Goal: Information Seeking & Learning: Learn about a topic

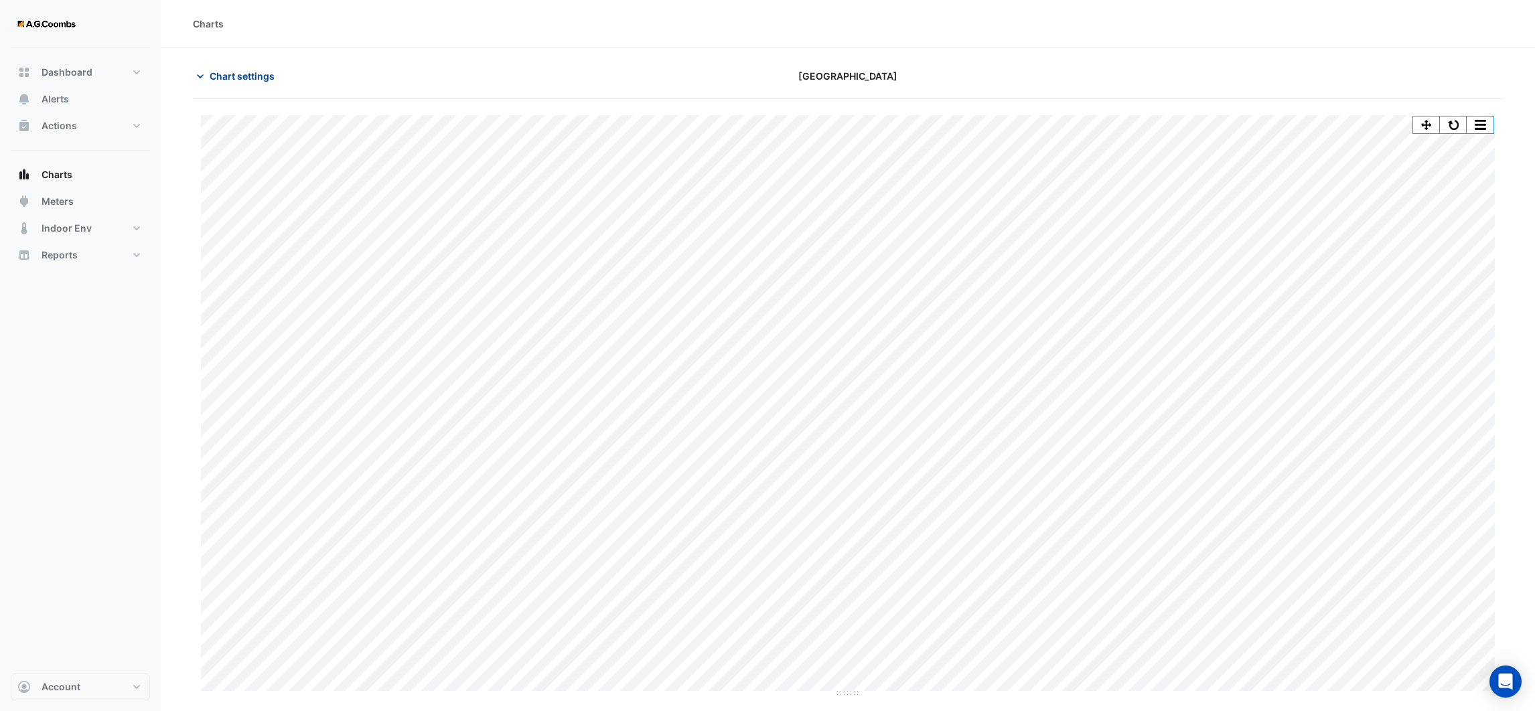
click at [200, 71] on icon "button" at bounding box center [200, 76] width 13 height 13
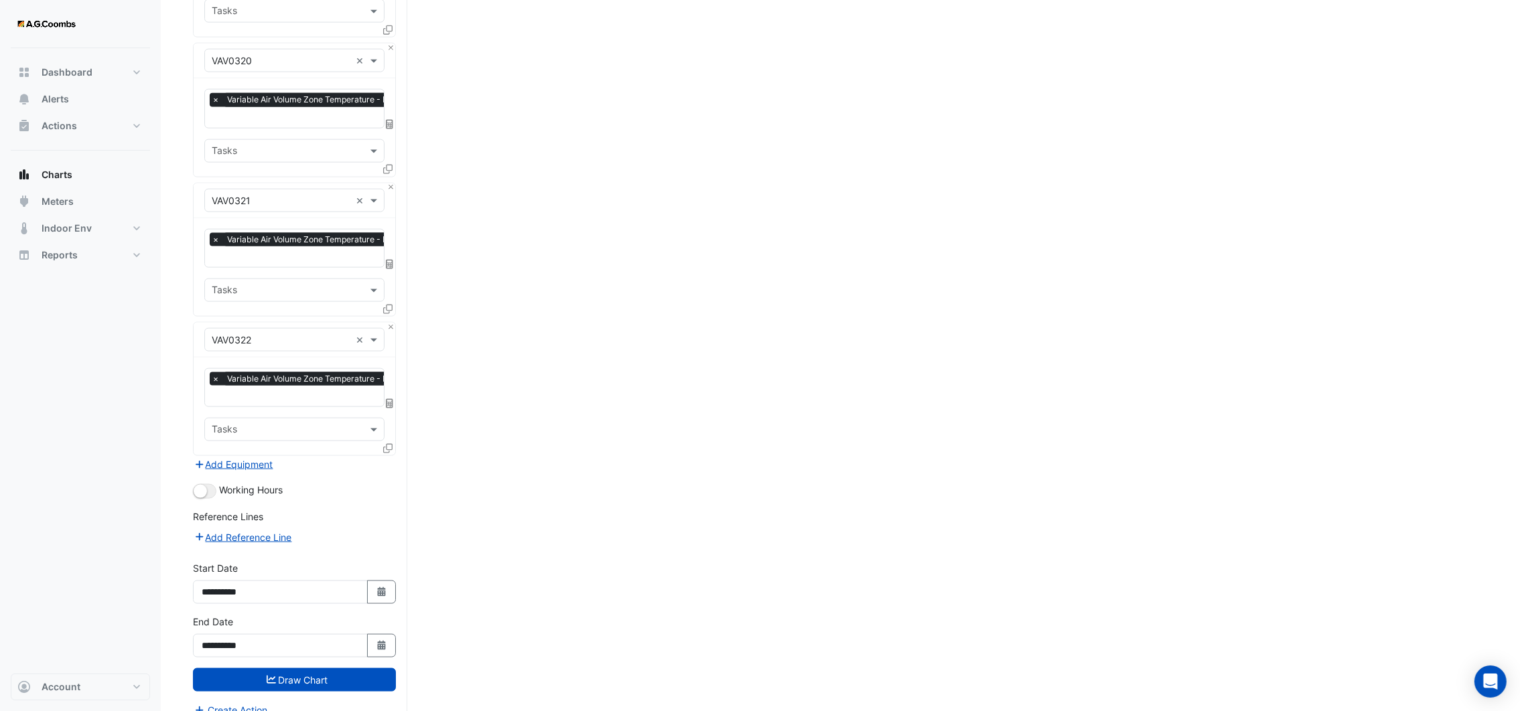
scroll to position [2754, 0]
click at [206, 484] on small "button" at bounding box center [200, 490] width 13 height 13
click at [312, 668] on button "Draw Chart" at bounding box center [294, 679] width 203 height 23
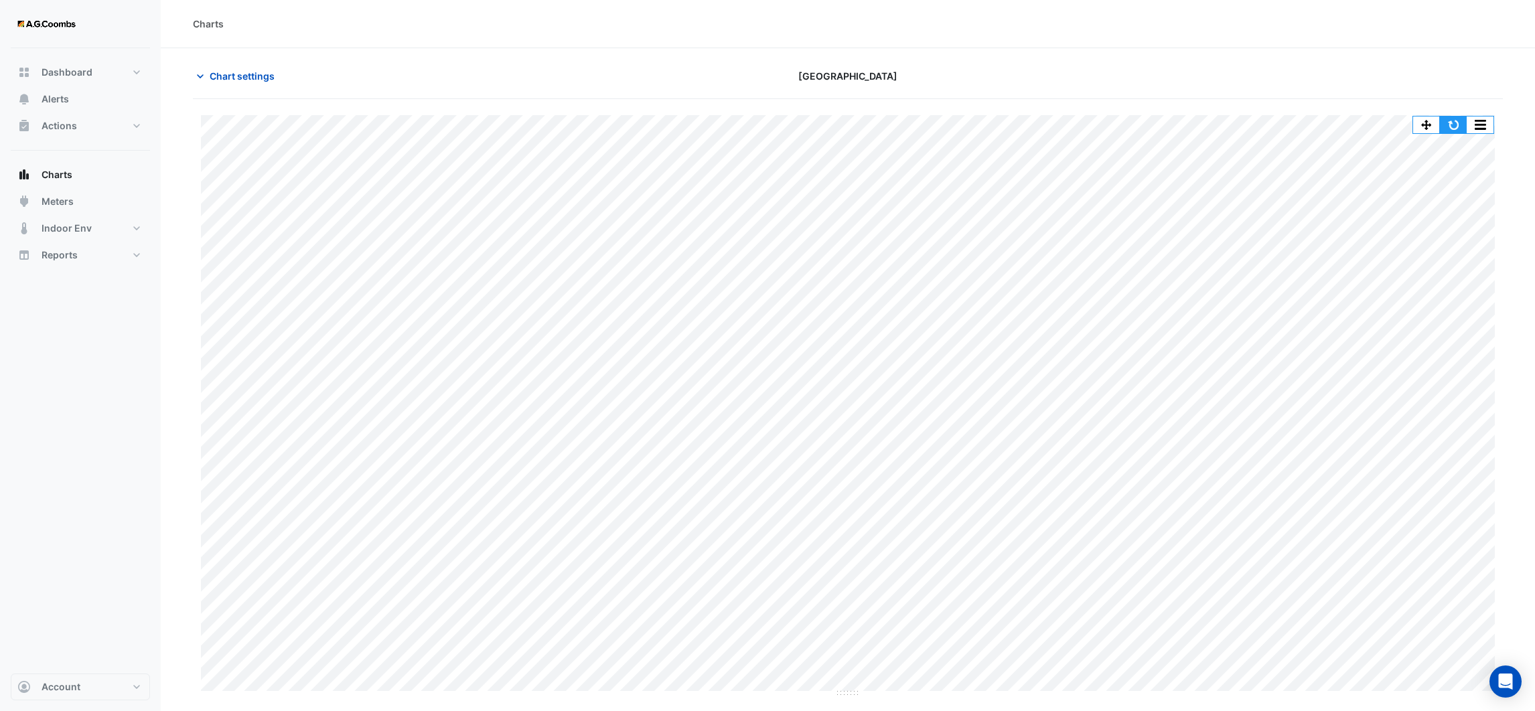
click at [1458, 124] on button "button" at bounding box center [1453, 125] width 27 height 17
click at [199, 76] on icon "button" at bounding box center [200, 76] width 7 height 4
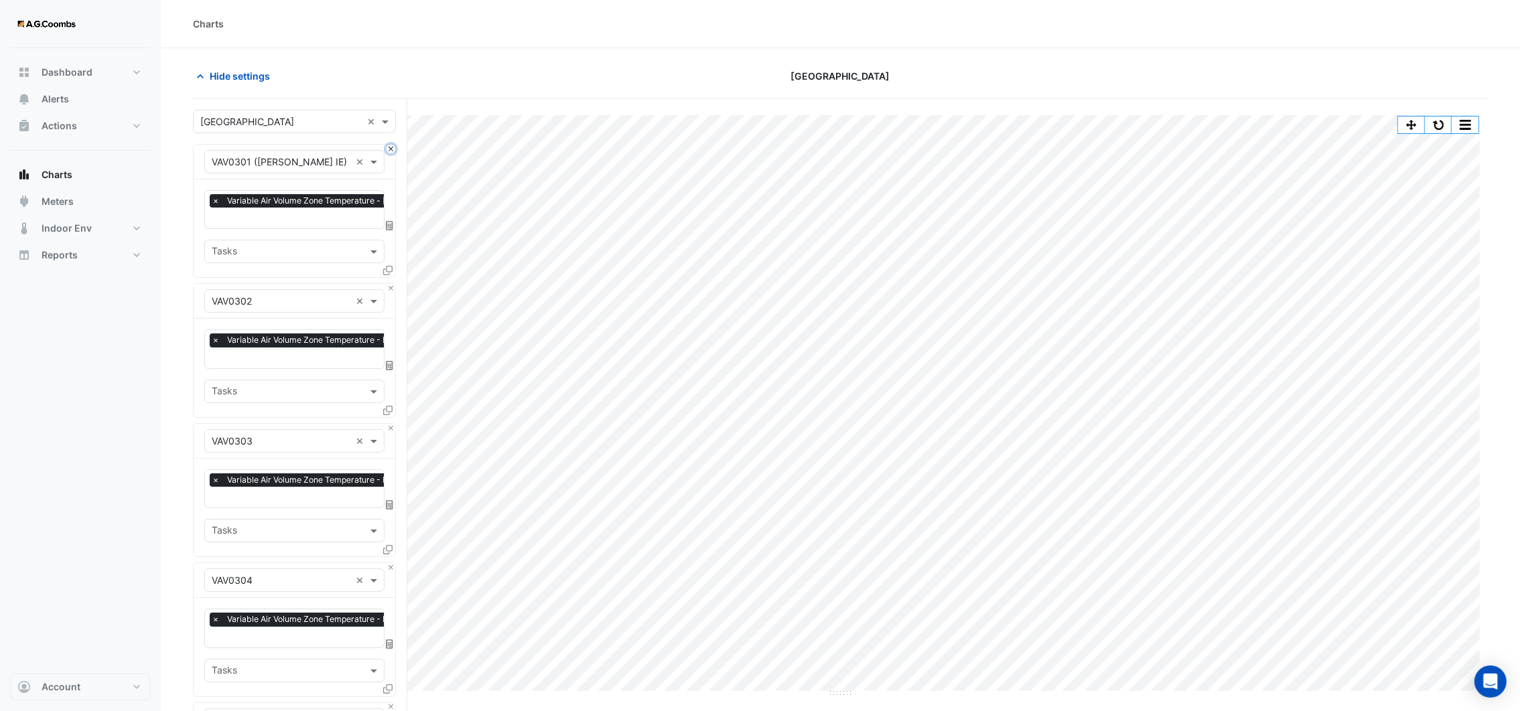
click at [389, 148] on button "Close" at bounding box center [391, 149] width 9 height 9
click at [389, 284] on button "Close" at bounding box center [391, 288] width 9 height 9
click at [389, 148] on button "Close" at bounding box center [391, 149] width 9 height 9
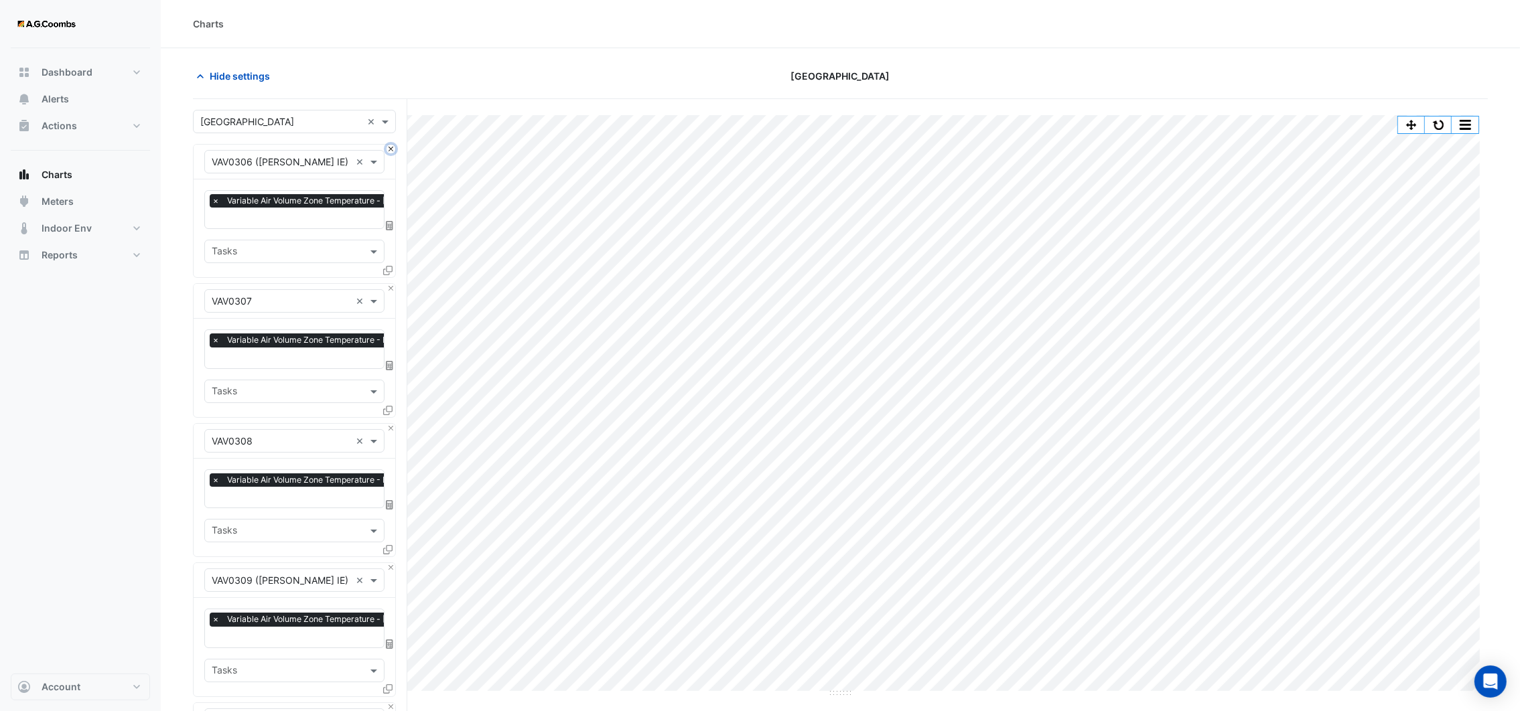
click at [389, 148] on button "Close" at bounding box center [391, 149] width 9 height 9
click at [389, 284] on button "Close" at bounding box center [391, 288] width 9 height 9
click at [389, 148] on button "Close" at bounding box center [391, 149] width 9 height 9
click at [389, 284] on button "Close" at bounding box center [391, 288] width 9 height 9
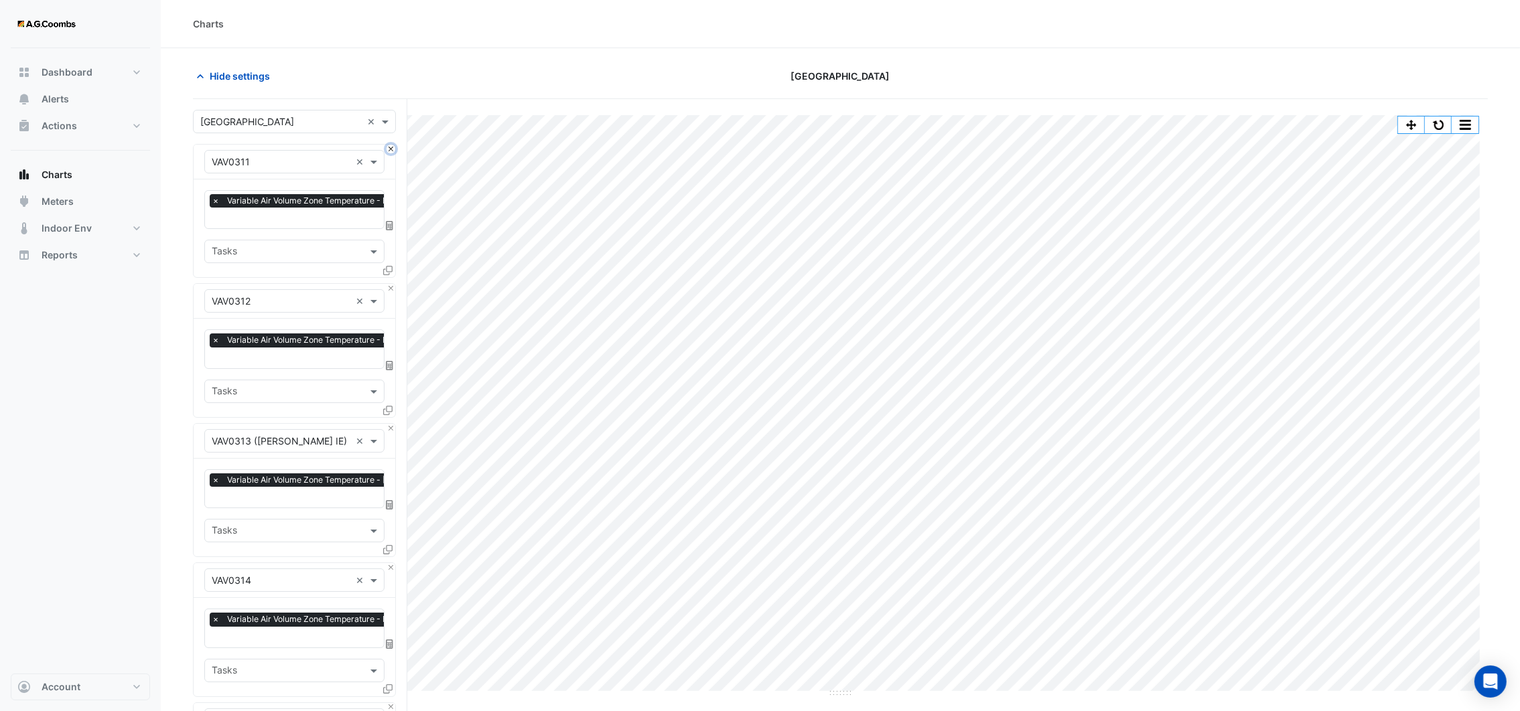
click at [389, 148] on button "Close" at bounding box center [391, 149] width 9 height 9
click at [389, 284] on button "Close" at bounding box center [391, 288] width 9 height 9
click at [389, 148] on button "Close" at bounding box center [391, 149] width 9 height 9
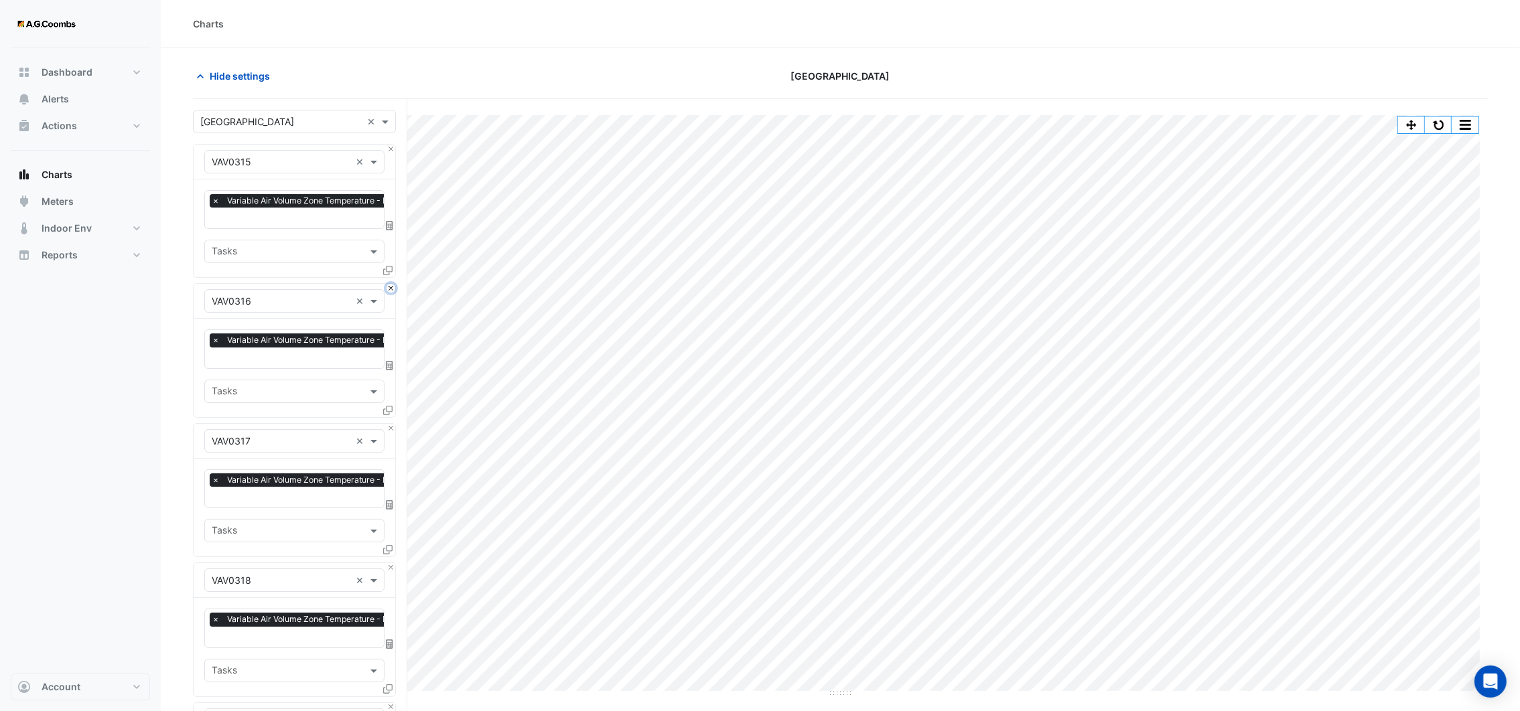
click at [389, 284] on button "Close" at bounding box center [391, 288] width 9 height 9
click at [389, 148] on button "Close" at bounding box center [391, 149] width 9 height 9
click at [389, 284] on button "Close" at bounding box center [391, 288] width 9 height 9
click at [389, 148] on button "Close" at bounding box center [391, 149] width 9 height 9
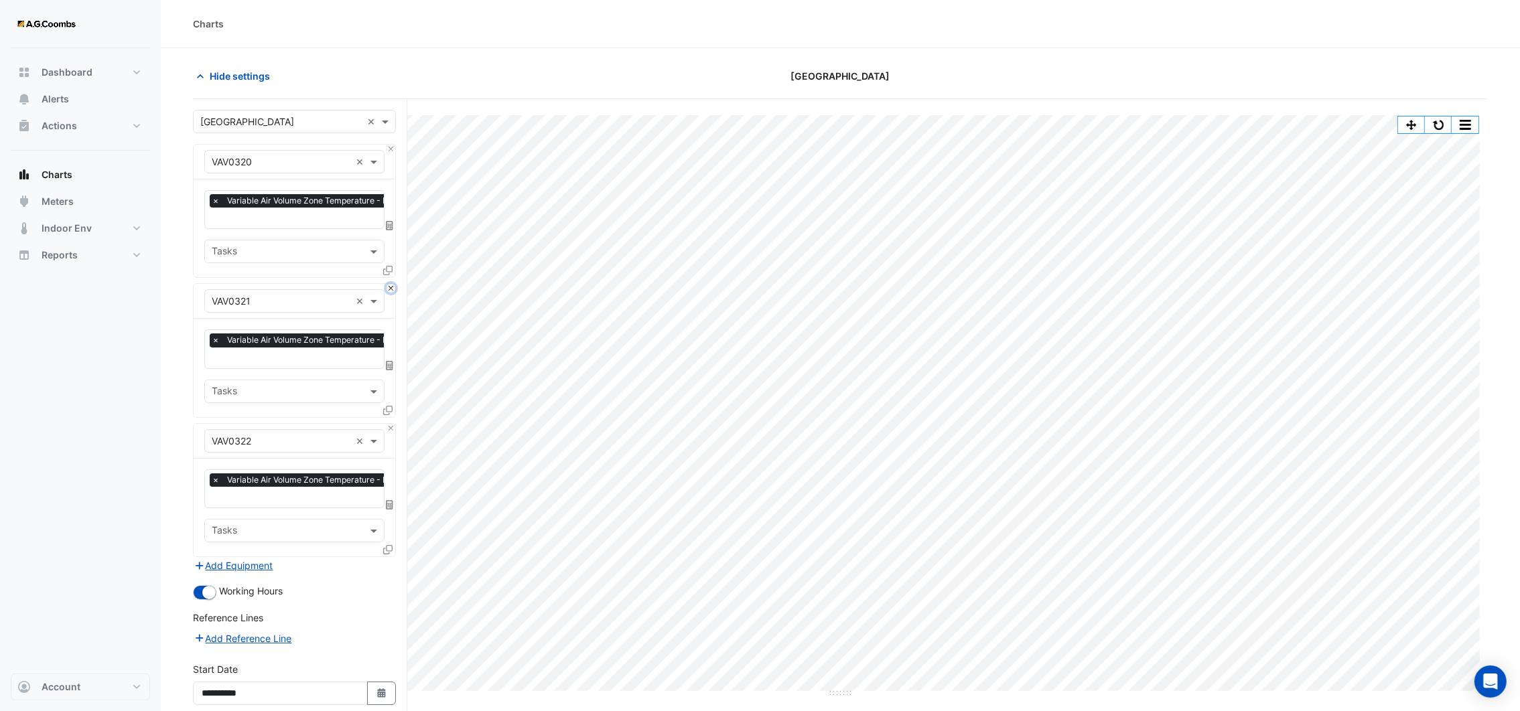
click at [389, 284] on button "Close" at bounding box center [391, 288] width 9 height 9
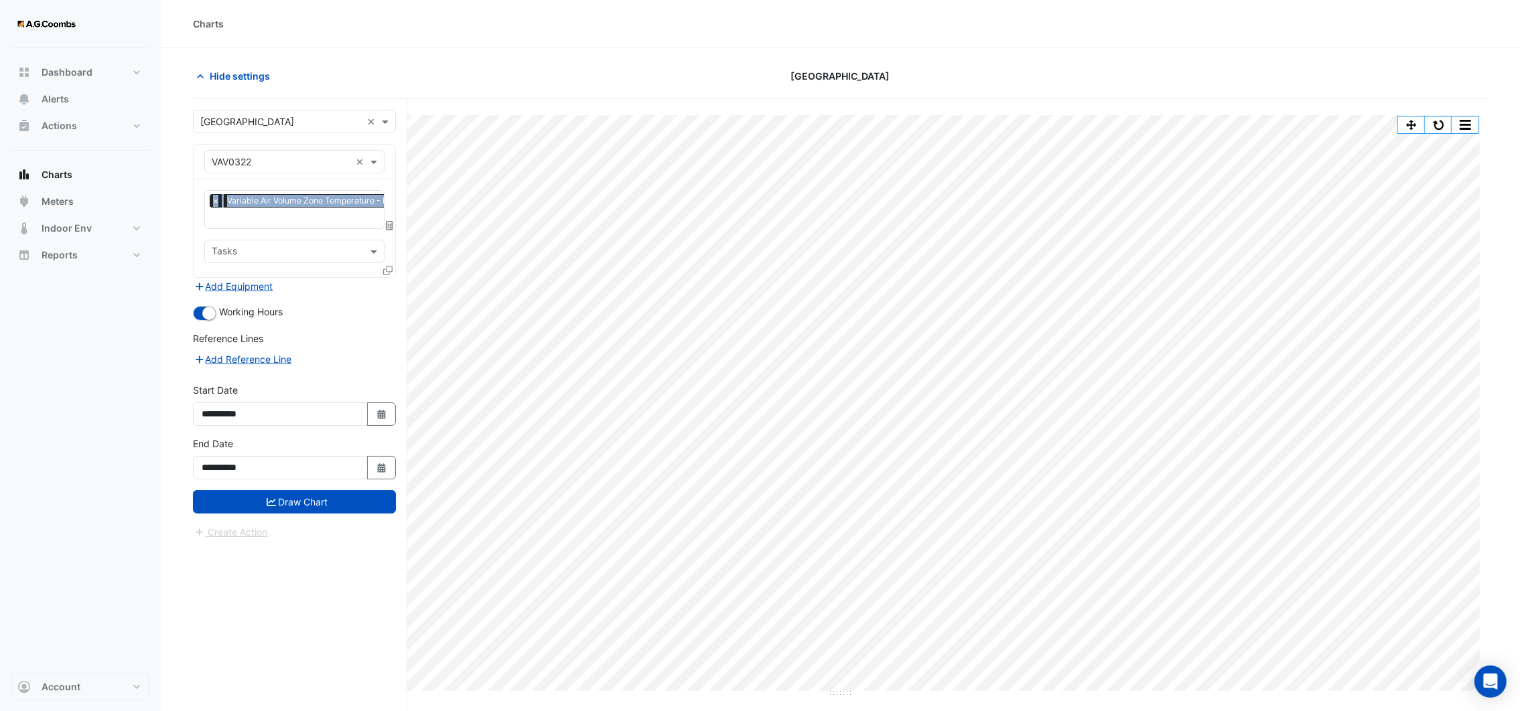
click at [389, 148] on div "Equipment × VAV0322 ×" at bounding box center [295, 162] width 202 height 35
drag, startPoint x: 389, startPoint y: 149, endPoint x: 358, endPoint y: 165, distance: 34.2
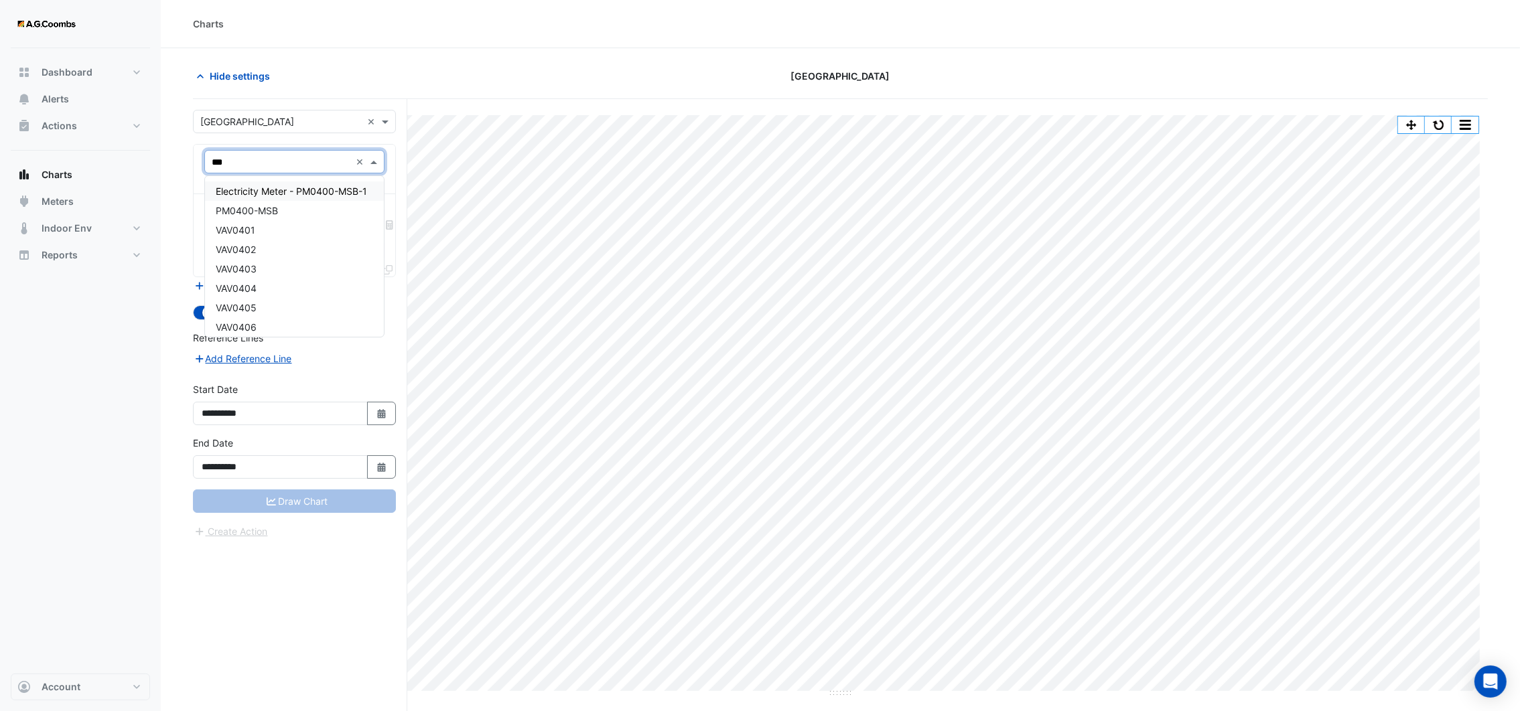
type input "****"
click at [301, 186] on div "VAV0401" at bounding box center [294, 191] width 178 height 19
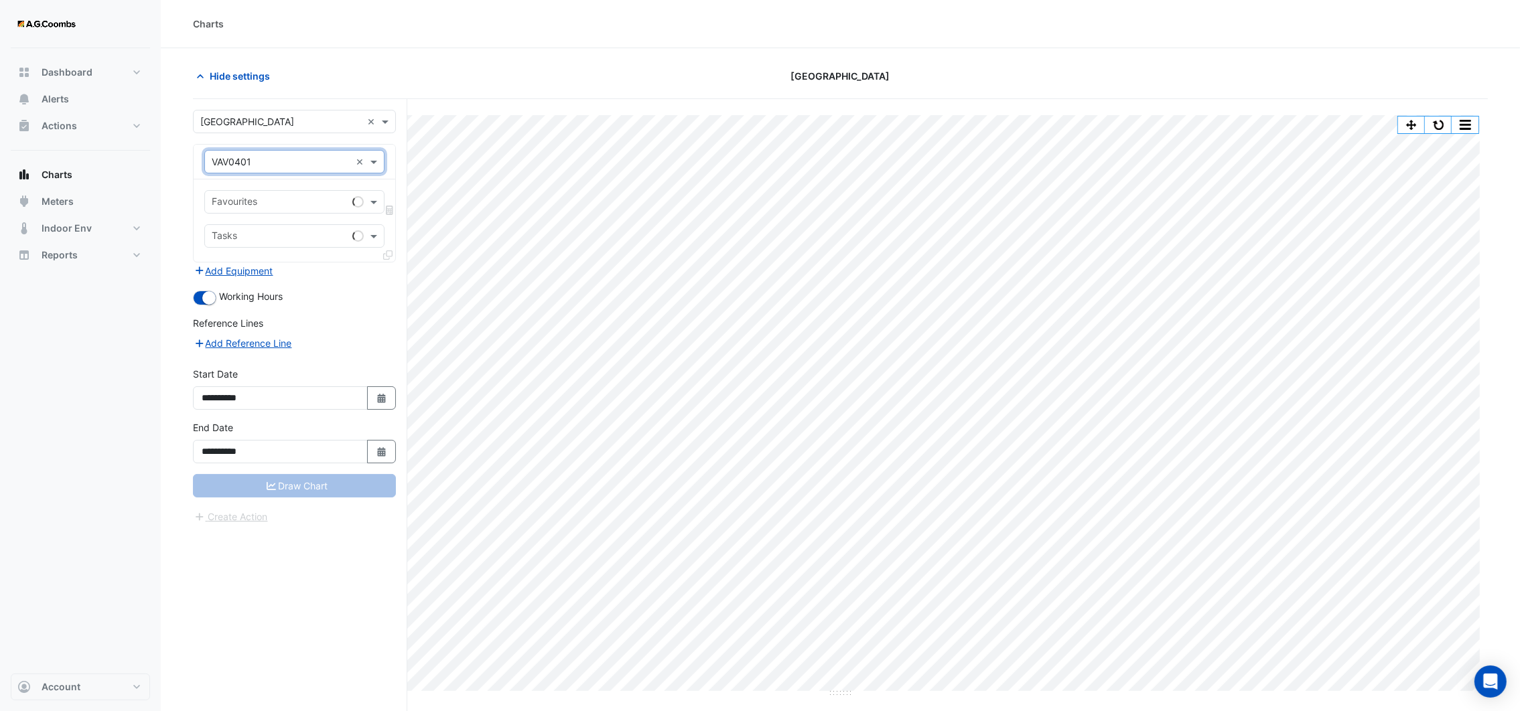
click at [311, 196] on input "text" at bounding box center [279, 203] width 135 height 14
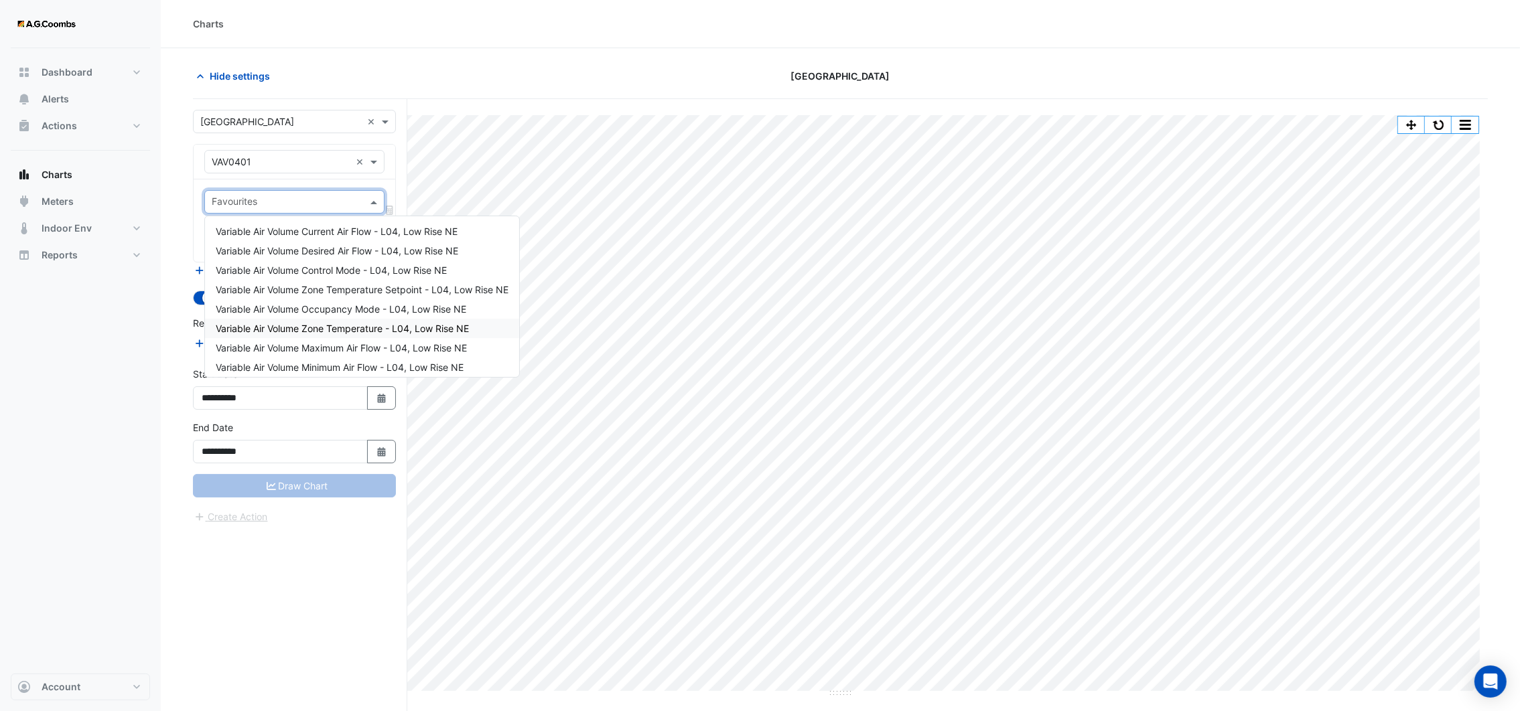
click at [344, 328] on span "Variable Air Volume Zone Temperature - L04, Low Rise NE" at bounding box center [342, 328] width 253 height 11
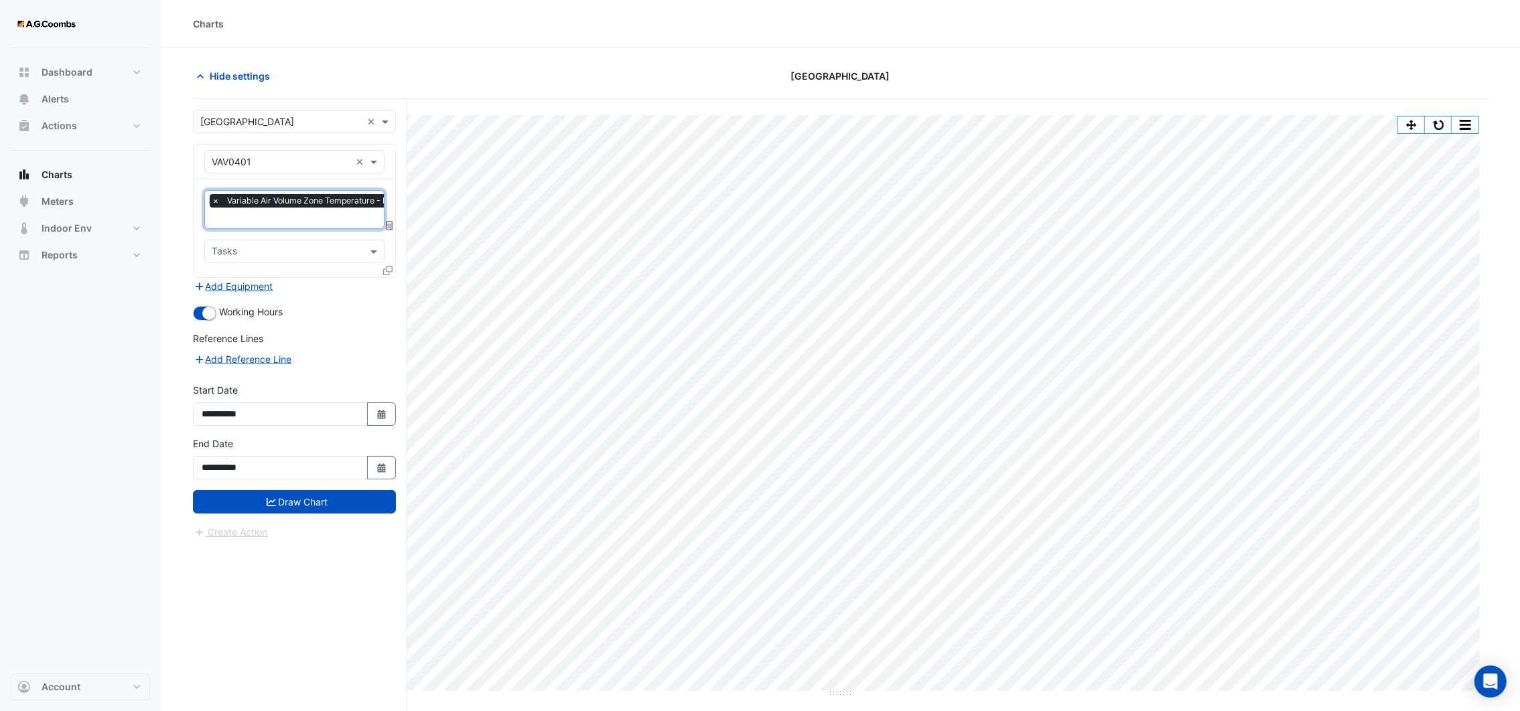
click at [387, 266] on icon at bounding box center [387, 270] width 9 height 9
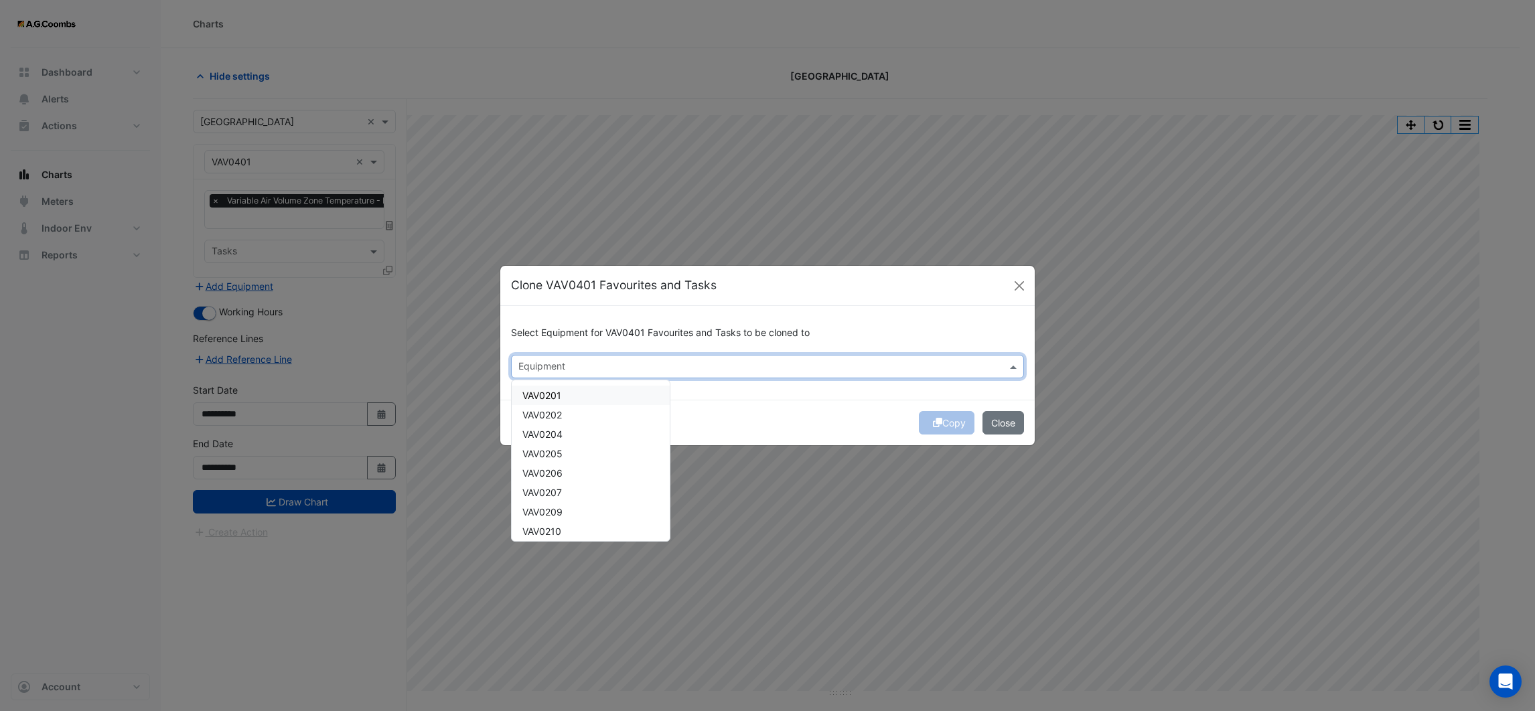
click at [566, 366] on input "text" at bounding box center [760, 368] width 483 height 14
click at [567, 437] on div "VAV0402" at bounding box center [543, 434] width 62 height 19
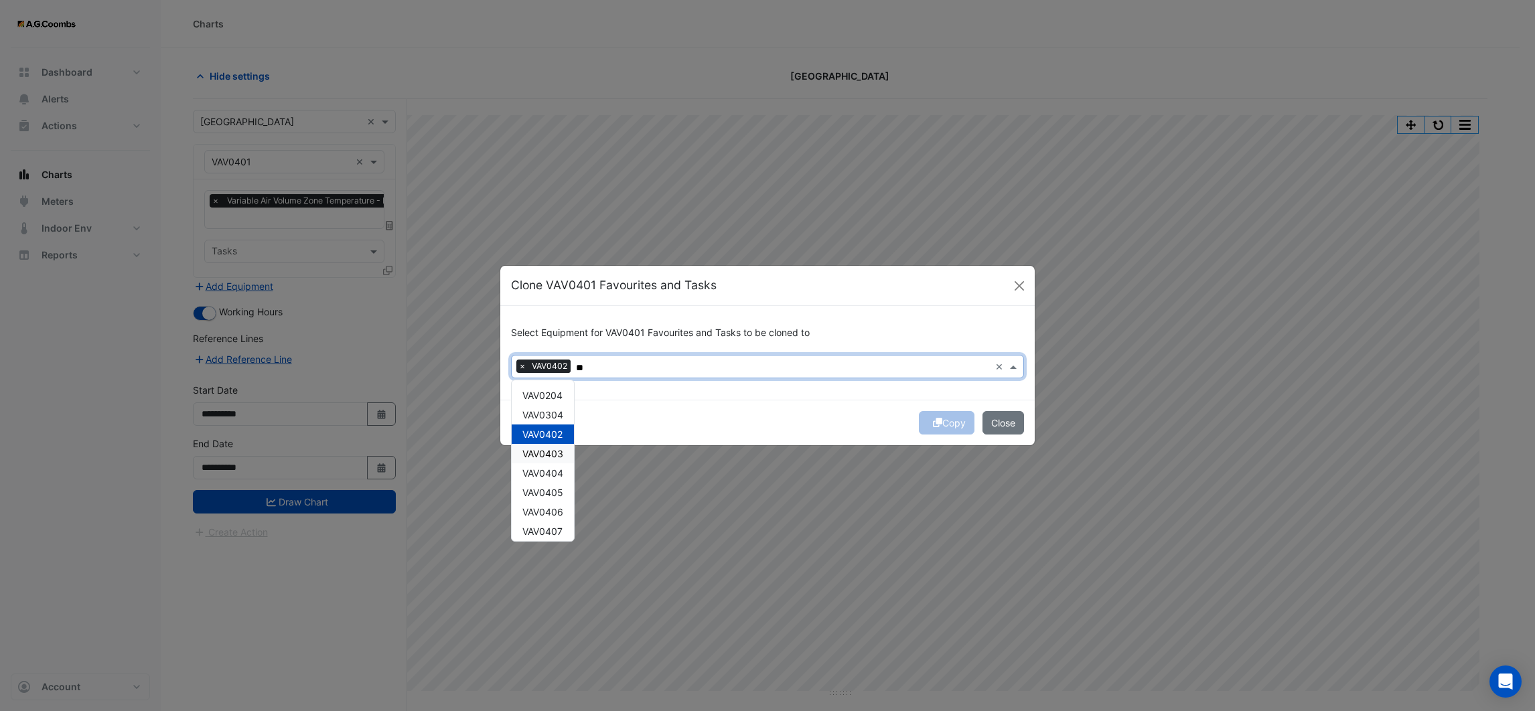
click at [562, 449] on span "VAV0403" at bounding box center [543, 453] width 41 height 11
click at [557, 475] on span "VAV0404" at bounding box center [543, 473] width 41 height 11
drag, startPoint x: 560, startPoint y: 492, endPoint x: 557, endPoint y: 511, distance: 19.6
click at [560, 492] on span "VAV0405" at bounding box center [543, 492] width 41 height 11
click at [557, 512] on span "VAV0406" at bounding box center [543, 511] width 41 height 11
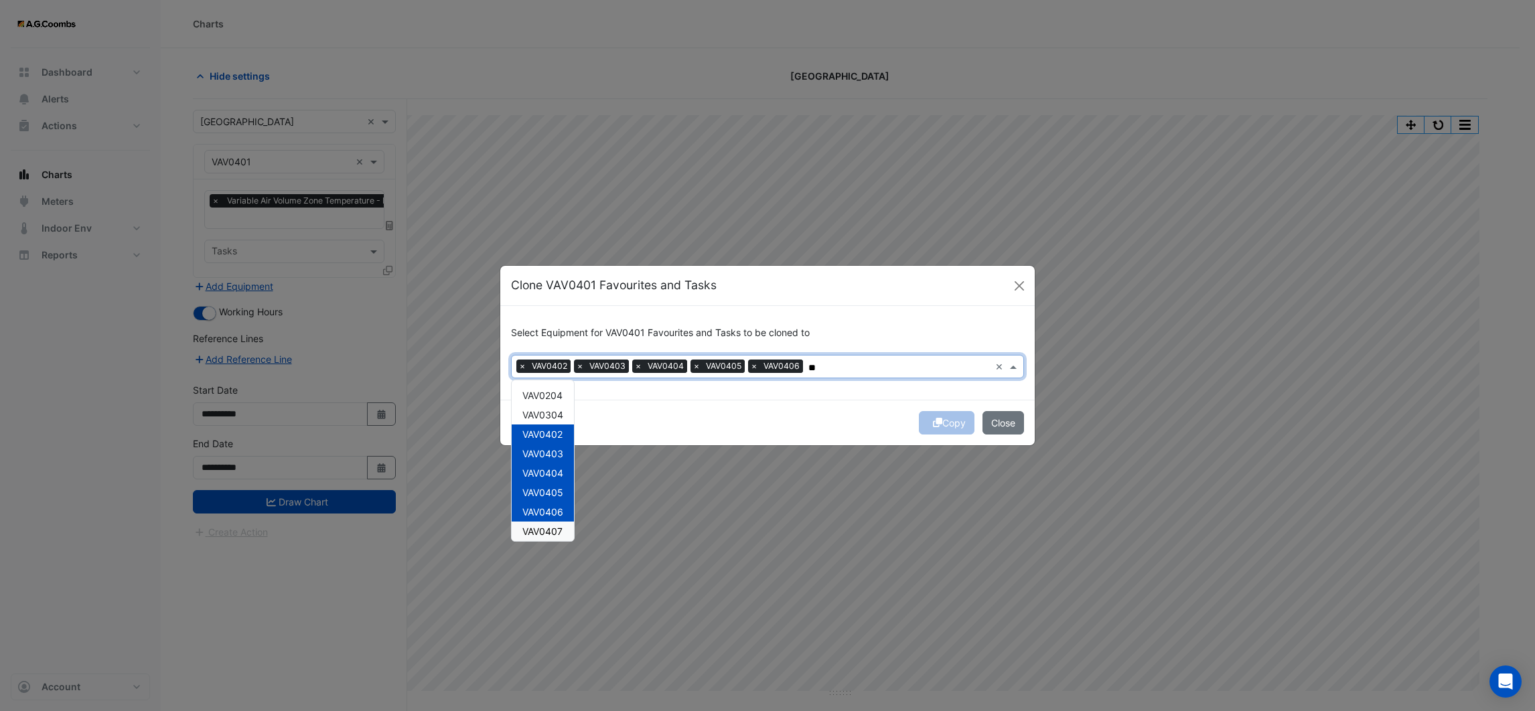
click at [553, 537] on div "VAV0407" at bounding box center [543, 531] width 62 height 19
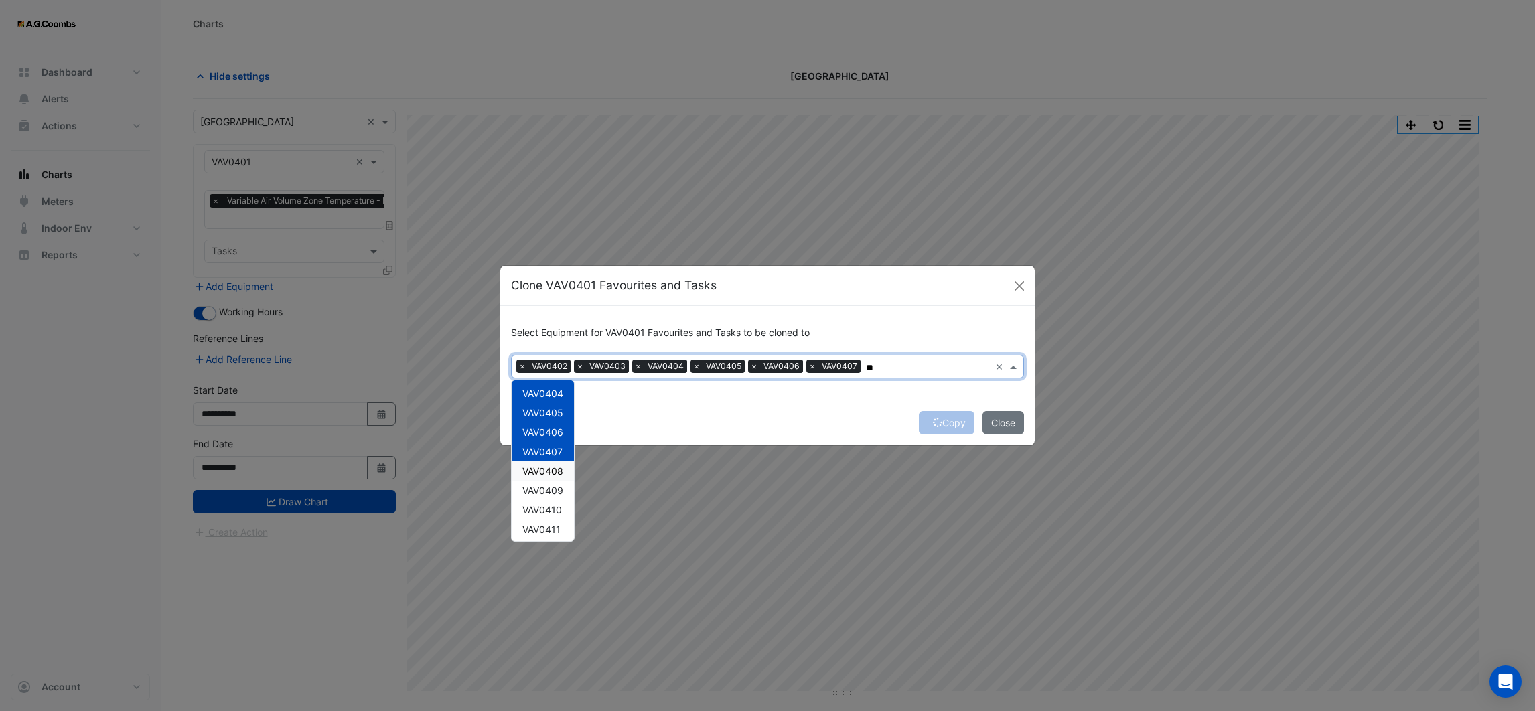
click at [558, 469] on span "VAV0408" at bounding box center [543, 471] width 41 height 11
click at [558, 488] on span "VAV0409" at bounding box center [543, 490] width 41 height 11
click at [554, 501] on div "VAV0410" at bounding box center [543, 509] width 62 height 19
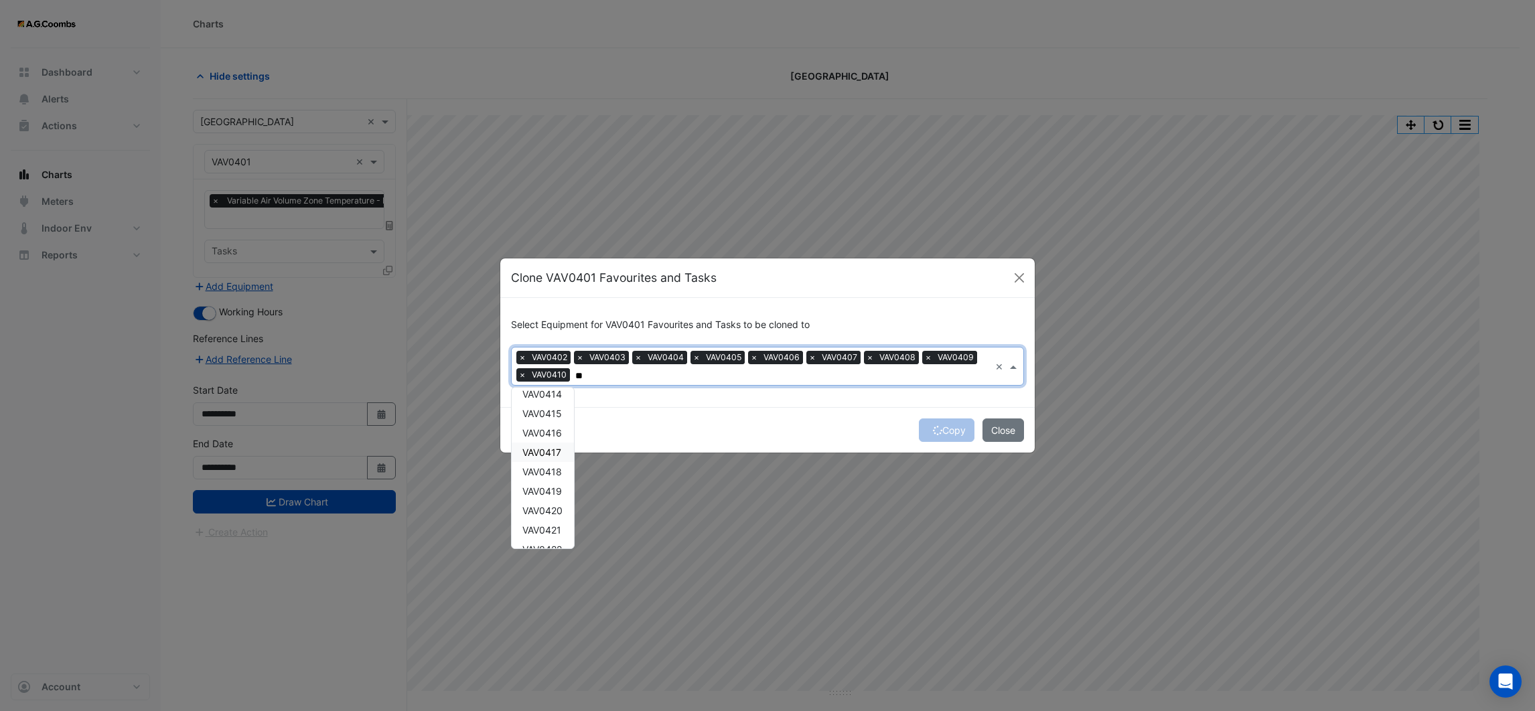
scroll to position [181, 0]
click at [557, 435] on span "VAV0411" at bounding box center [542, 435] width 38 height 11
click at [558, 454] on span "VAV0412" at bounding box center [542, 455] width 39 height 11
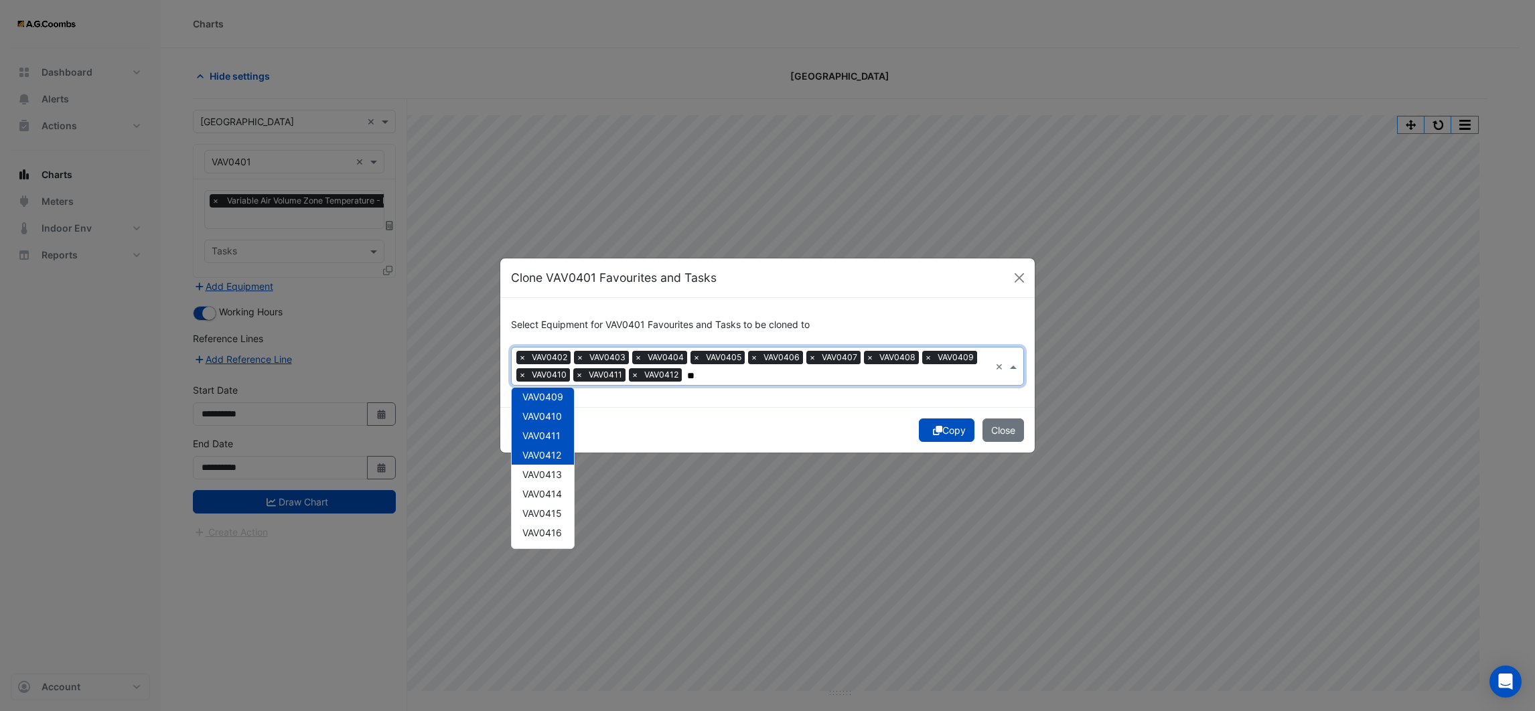
click at [556, 475] on span "VAV0413" at bounding box center [543, 474] width 40 height 11
click at [557, 495] on span "VAV0414" at bounding box center [543, 493] width 40 height 11
type input "*"
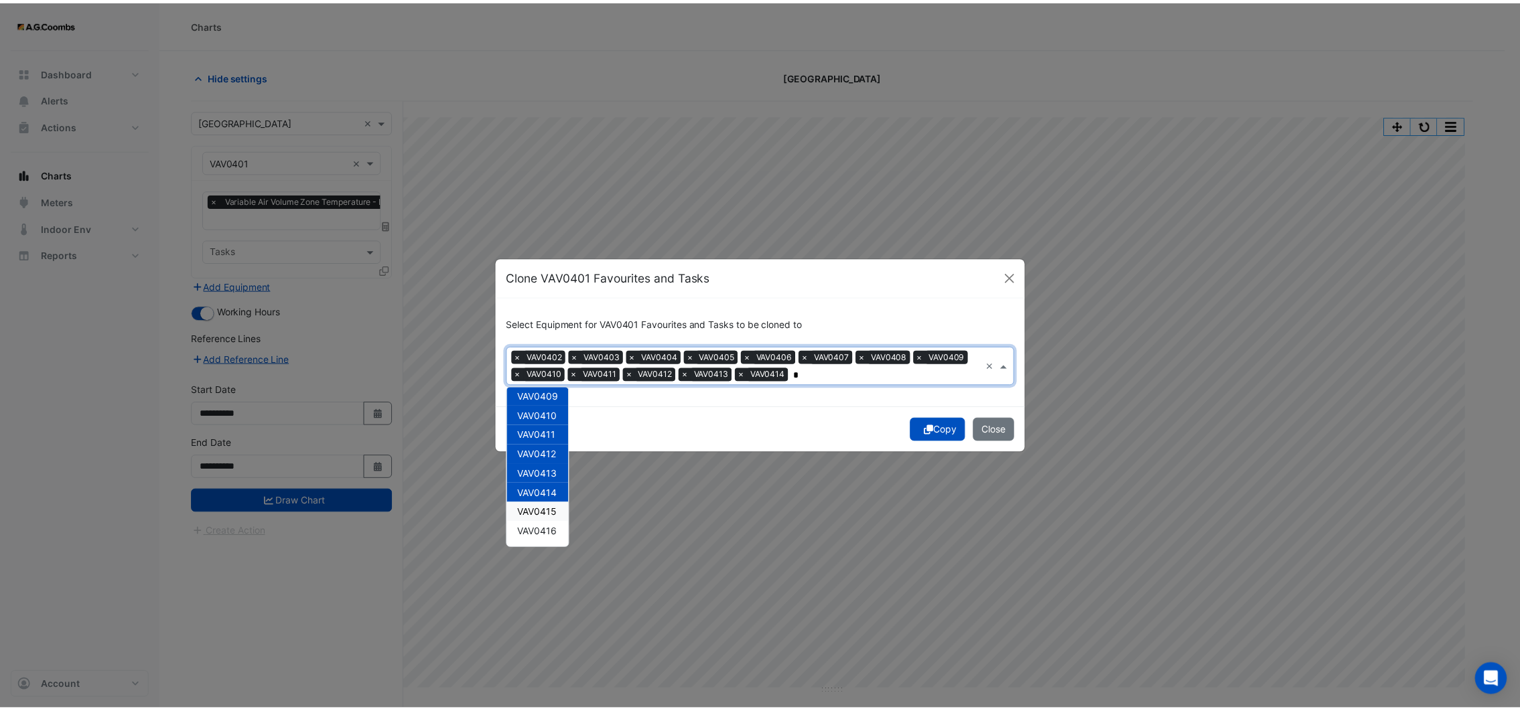
scroll to position [764, 0]
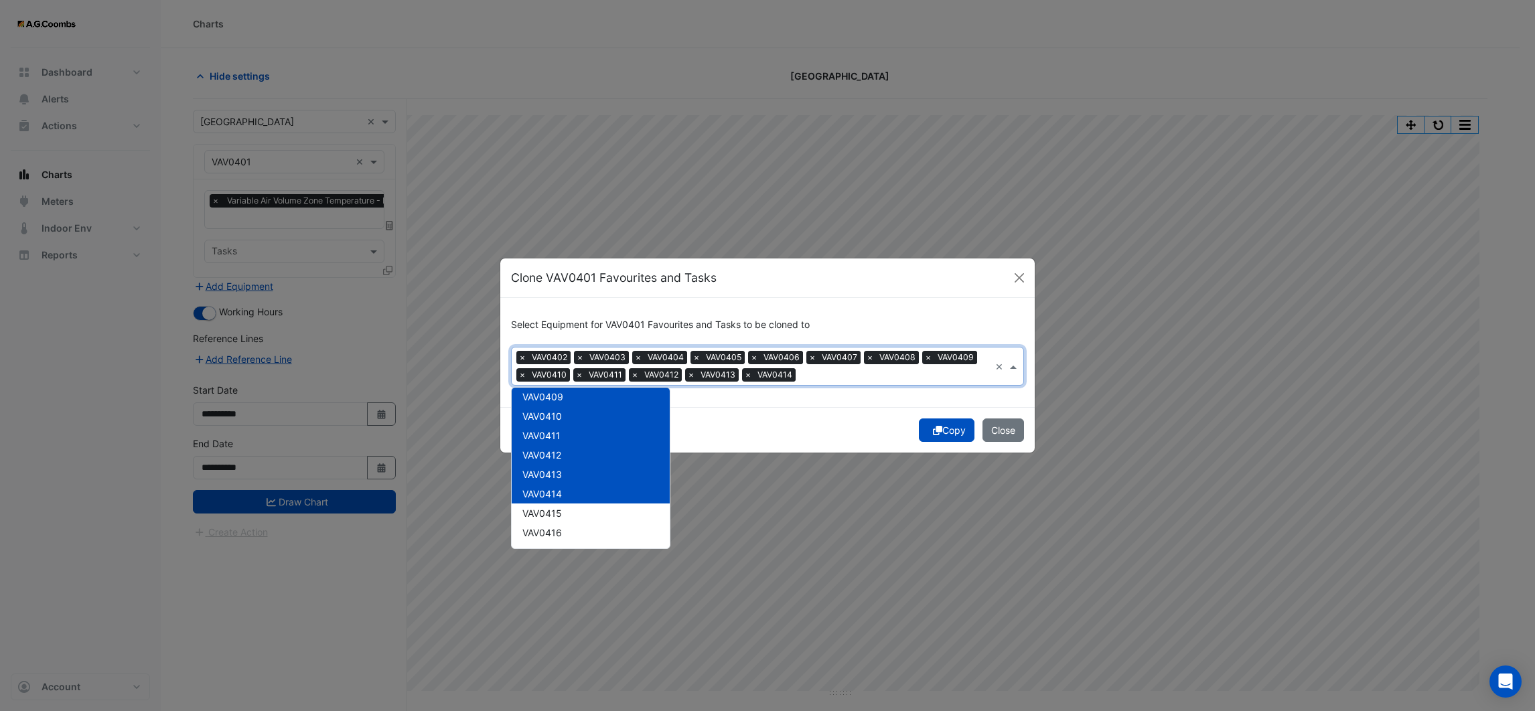
click at [833, 405] on div "Select Equipment for VAV0401 Favourites and Tasks to be cloned to Equipment × V…" at bounding box center [767, 352] width 535 height 109
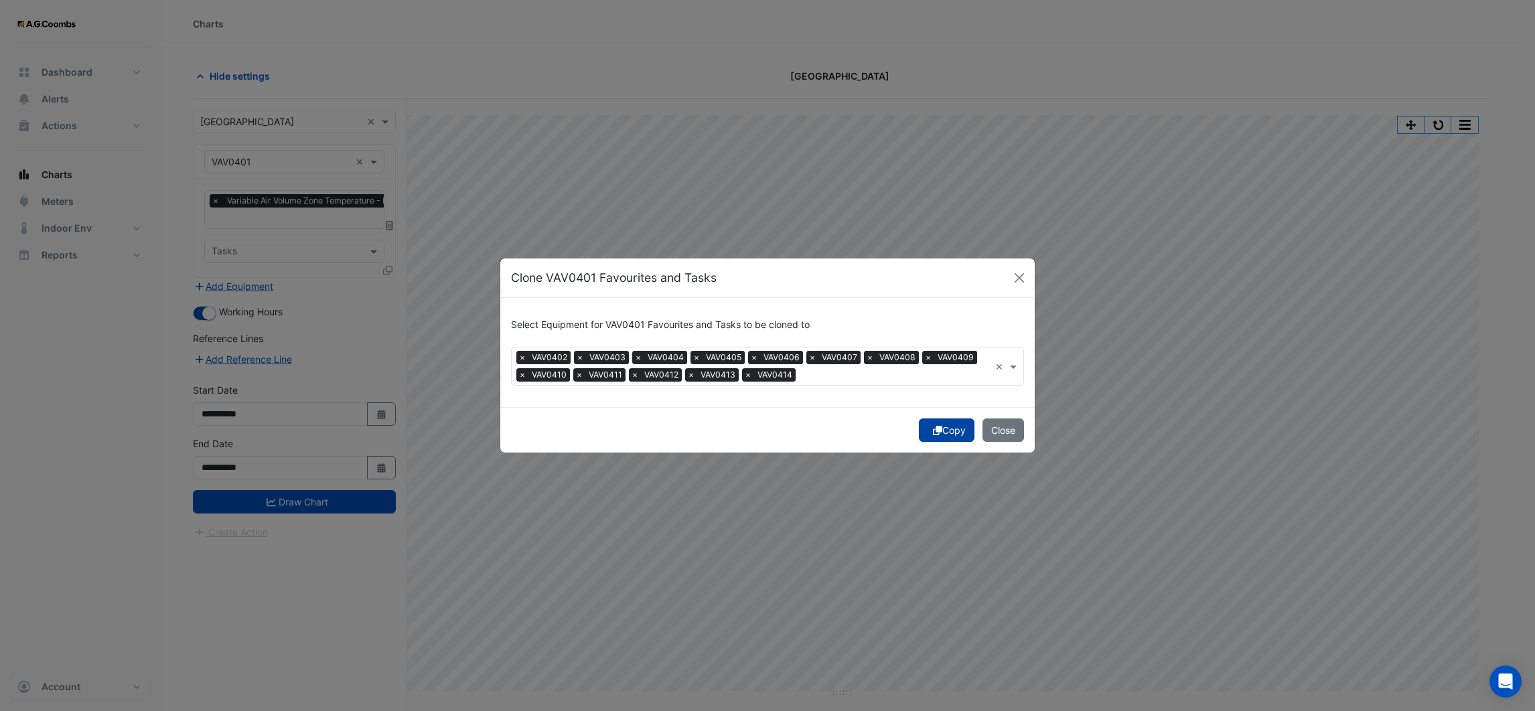
click at [936, 431] on icon "submit" at bounding box center [937, 430] width 9 height 9
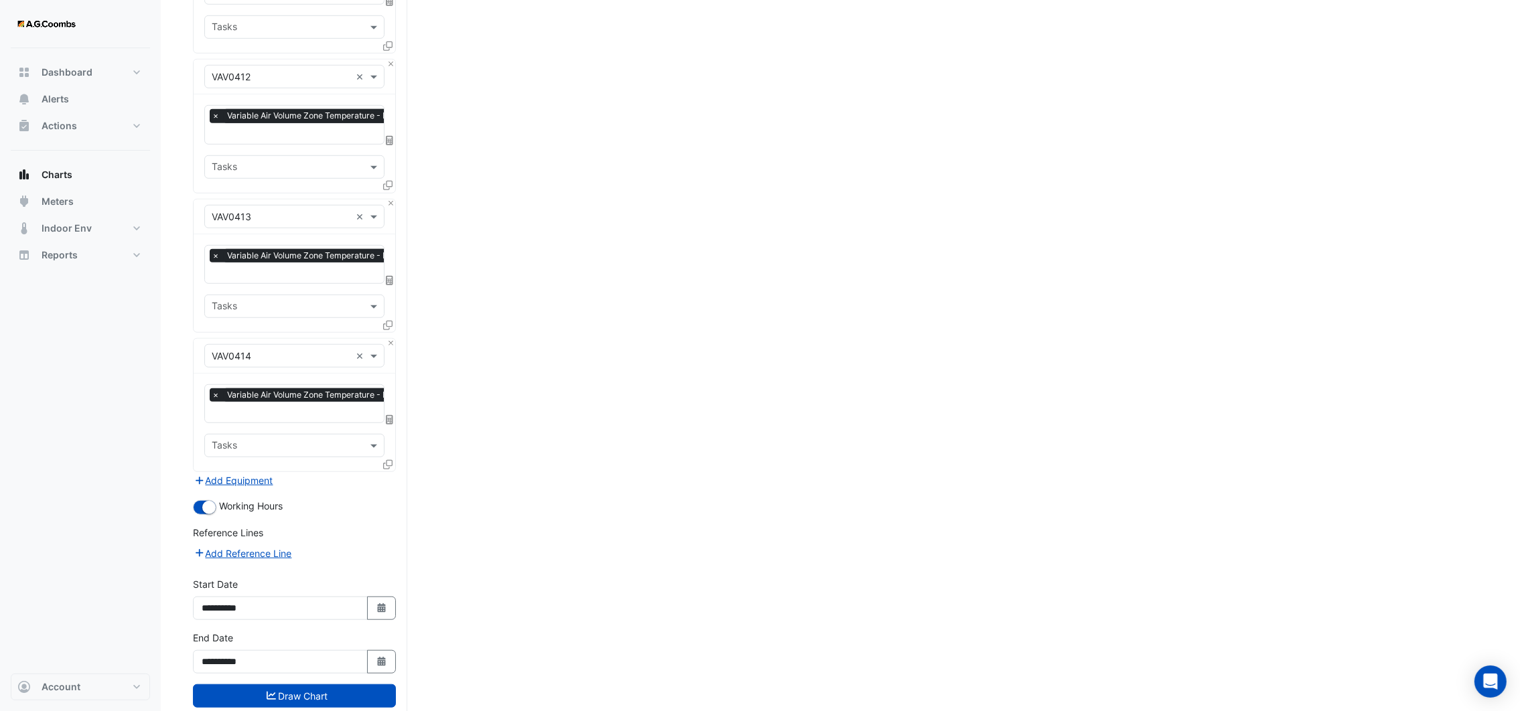
scroll to position [1644, 0]
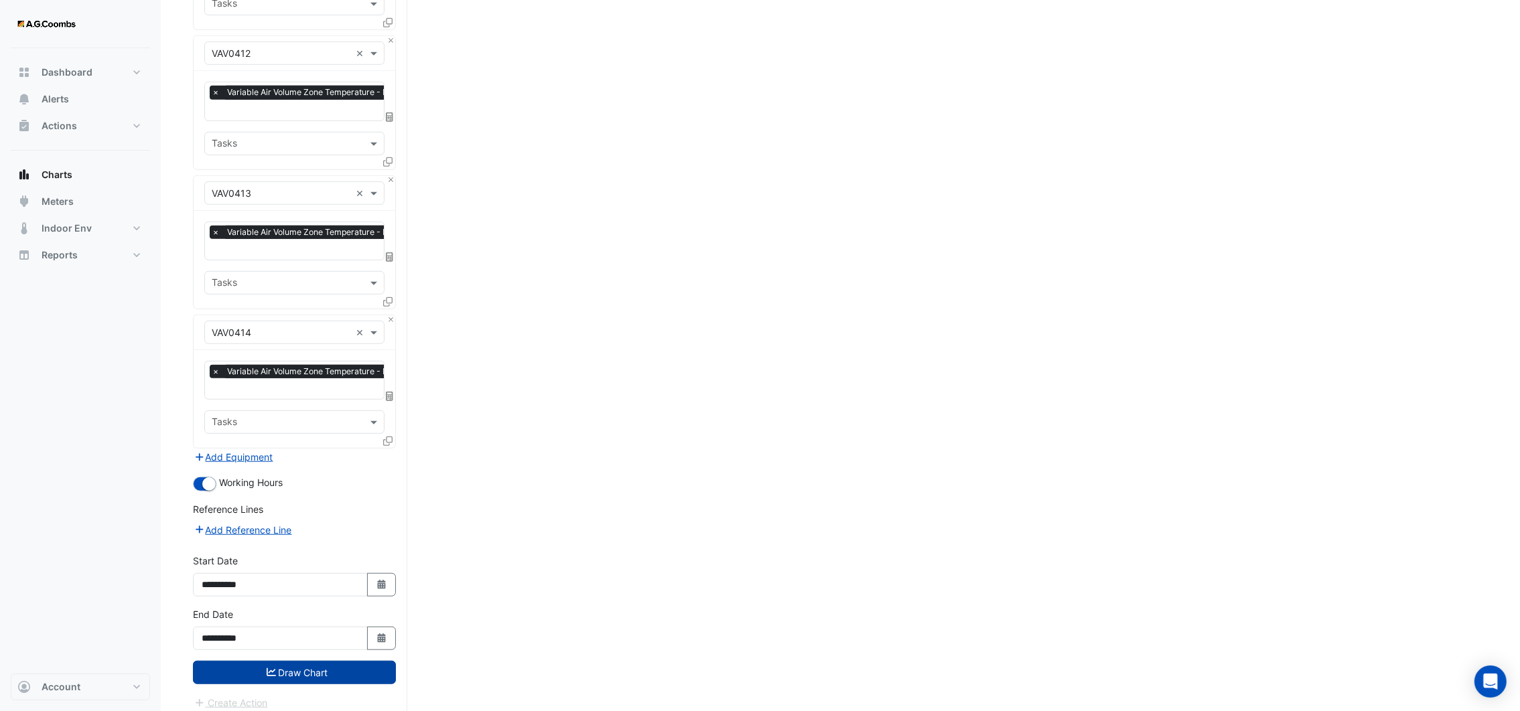
click at [314, 661] on button "Draw Chart" at bounding box center [294, 672] width 203 height 23
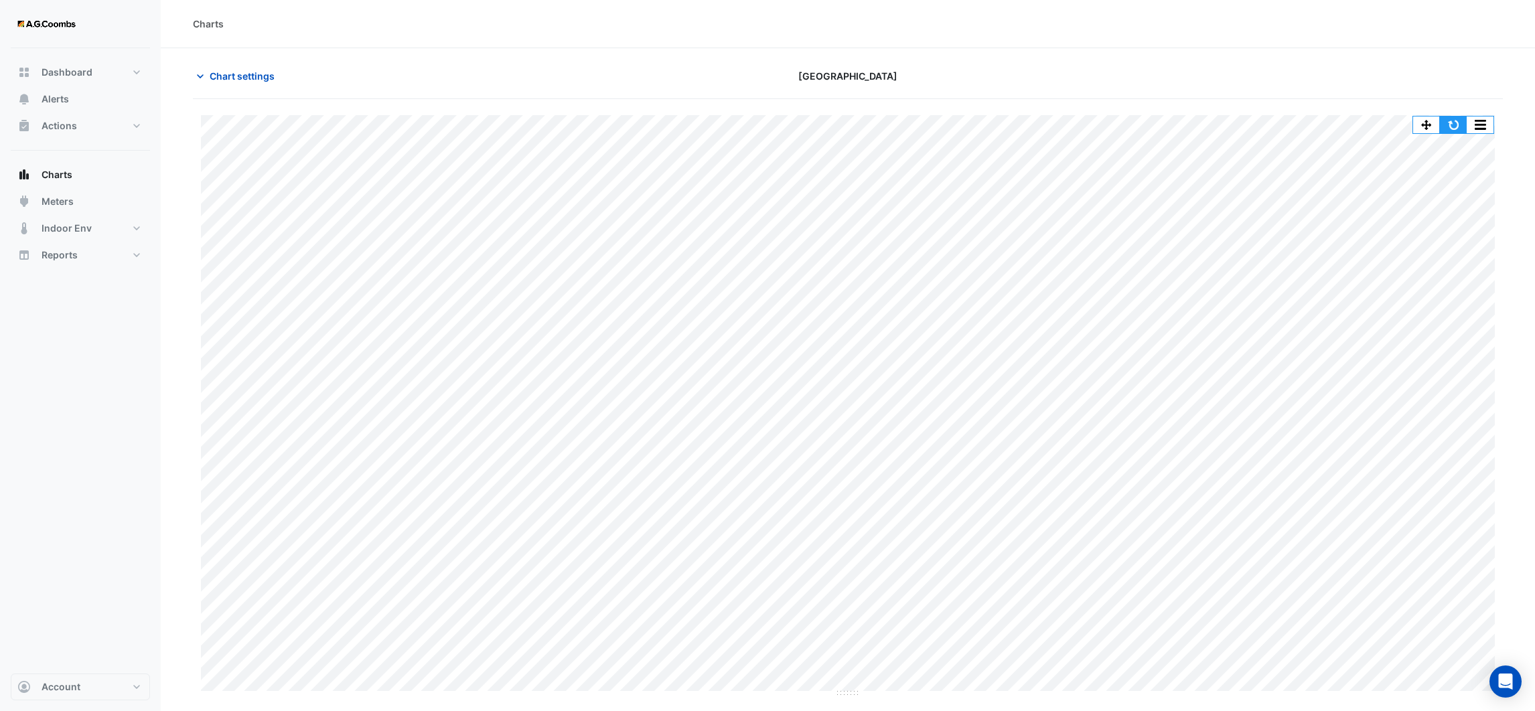
click at [1453, 123] on button "button" at bounding box center [1453, 125] width 27 height 17
click at [1495, 238] on div "Split by Equip Split All Print Save as JPEG Save as PNG Pivot Data Table Export…" at bounding box center [848, 406] width 1310 height 583
click at [1456, 123] on button "button" at bounding box center [1453, 125] width 27 height 17
click at [1489, 125] on button "button" at bounding box center [1480, 125] width 27 height 17
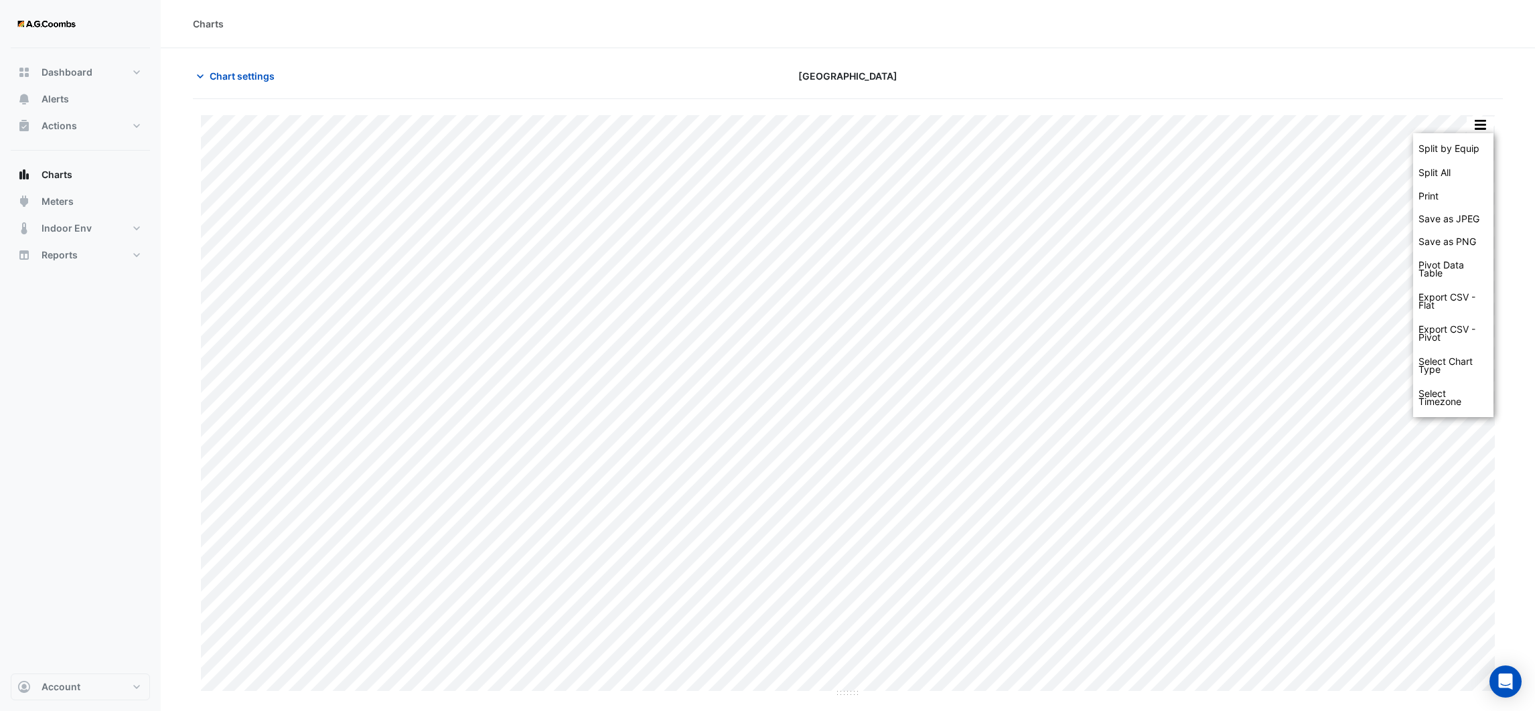
drag, startPoint x: 1360, startPoint y: 74, endPoint x: 640, endPoint y: 77, distance: 719.5
click at [1353, 74] on div at bounding box center [1290, 75] width 442 height 23
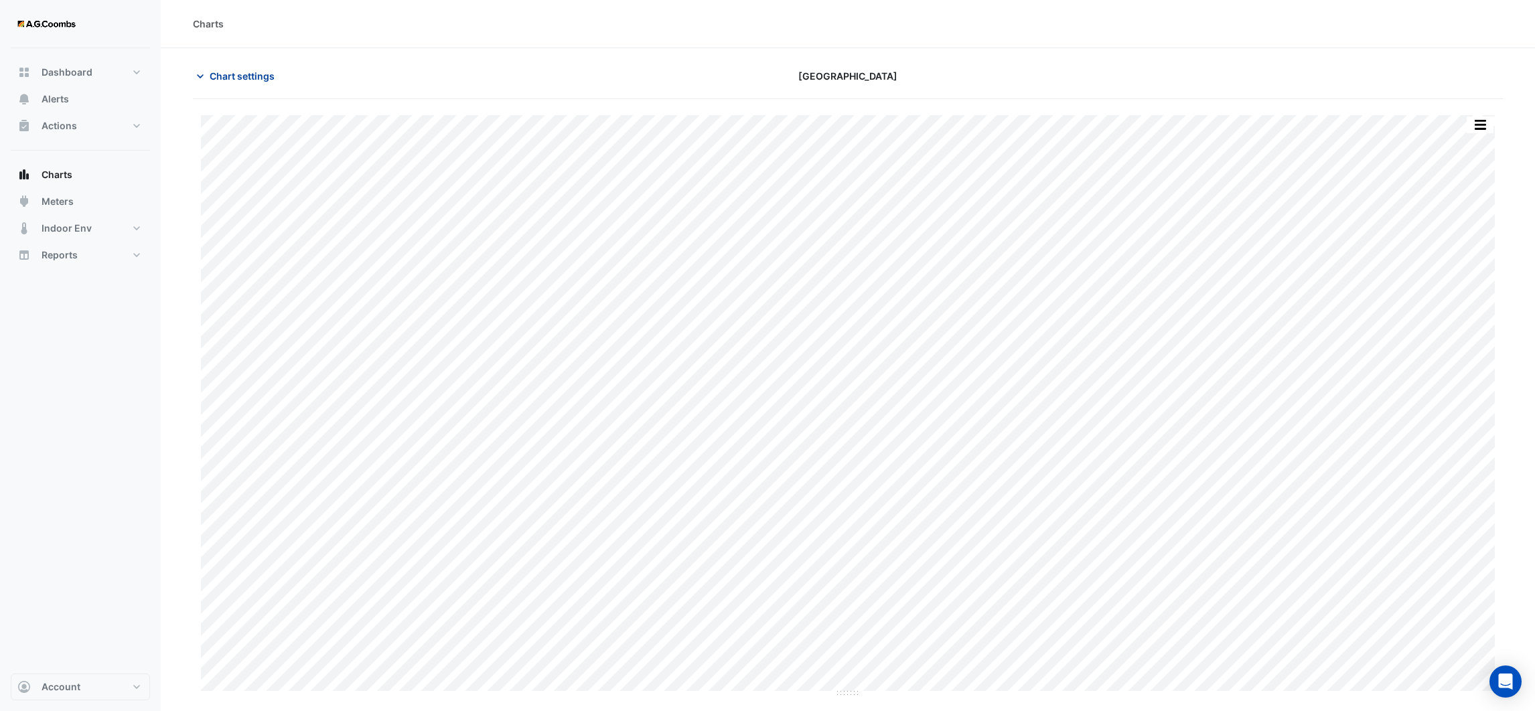
click at [198, 81] on icon "button" at bounding box center [200, 76] width 13 height 13
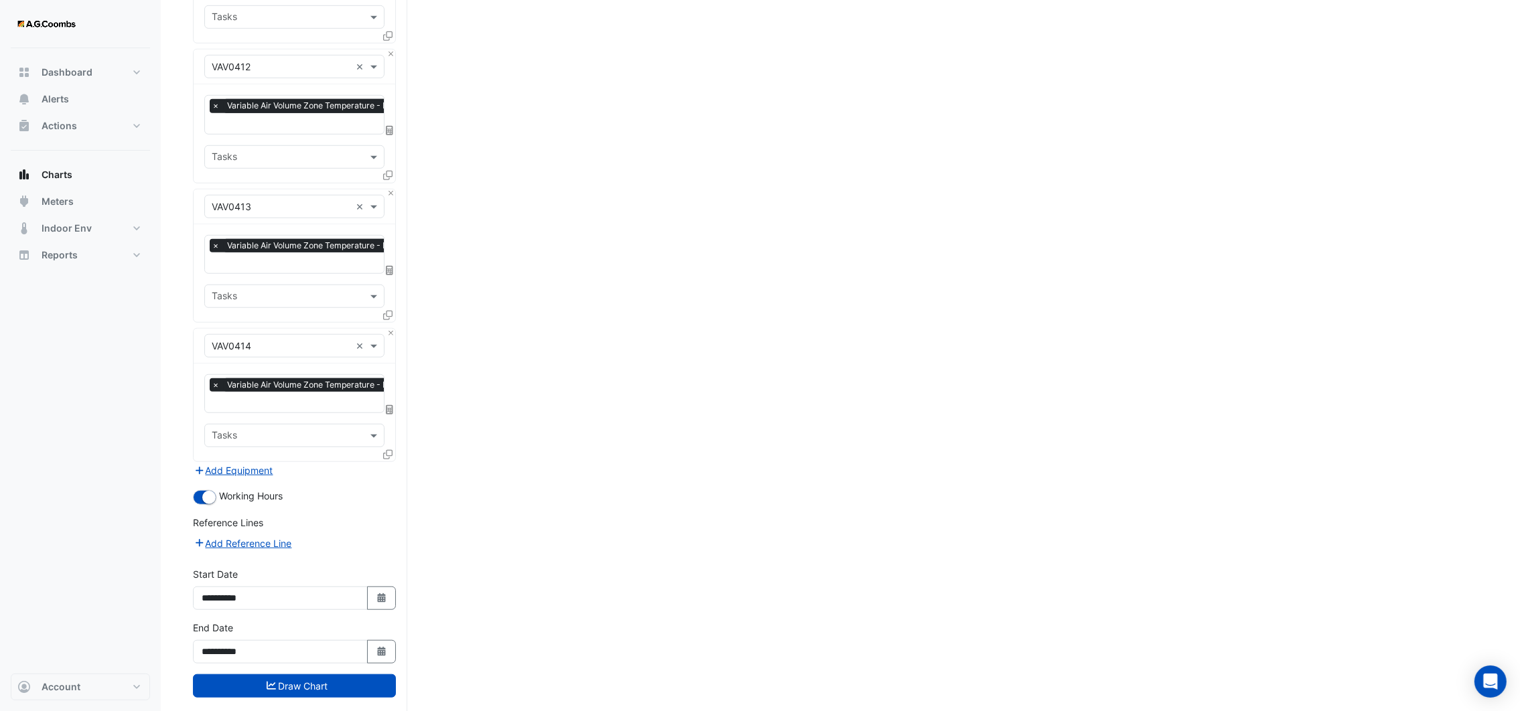
scroll to position [1644, 0]
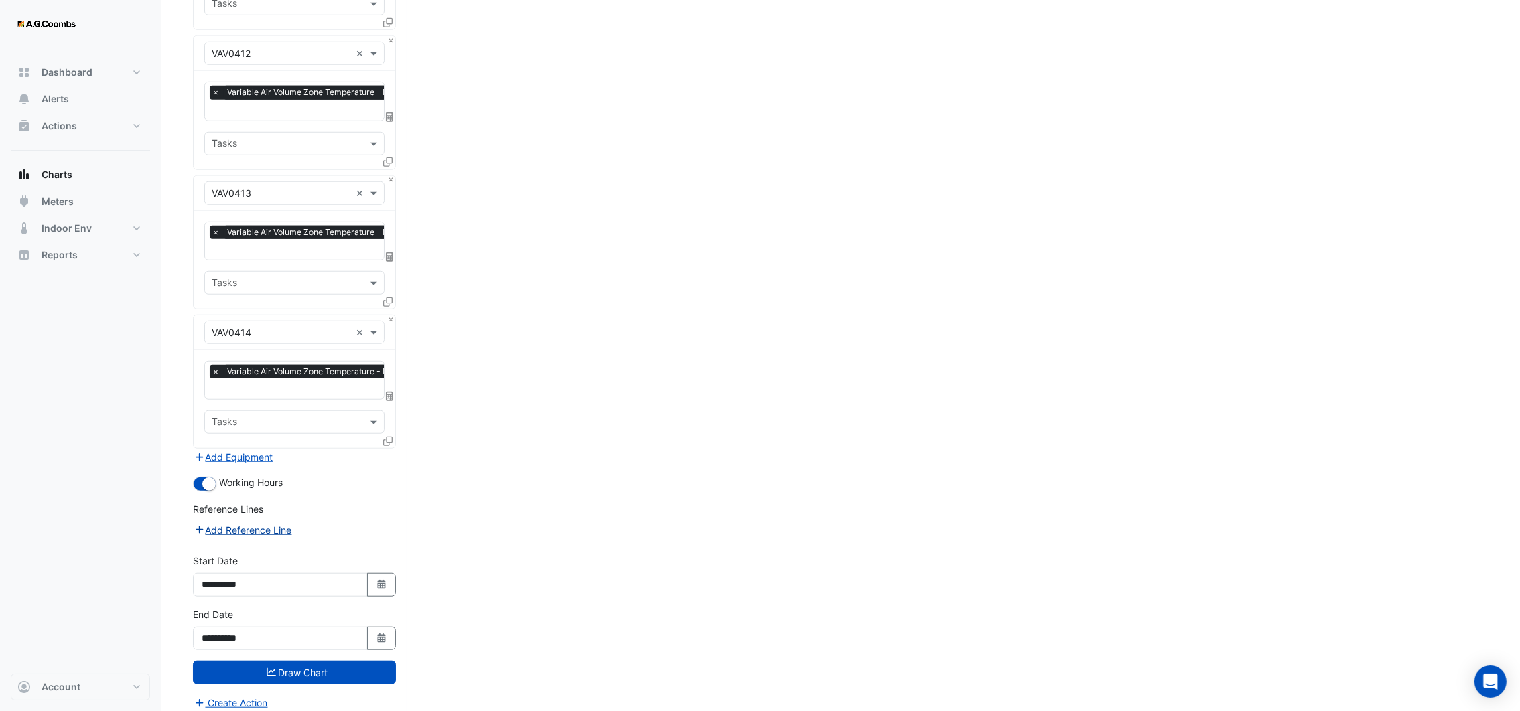
click at [240, 523] on button "Add Reference Line" at bounding box center [243, 530] width 100 height 15
select select "*"
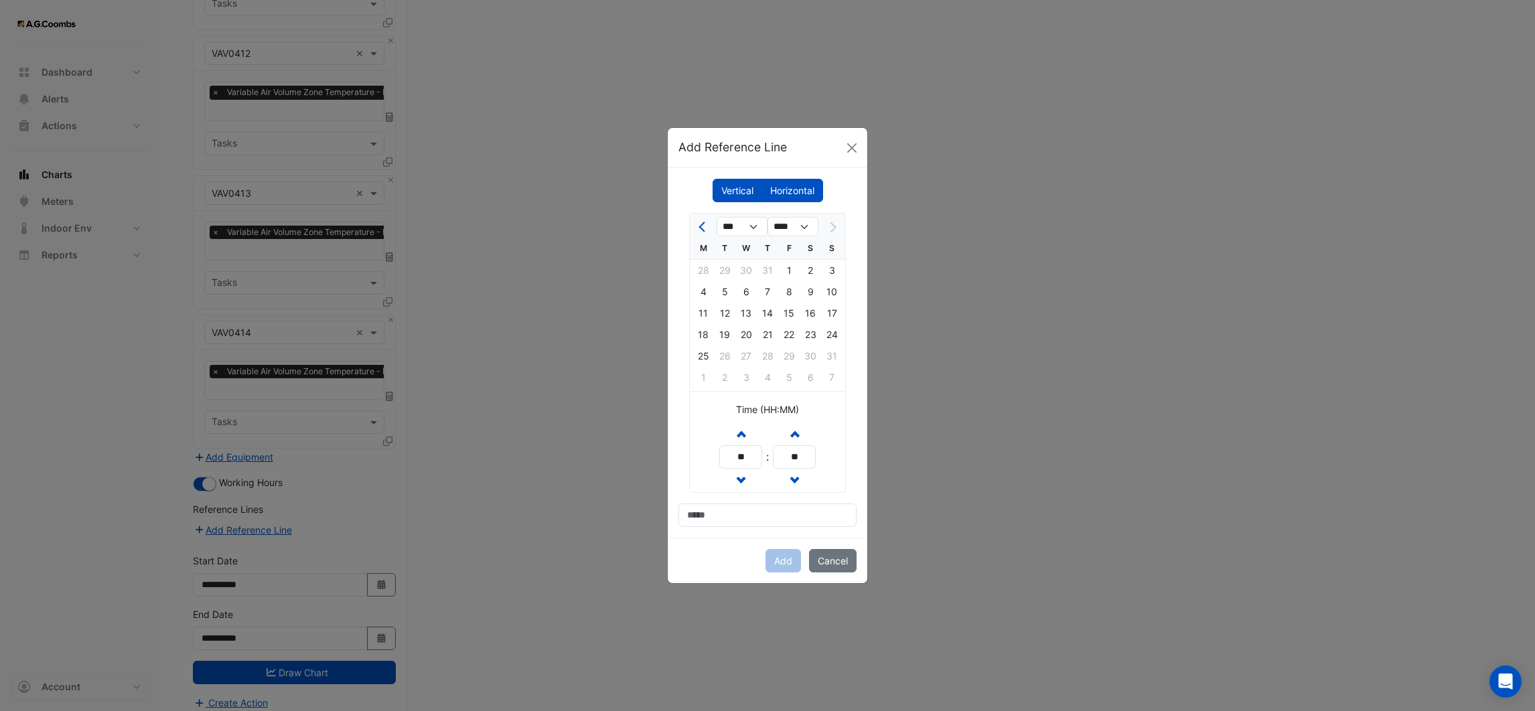
click at [803, 186] on label "Horizontal" at bounding box center [793, 190] width 62 height 23
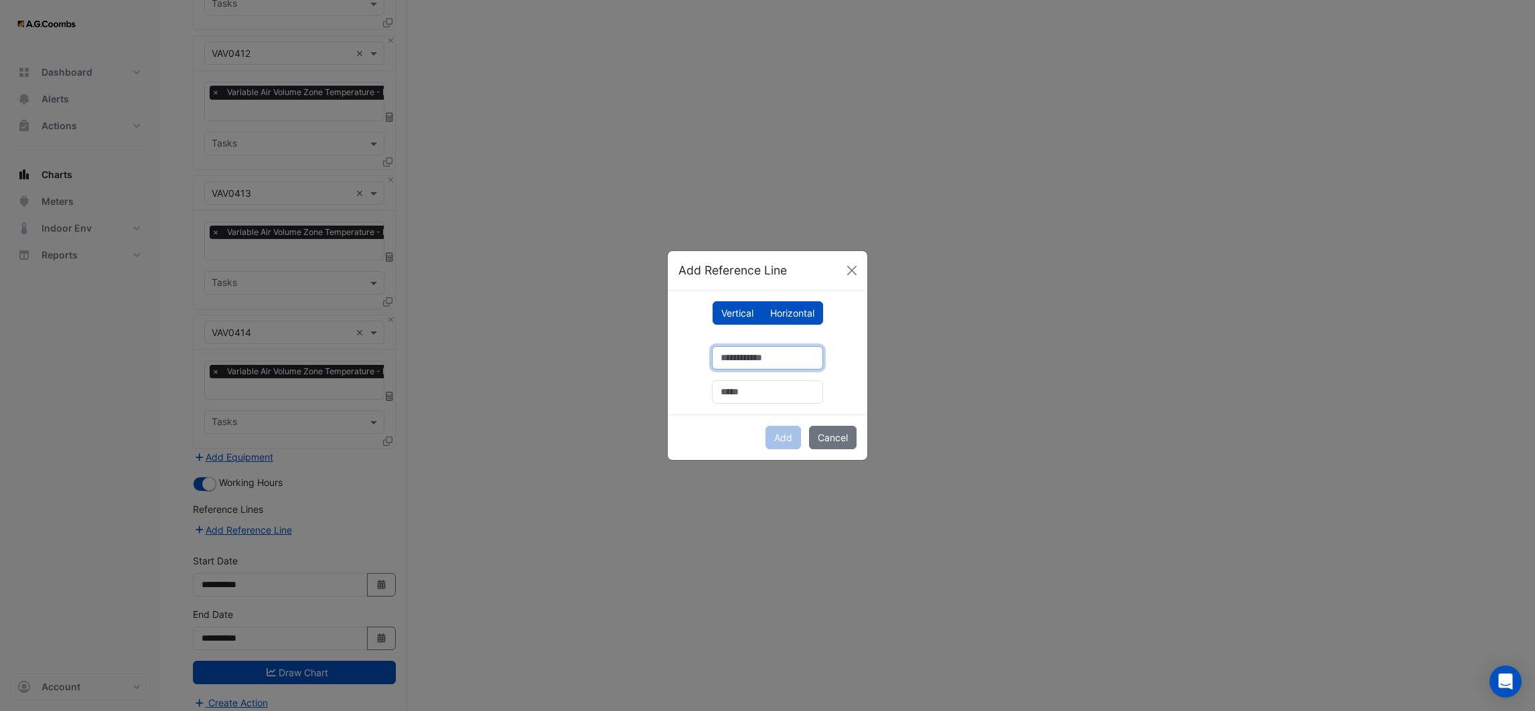
click at [758, 364] on input "number" at bounding box center [767, 357] width 111 height 23
type input "**"
click at [760, 385] on input "text" at bounding box center [767, 392] width 111 height 23
type input "**********"
click at [789, 443] on button "Add" at bounding box center [784, 437] width 36 height 23
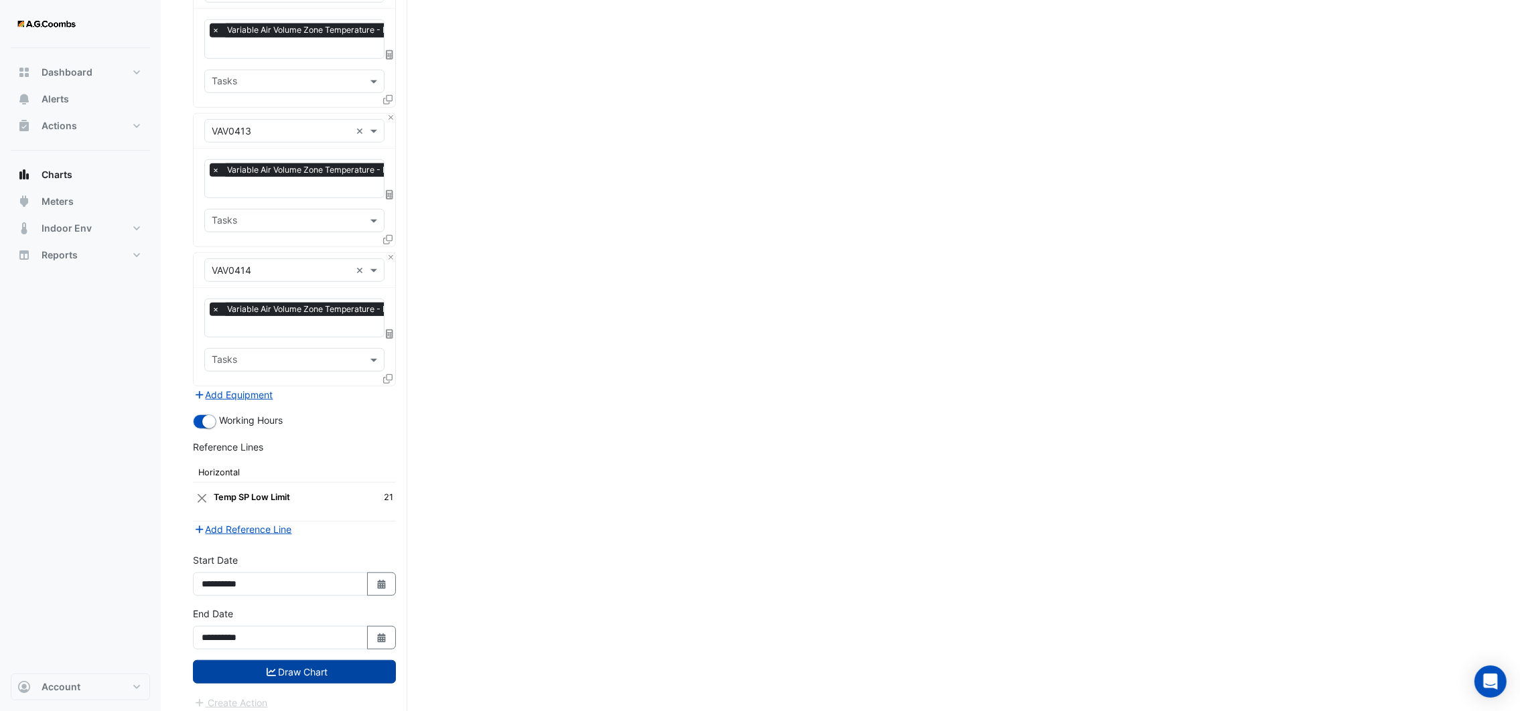
click at [318, 667] on button "Draw Chart" at bounding box center [294, 672] width 203 height 23
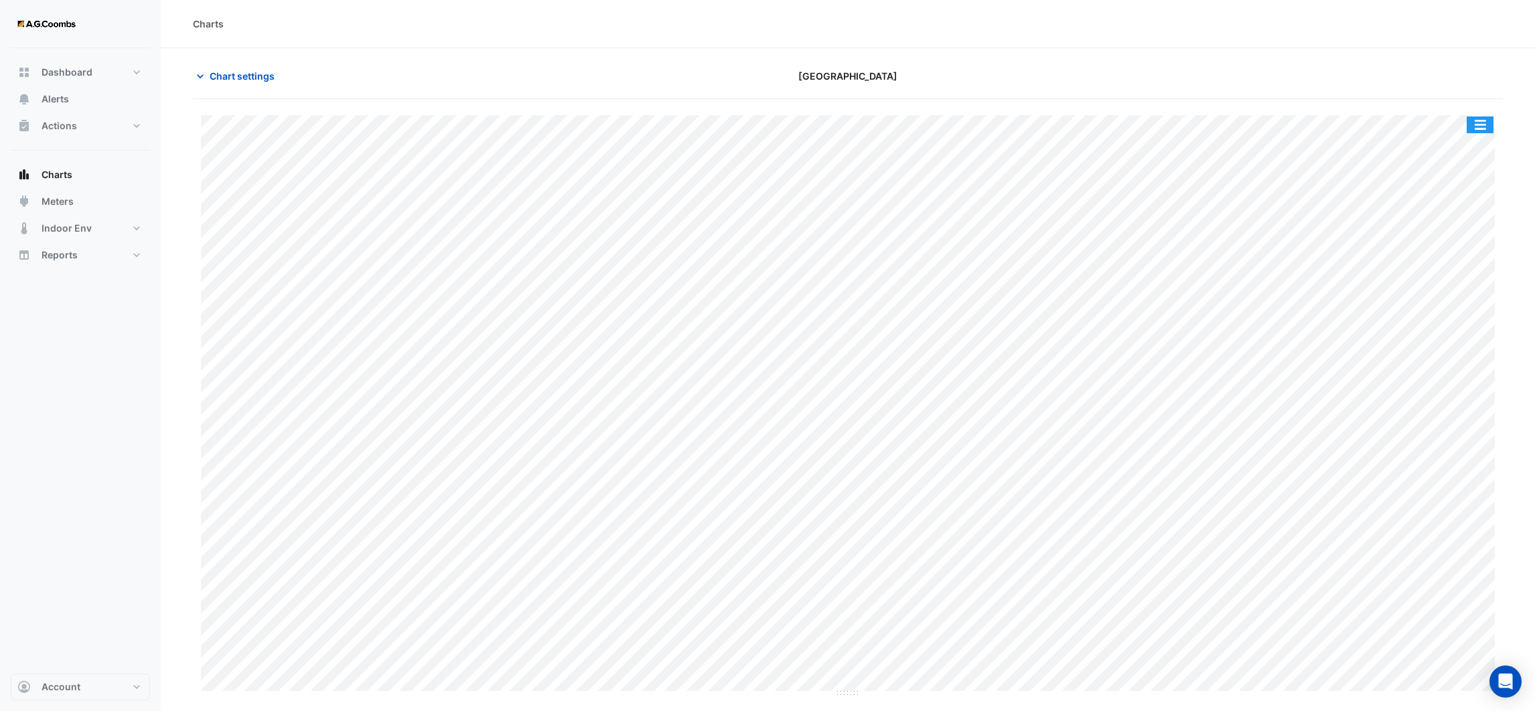
click at [1470, 120] on button "button" at bounding box center [1480, 125] width 27 height 17
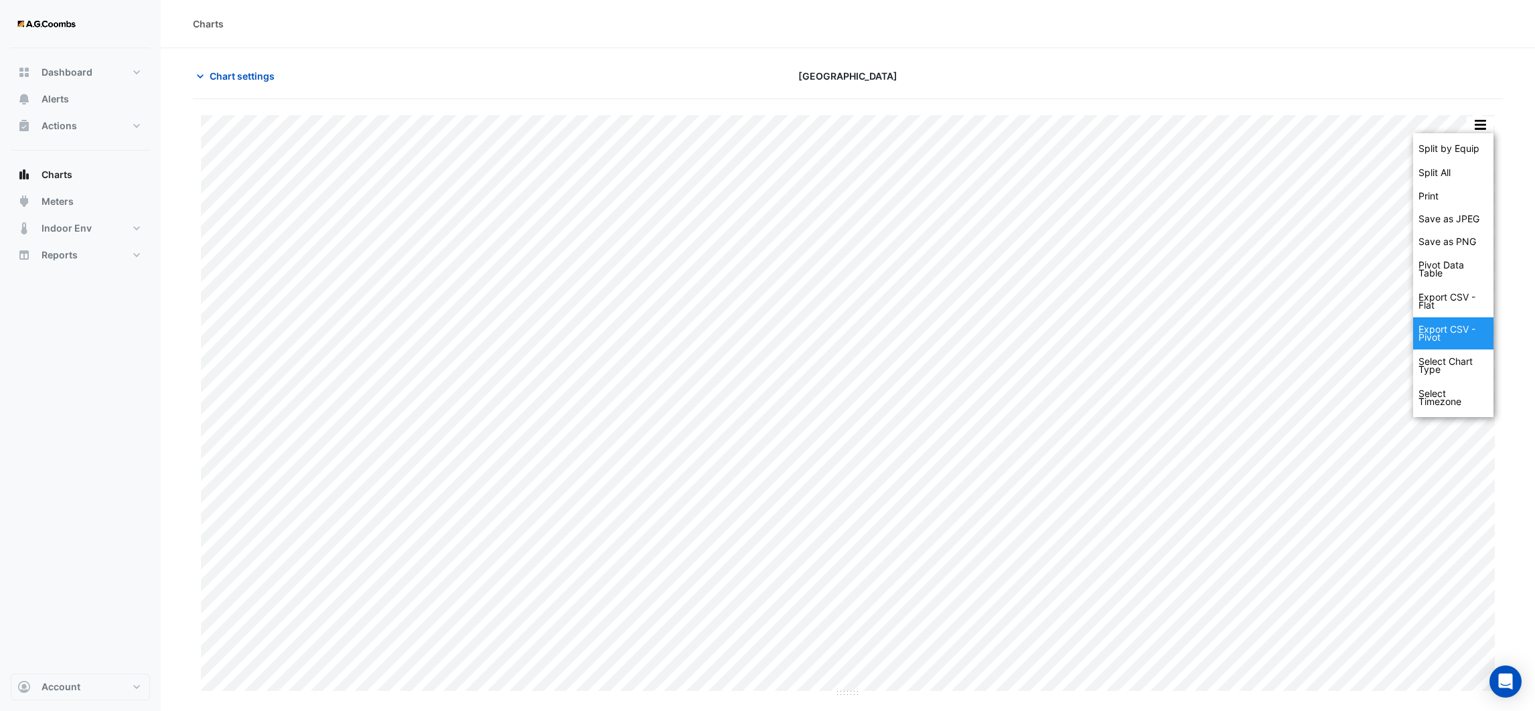
click at [1430, 328] on div "Export CSV - Pivot" at bounding box center [1453, 334] width 80 height 32
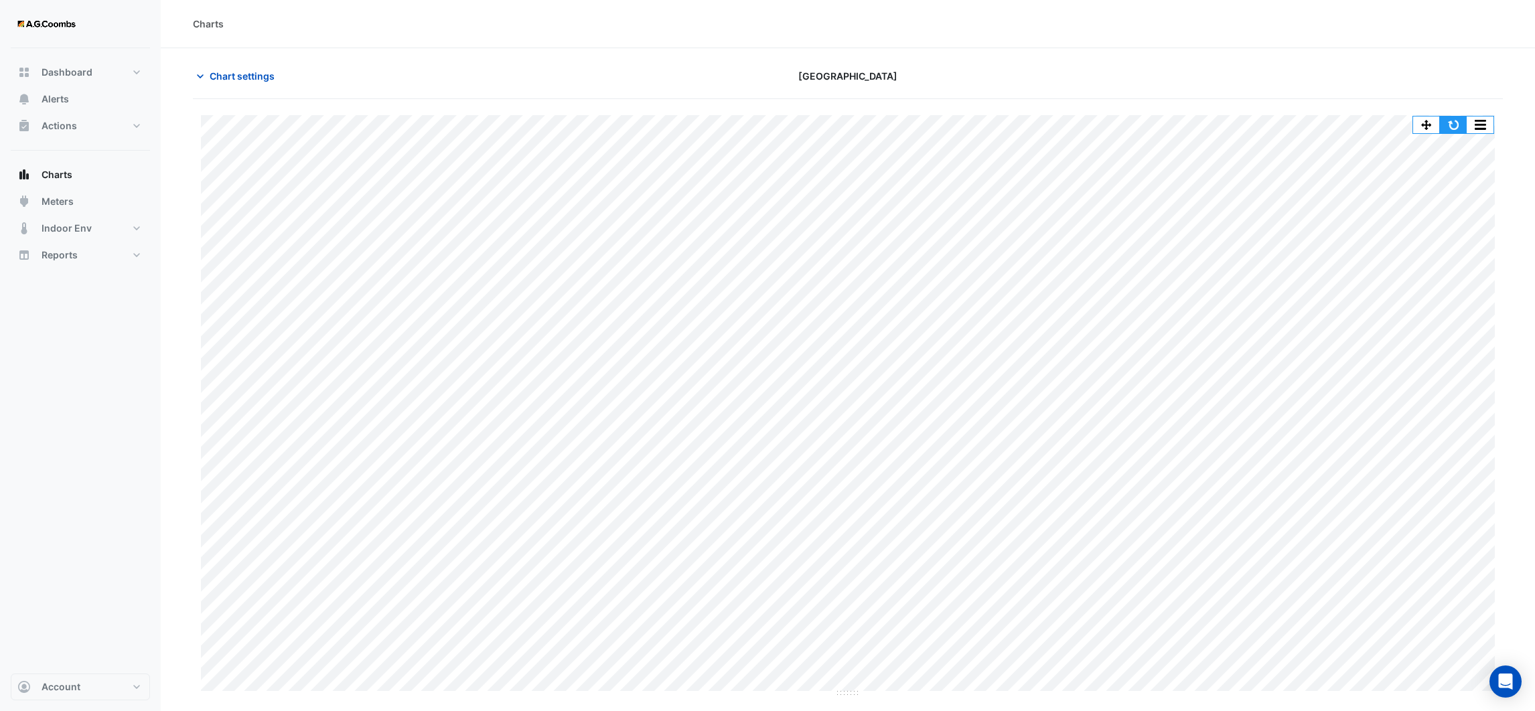
click at [1450, 131] on button "button" at bounding box center [1453, 125] width 27 height 17
click at [202, 82] on icon "button" at bounding box center [200, 76] width 13 height 13
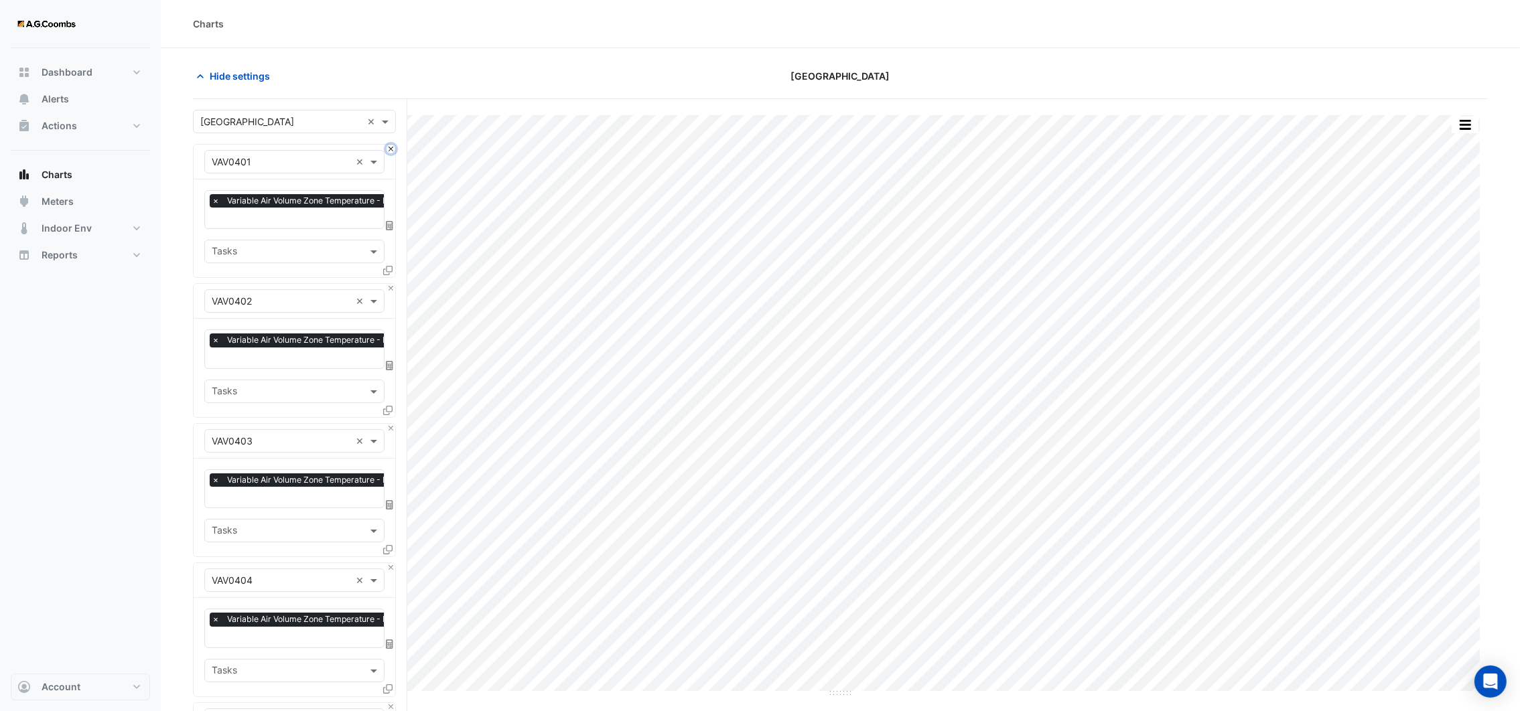
click at [391, 151] on button "Close" at bounding box center [391, 149] width 9 height 9
click at [391, 284] on button "Close" at bounding box center [391, 288] width 9 height 9
click at [391, 151] on button "Close" at bounding box center [391, 149] width 9 height 9
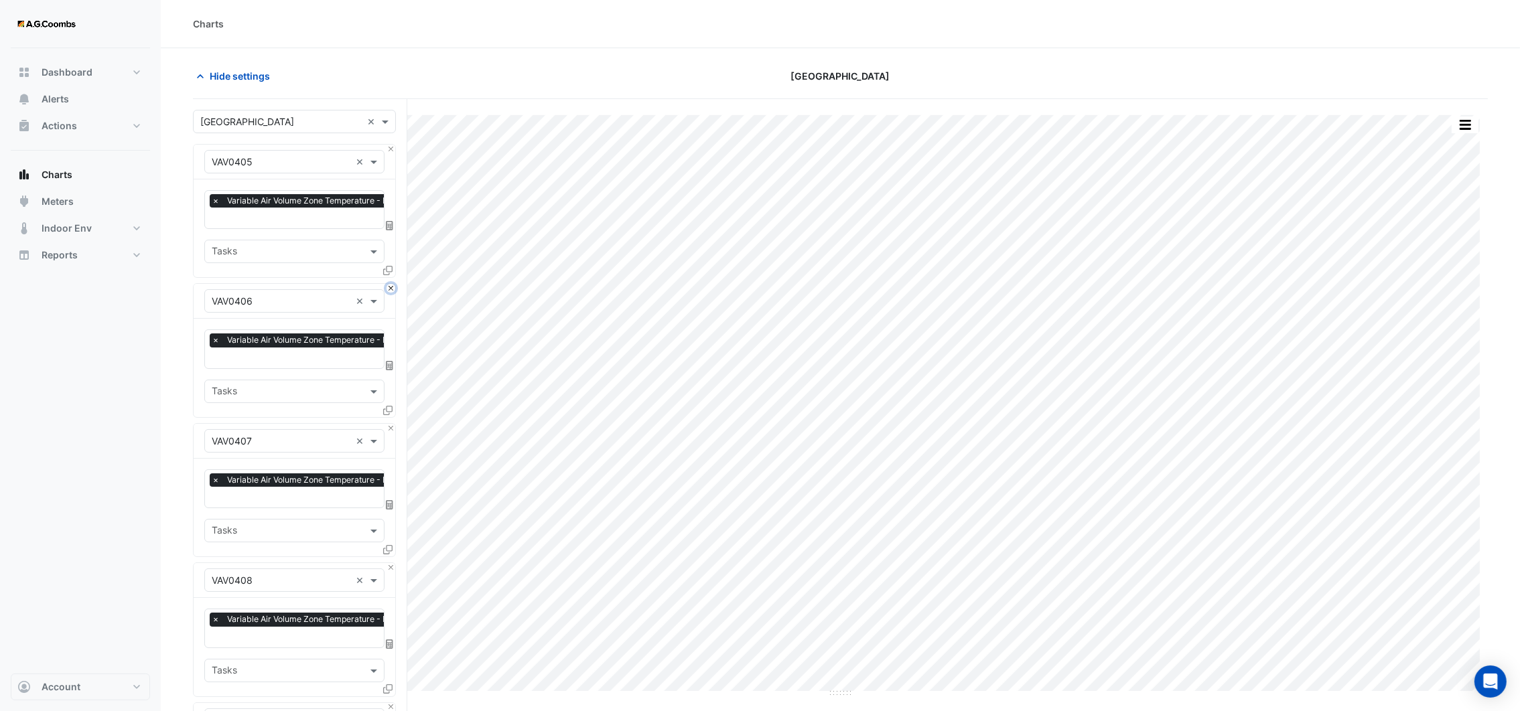
click at [391, 284] on button "Close" at bounding box center [391, 288] width 9 height 9
click at [391, 151] on button "Close" at bounding box center [391, 149] width 9 height 9
click at [391, 284] on button "Close" at bounding box center [391, 288] width 9 height 9
click at [391, 151] on button "Close" at bounding box center [391, 149] width 9 height 9
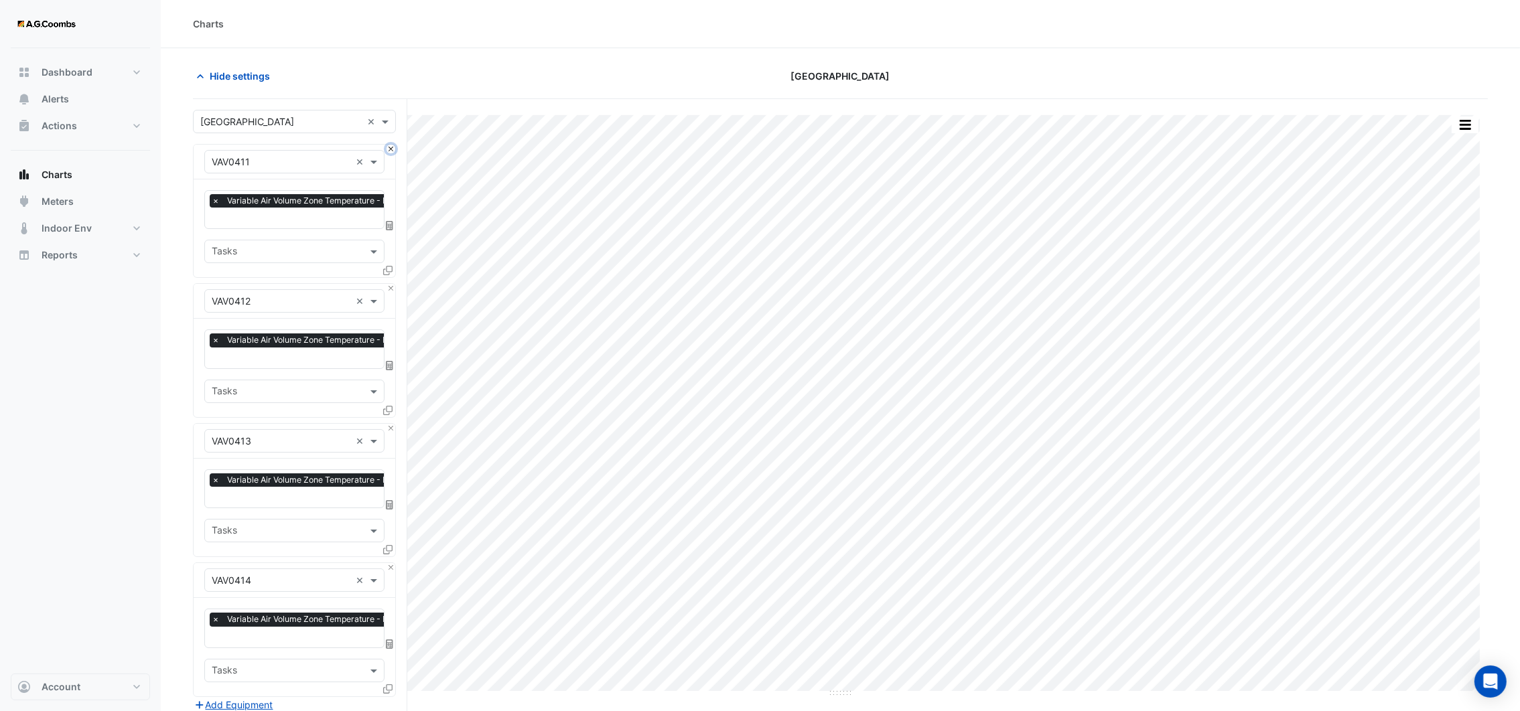
click at [391, 151] on button "Close" at bounding box center [391, 149] width 9 height 9
click at [391, 284] on button "Close" at bounding box center [391, 288] width 9 height 9
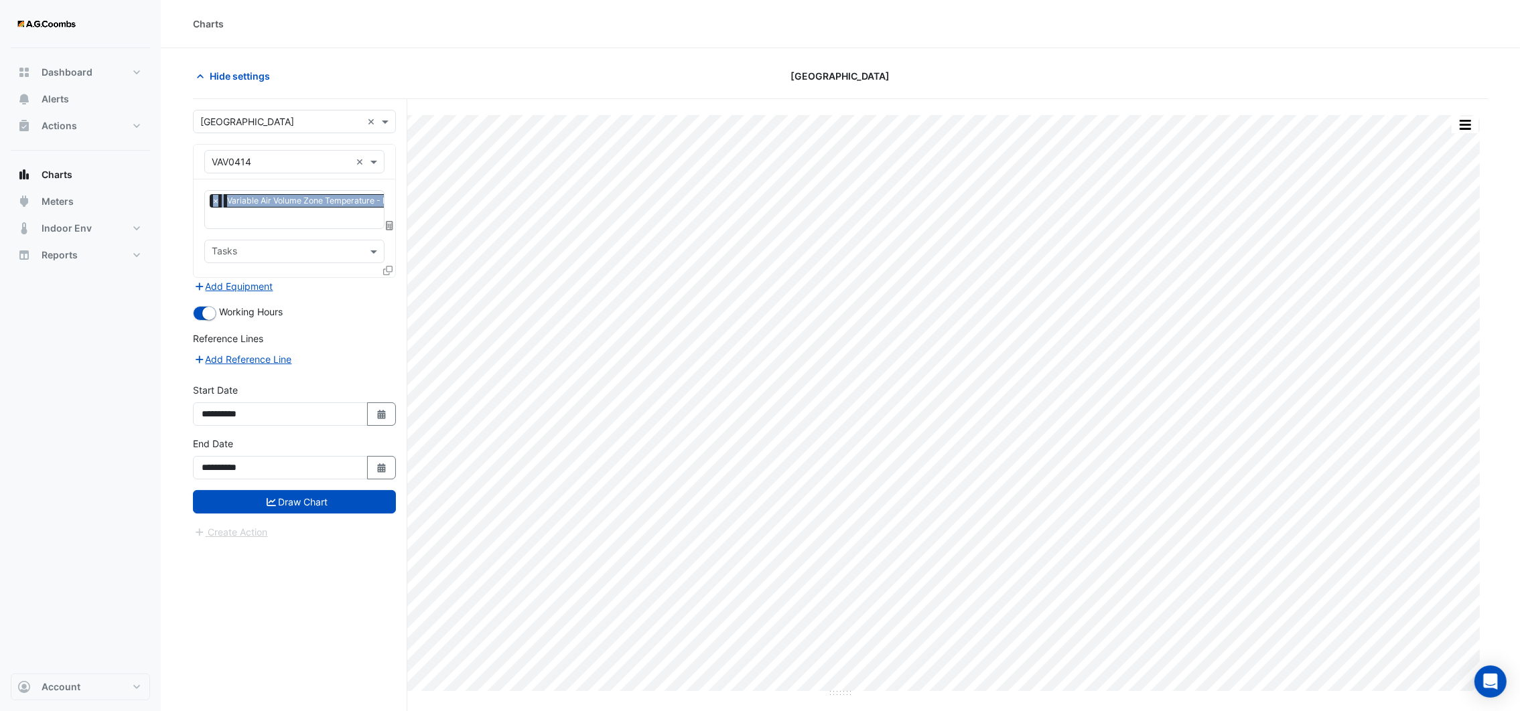
click at [391, 151] on div "Equipment × VAV0414 ×" at bounding box center [295, 162] width 202 height 35
drag, startPoint x: 391, startPoint y: 151, endPoint x: 333, endPoint y: 165, distance: 59.3
click at [333, 165] on input "text" at bounding box center [281, 162] width 139 height 14
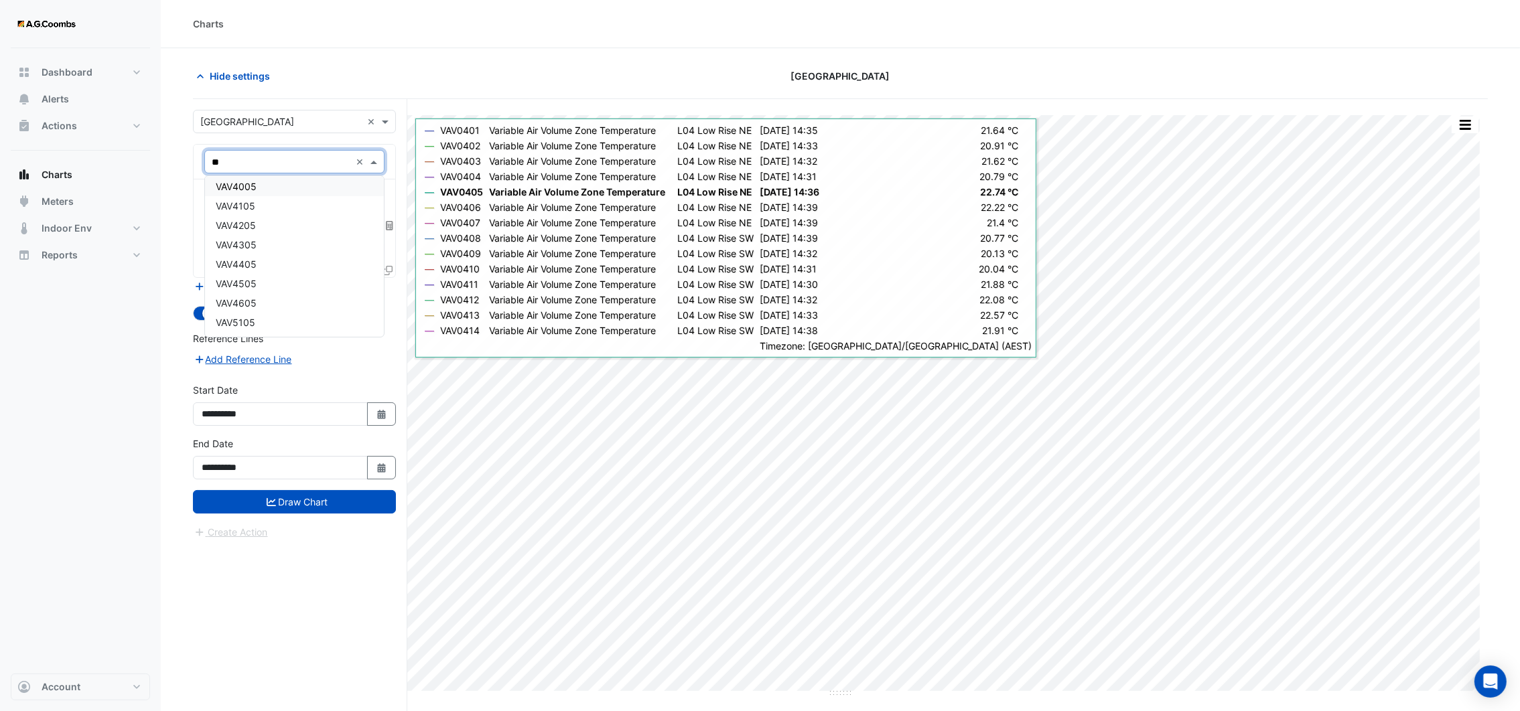
type input "*"
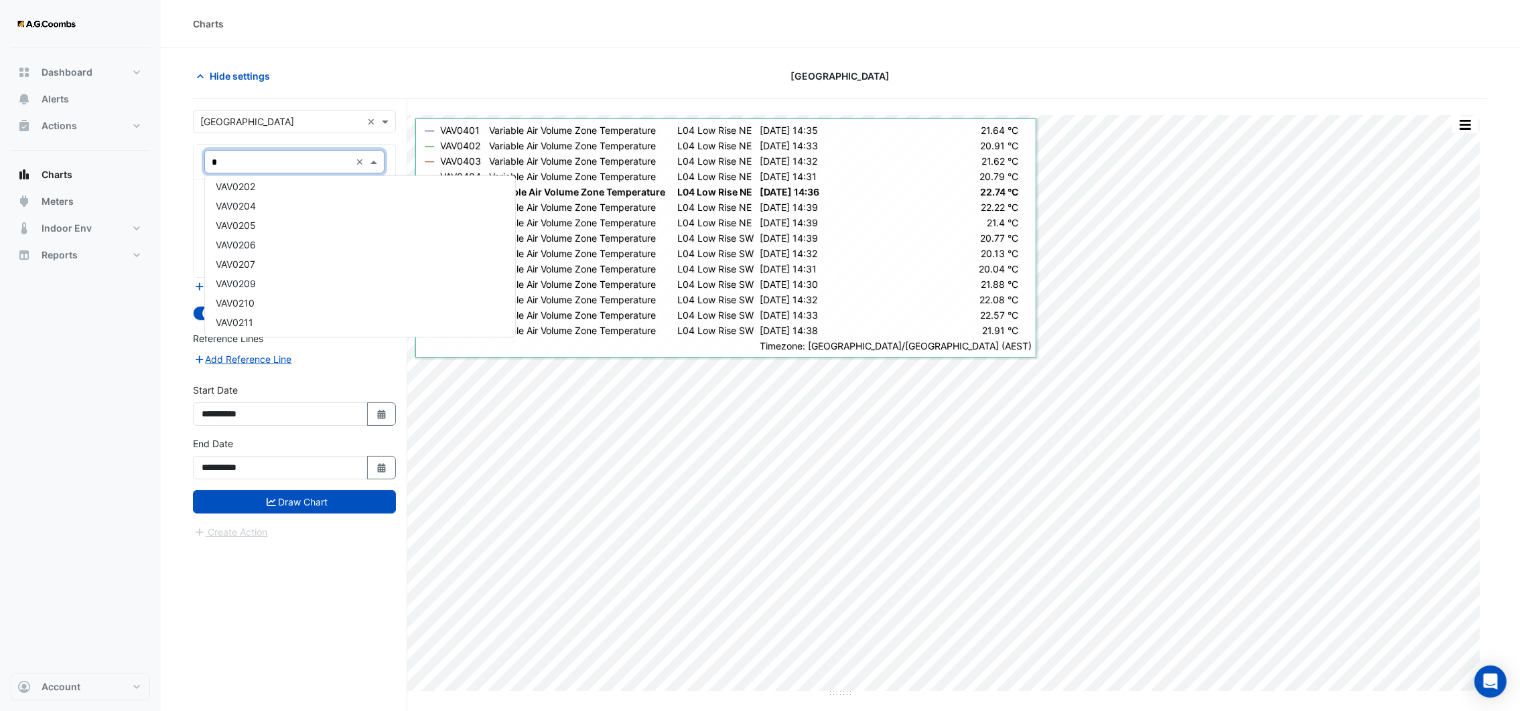
scroll to position [2024, 0]
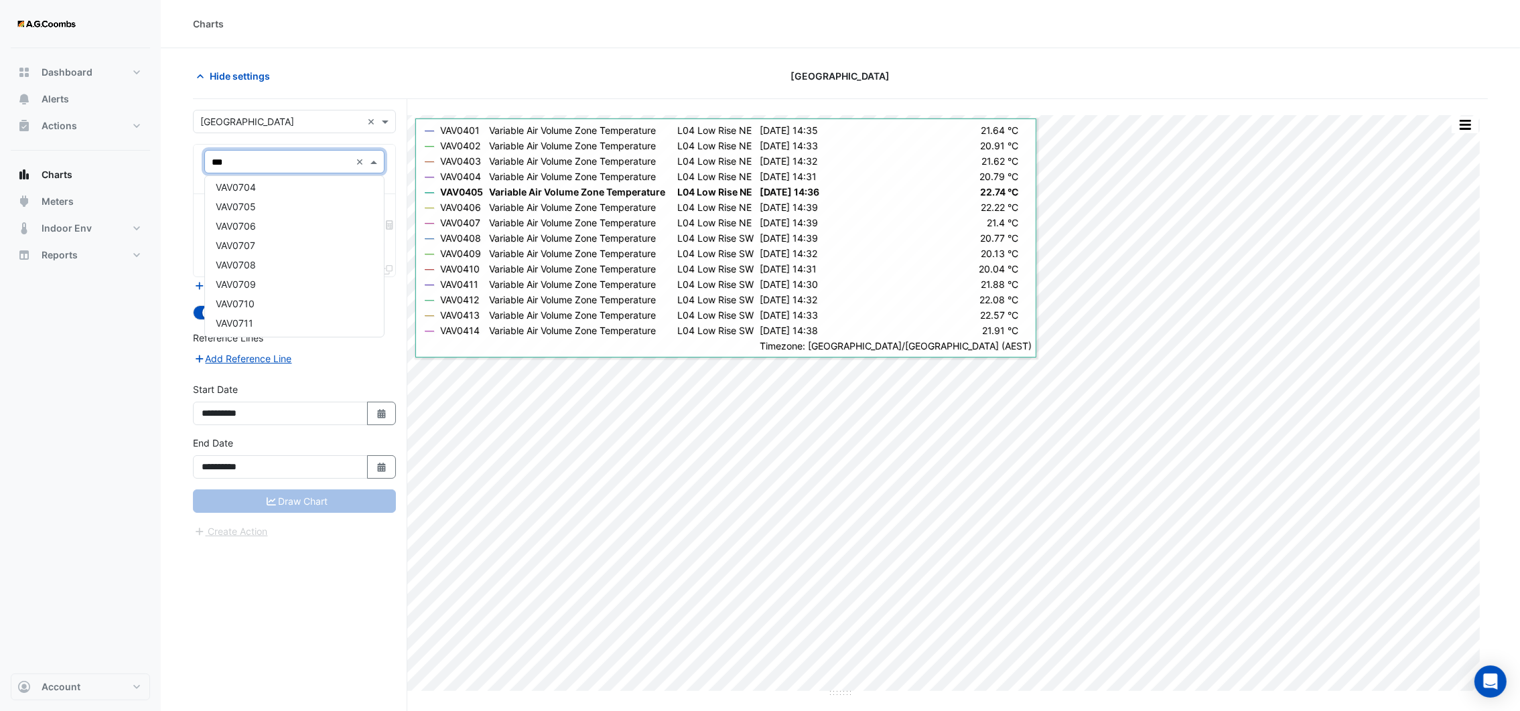
type input "****"
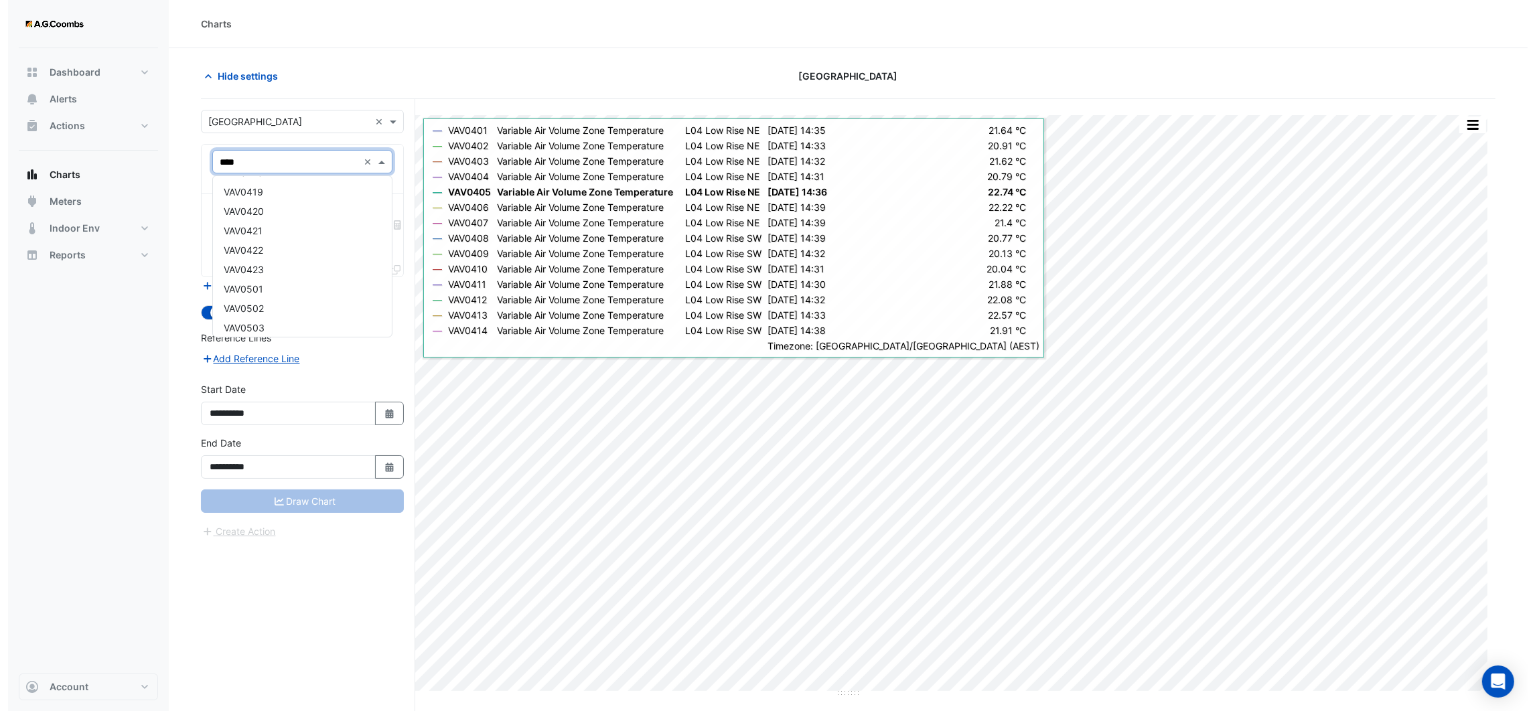
scroll to position [1020, 0]
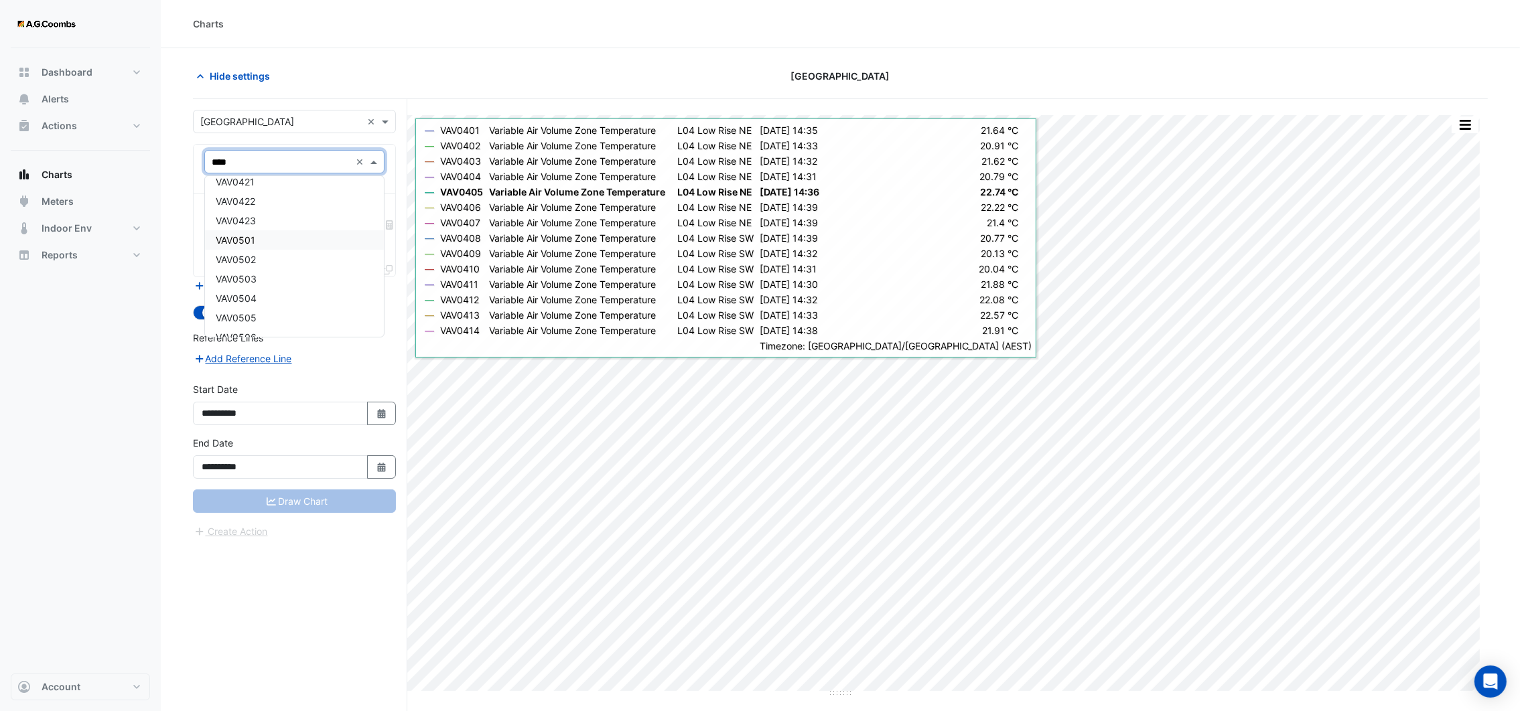
click at [262, 243] on div "VAV0501" at bounding box center [294, 239] width 178 height 19
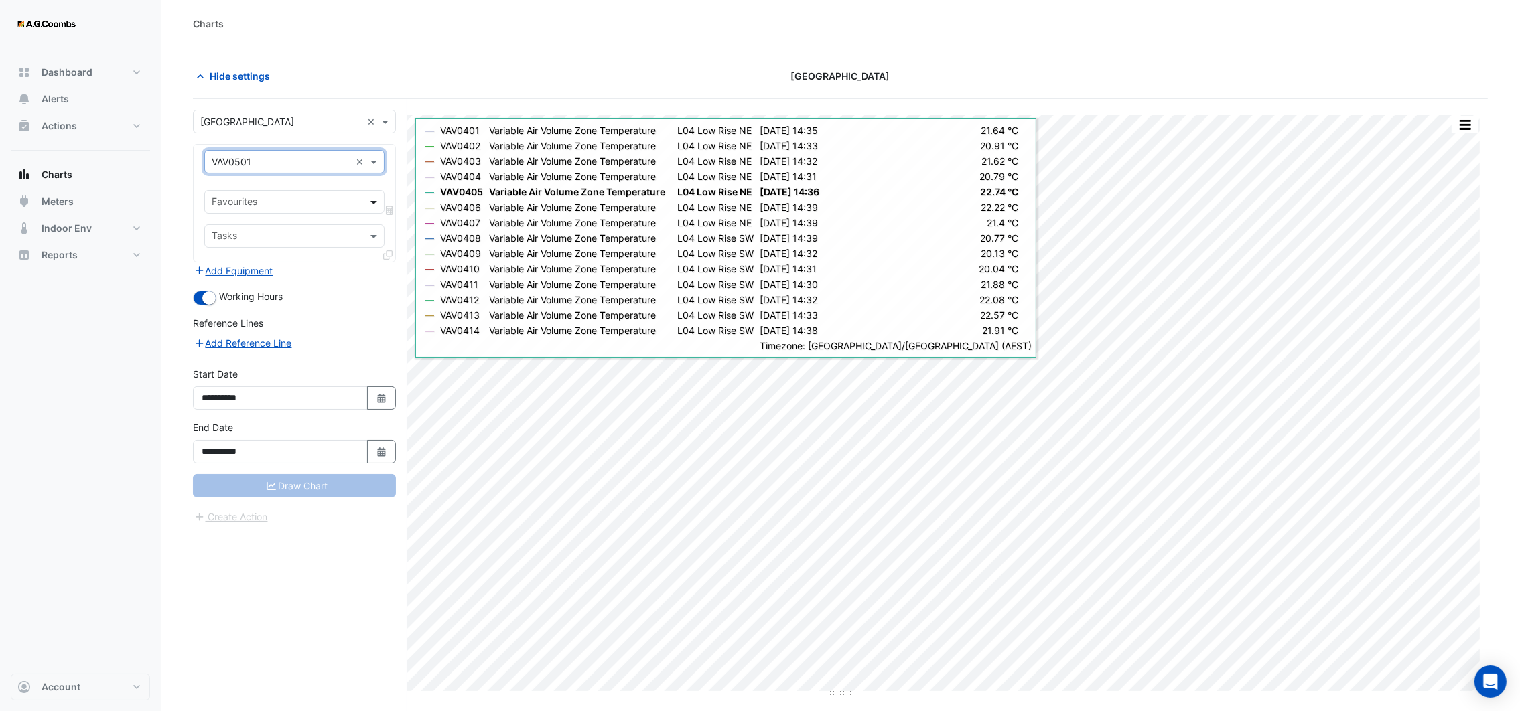
click at [373, 206] on span at bounding box center [375, 202] width 17 height 14
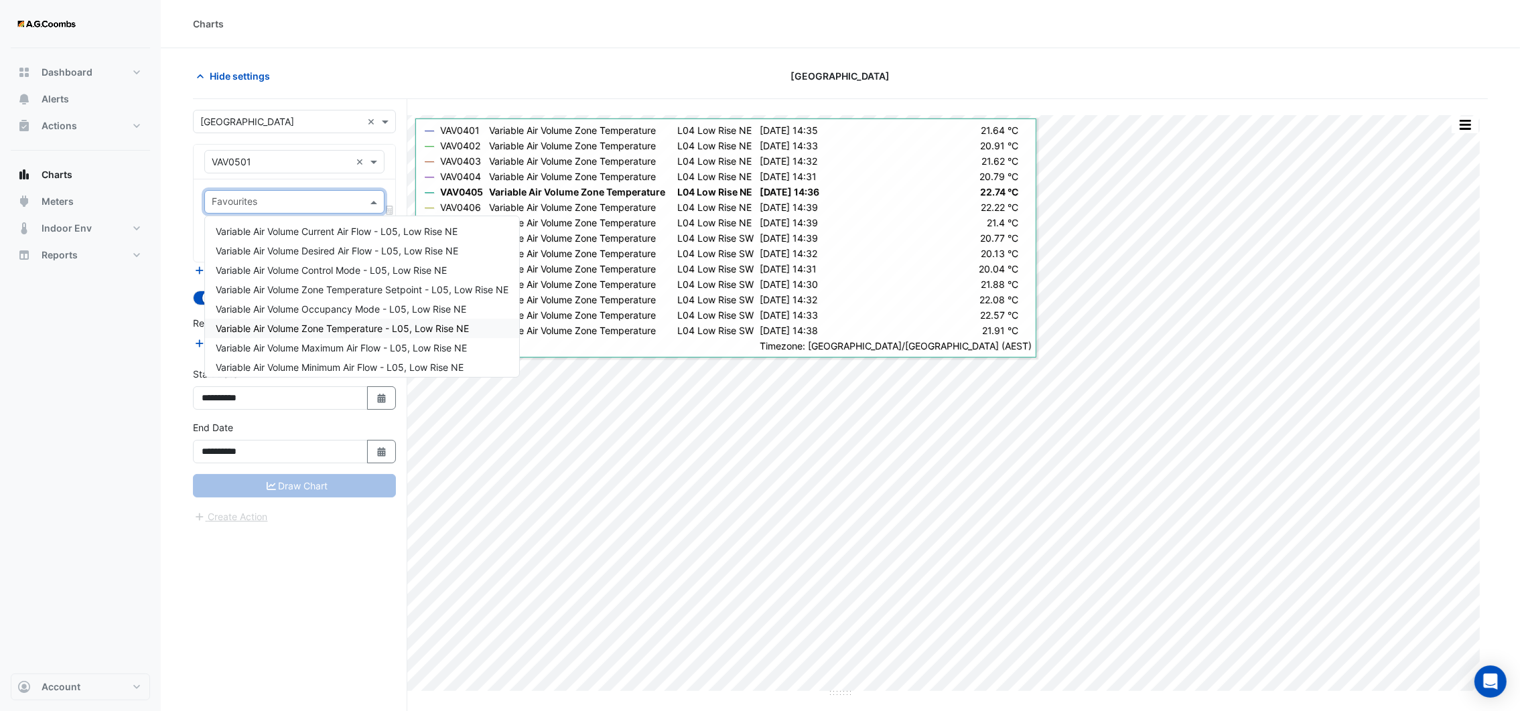
click at [342, 328] on span "Variable Air Volume Zone Temperature - L05, Low Rise NE" at bounding box center [342, 328] width 253 height 11
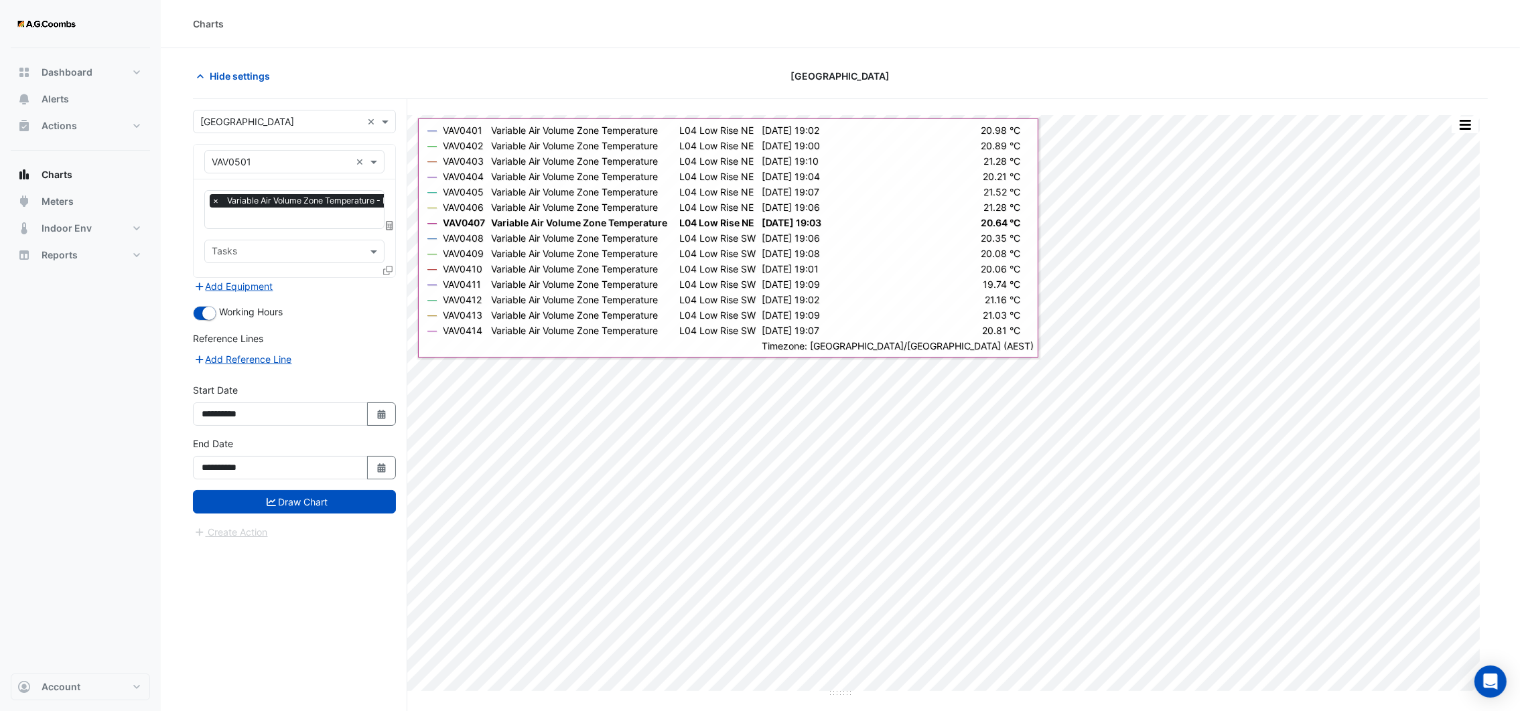
click at [383, 268] on icon at bounding box center [387, 270] width 9 height 9
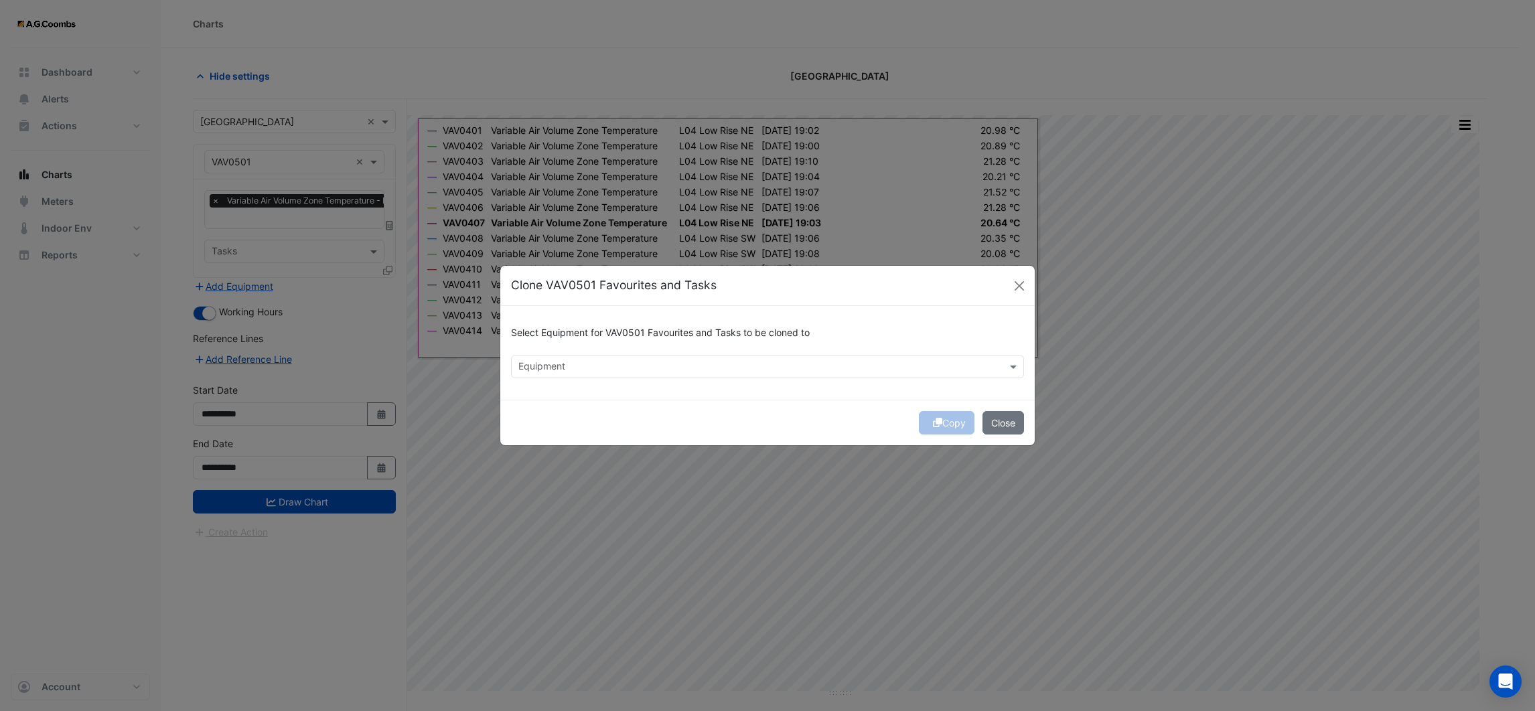
click at [548, 353] on div "Select Equipment for VAV0501 Favourites and Tasks to be cloned to" at bounding box center [767, 336] width 513 height 38
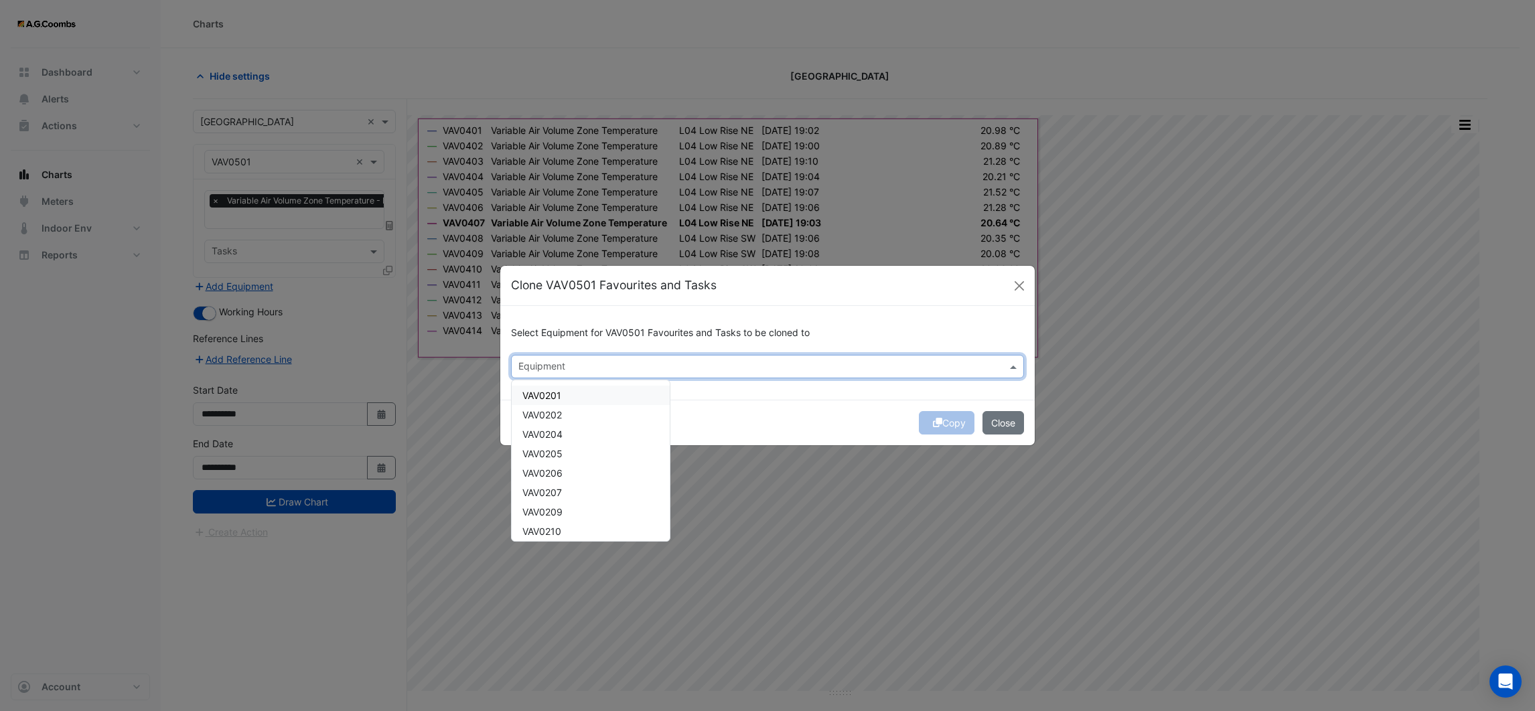
click at [548, 363] on input "text" at bounding box center [760, 368] width 483 height 14
drag, startPoint x: 569, startPoint y: 454, endPoint x: 542, endPoint y: 472, distance: 33.3
click at [567, 459] on div "VAV0502" at bounding box center [591, 459] width 158 height 19
click at [541, 477] on span "VAV0503" at bounding box center [543, 479] width 41 height 11
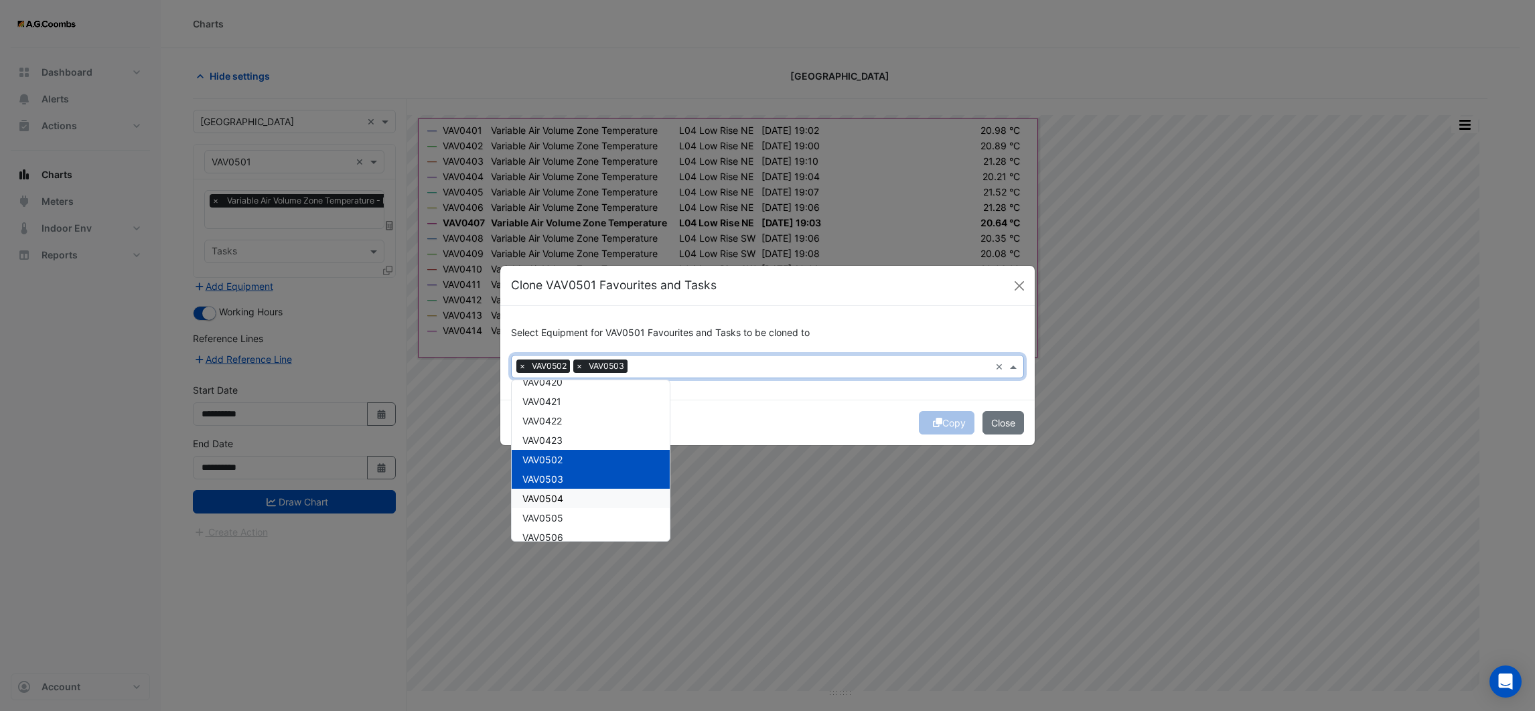
click at [550, 497] on span "VAV0504" at bounding box center [543, 498] width 41 height 11
click at [553, 518] on span "VAV0505" at bounding box center [543, 517] width 41 height 11
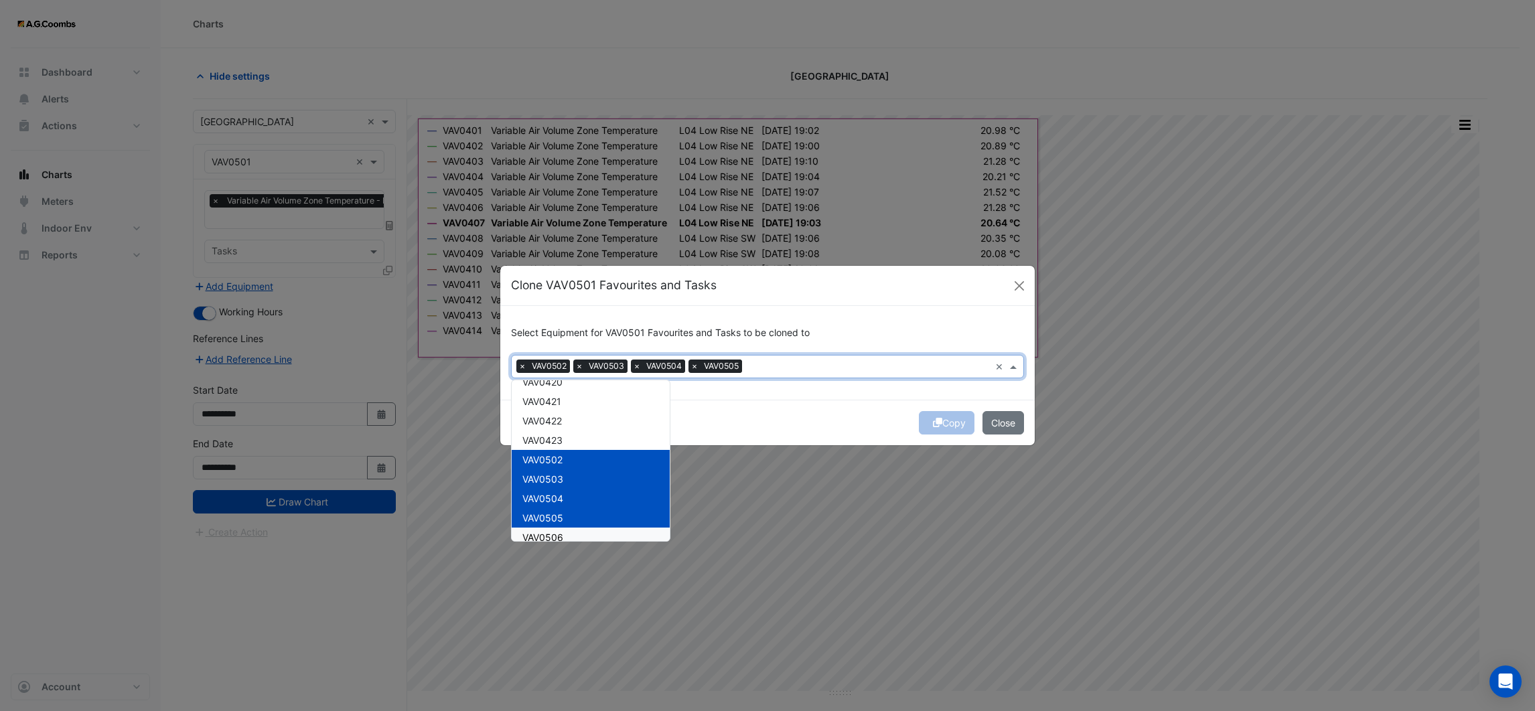
click at [555, 532] on span "VAV0506" at bounding box center [543, 537] width 41 height 11
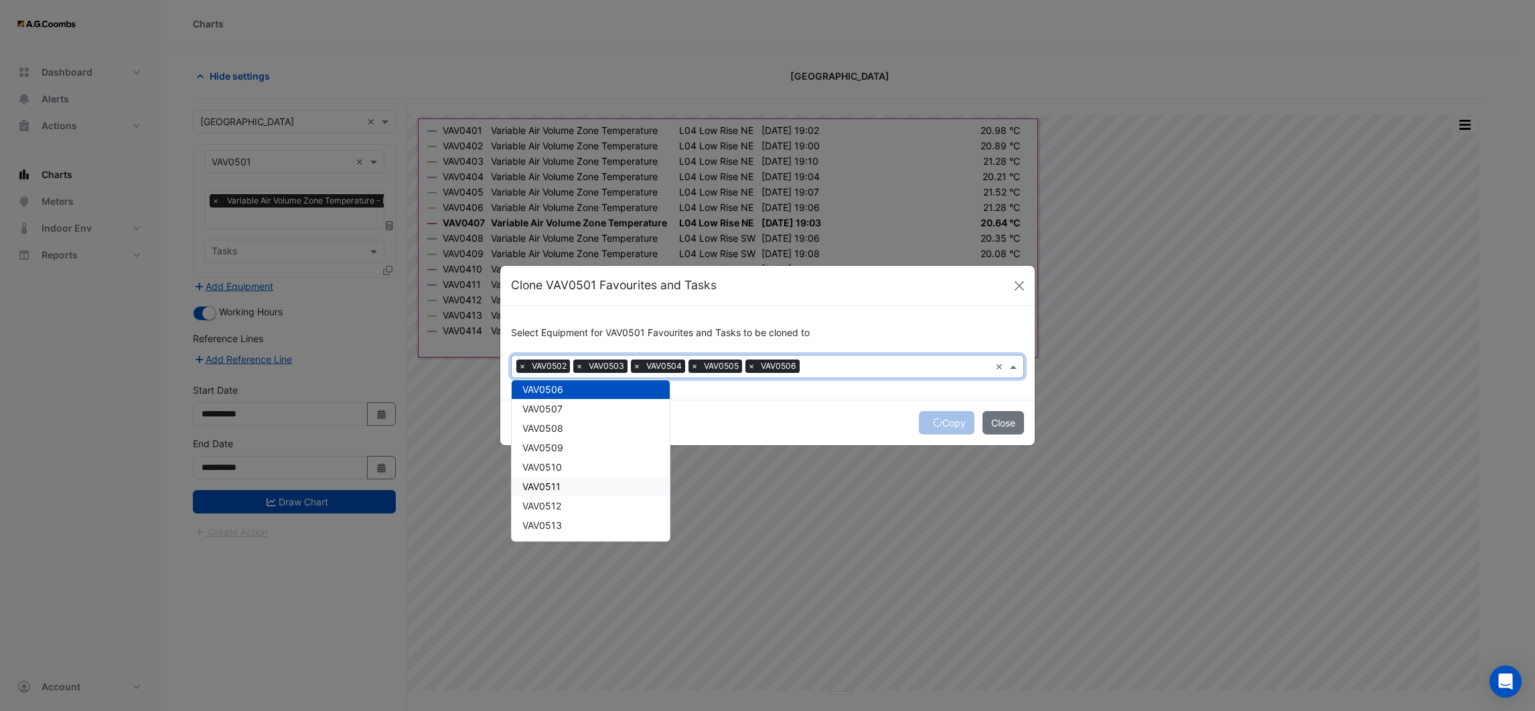
scroll to position [1105, 0]
click at [557, 458] on span "VAV0507" at bounding box center [543, 456] width 40 height 11
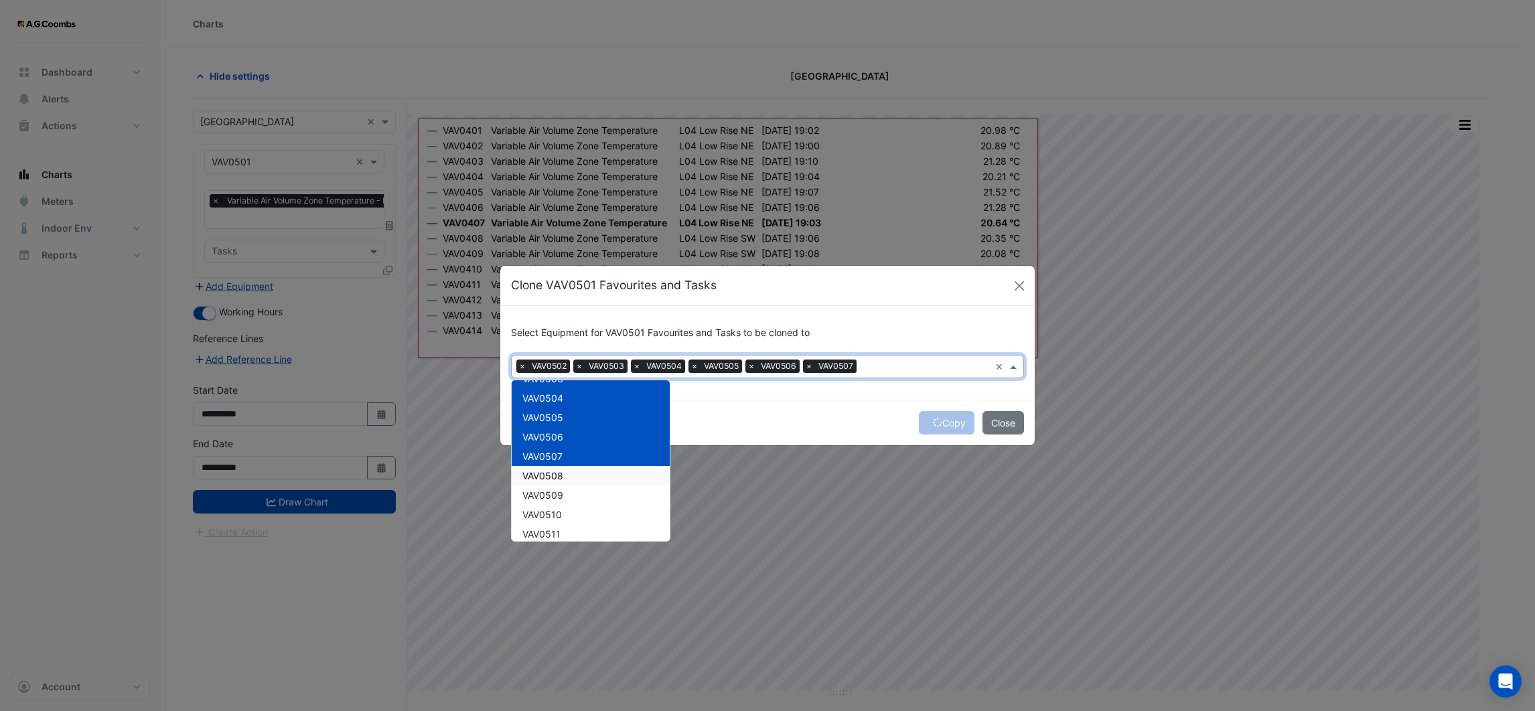
click at [551, 476] on span "VAV0508" at bounding box center [543, 475] width 41 height 11
drag, startPoint x: 550, startPoint y: 490, endPoint x: 553, endPoint y: 508, distance: 18.9
click at [552, 496] on span "VAV0509" at bounding box center [543, 495] width 41 height 11
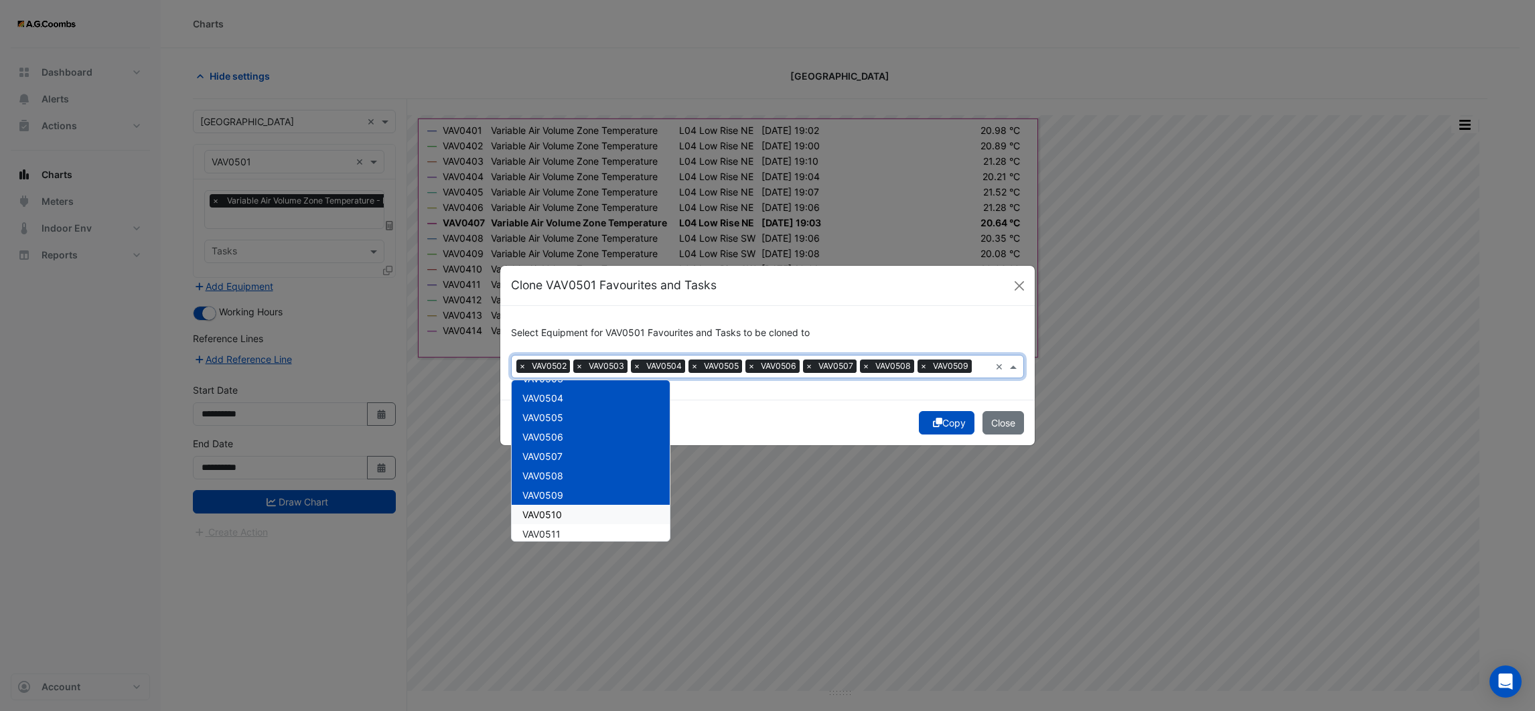
click at [553, 513] on span "VAV0510" at bounding box center [543, 514] width 40 height 11
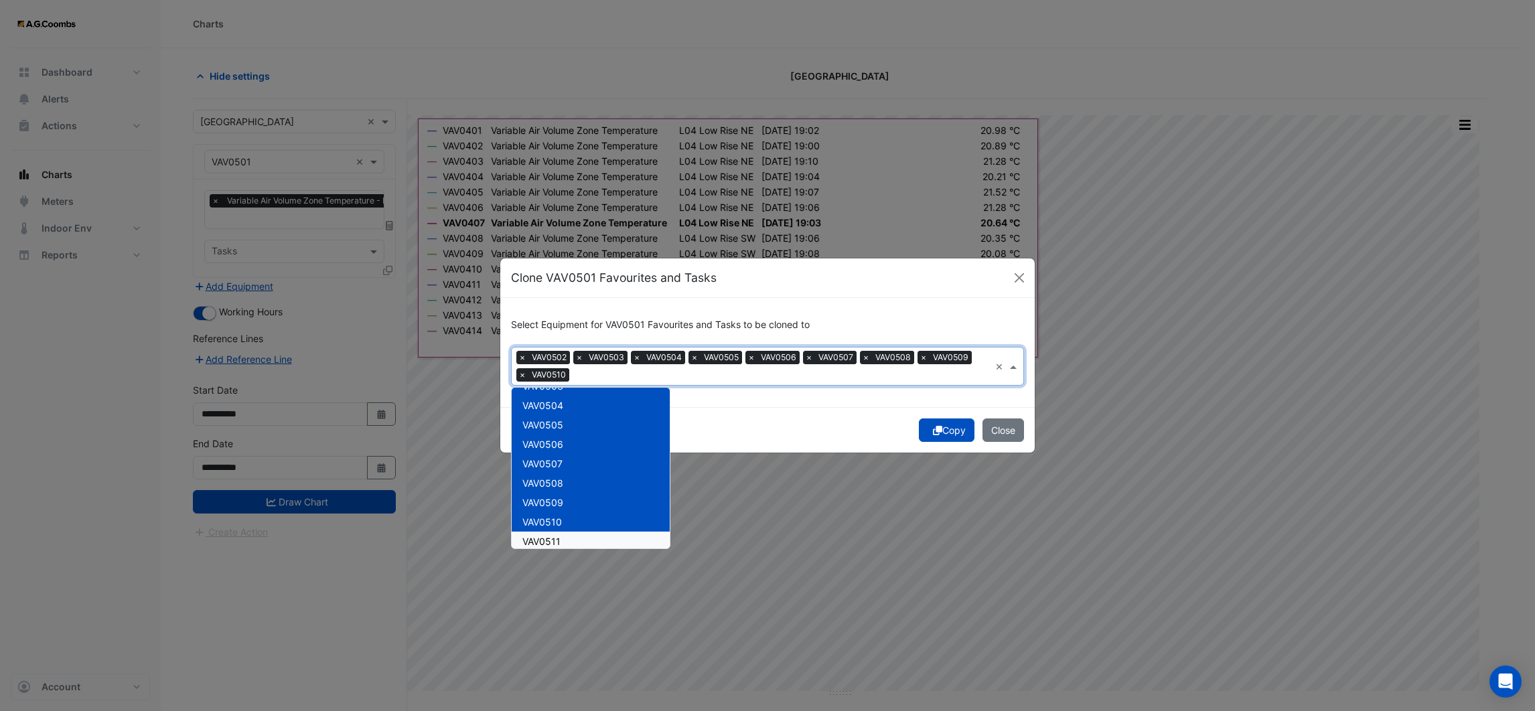
click at [552, 540] on span "VAV0511" at bounding box center [542, 541] width 38 height 11
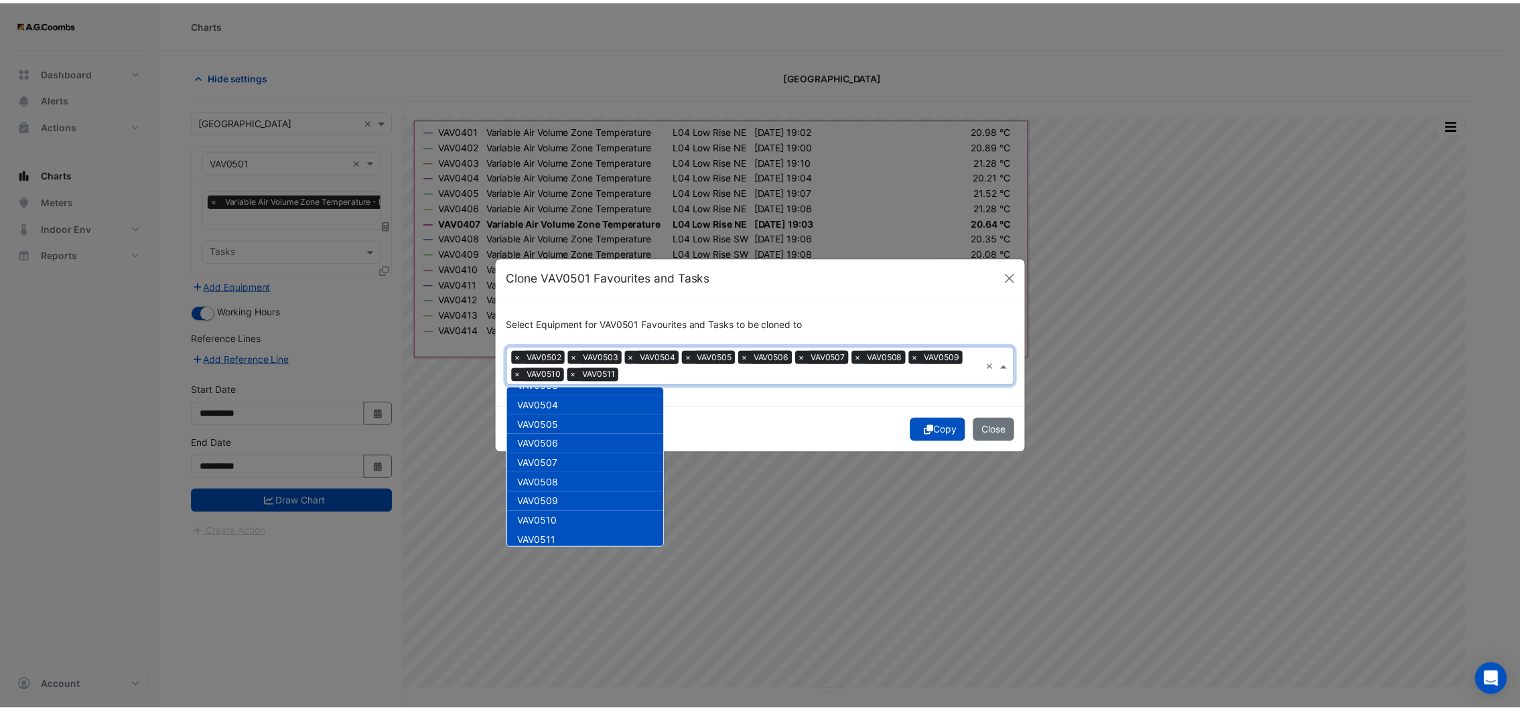
scroll to position [1205, 0]
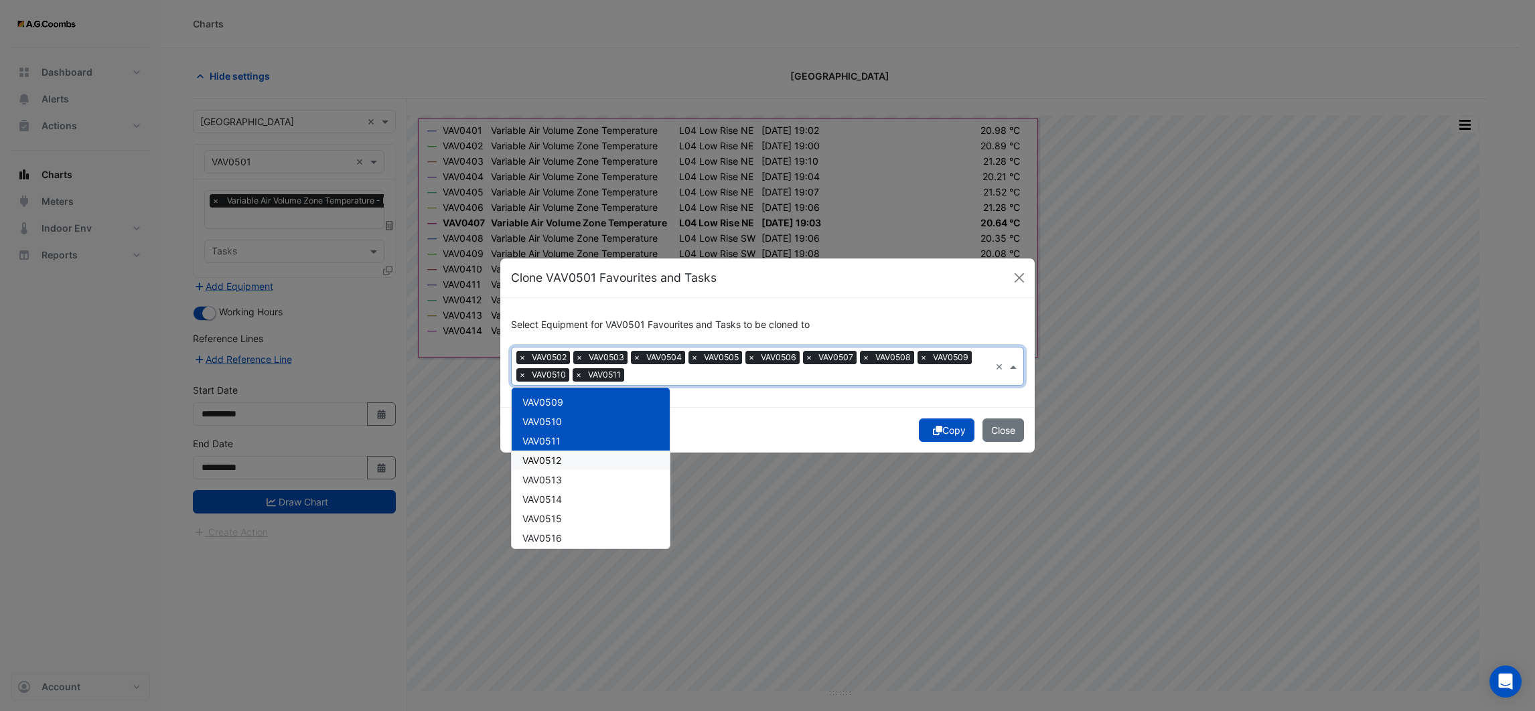
drag, startPoint x: 555, startPoint y: 459, endPoint x: 558, endPoint y: 471, distance: 12.4
click at [555, 460] on span "VAV0512" at bounding box center [542, 460] width 39 height 11
click at [558, 471] on div "VAV0513" at bounding box center [591, 479] width 158 height 19
click at [556, 498] on span "VAV0514" at bounding box center [543, 499] width 40 height 11
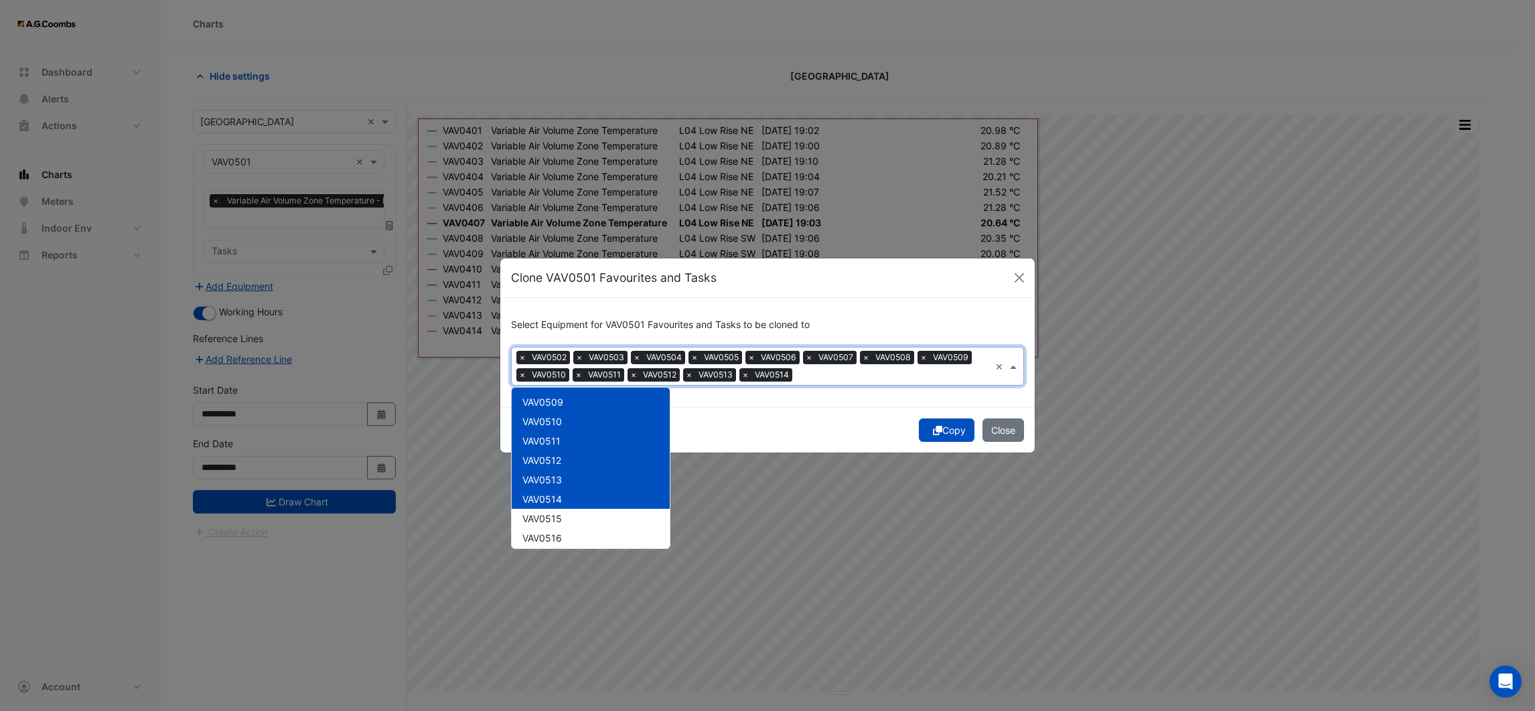
click at [807, 403] on div "Select Equipment for VAV0501 Favourites and Tasks to be cloned to Equipment × V…" at bounding box center [767, 352] width 535 height 109
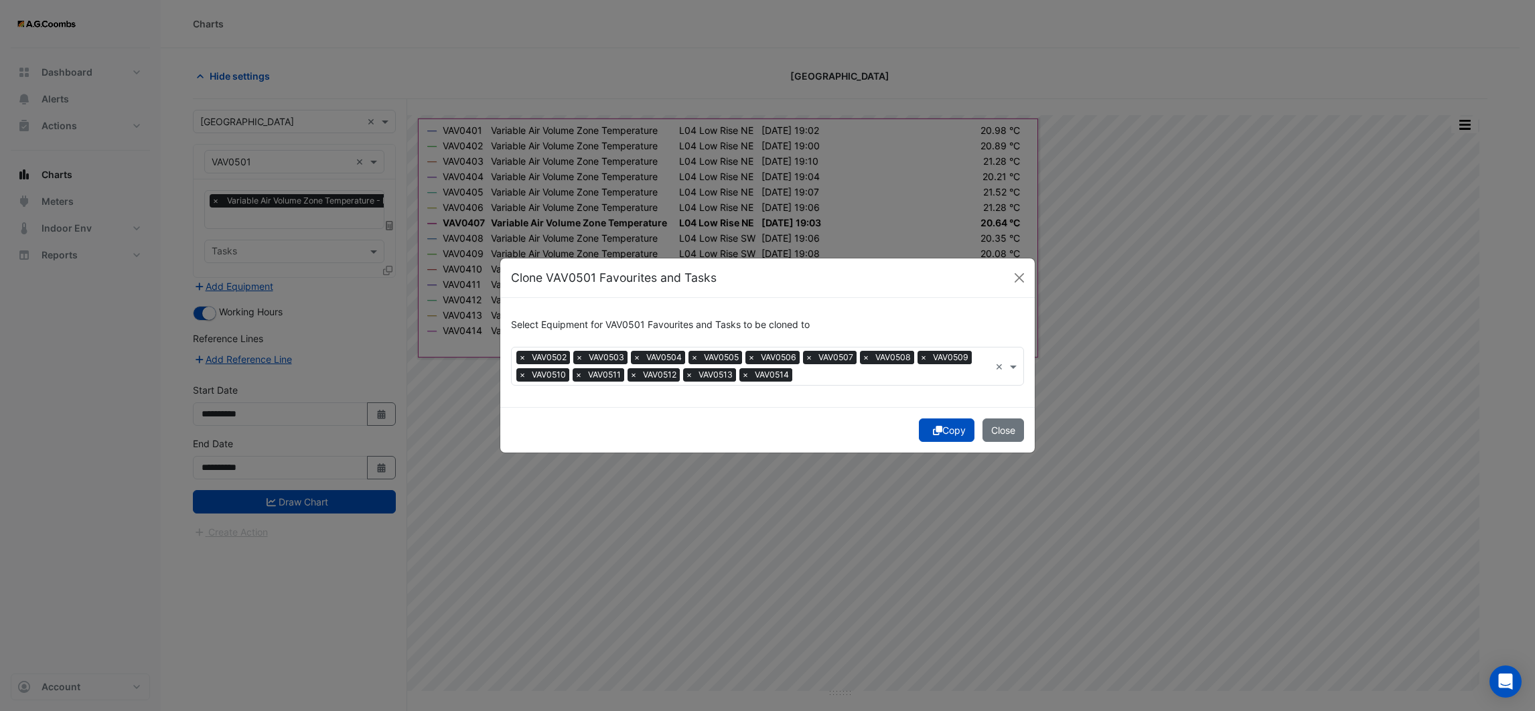
click at [943, 427] on button "Copy" at bounding box center [947, 430] width 56 height 23
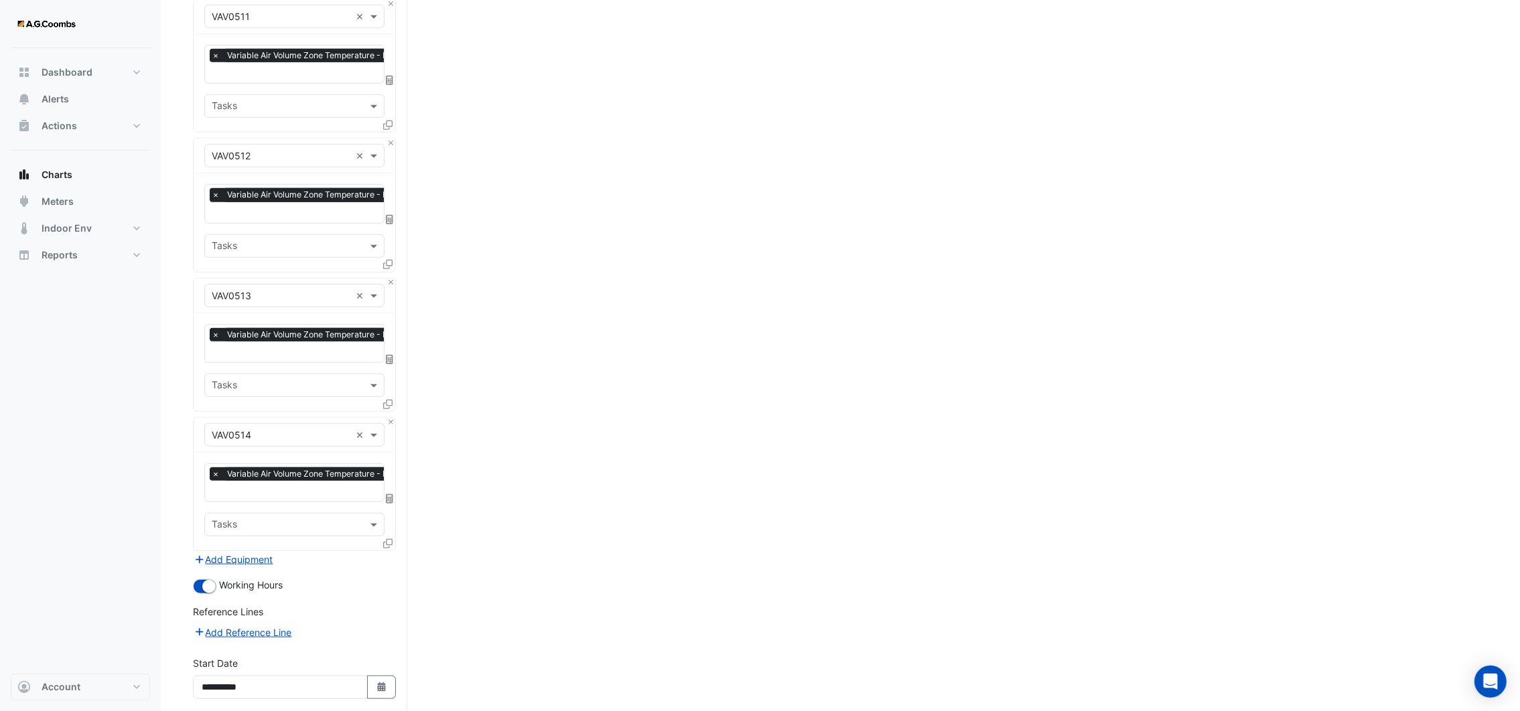
scroll to position [1644, 0]
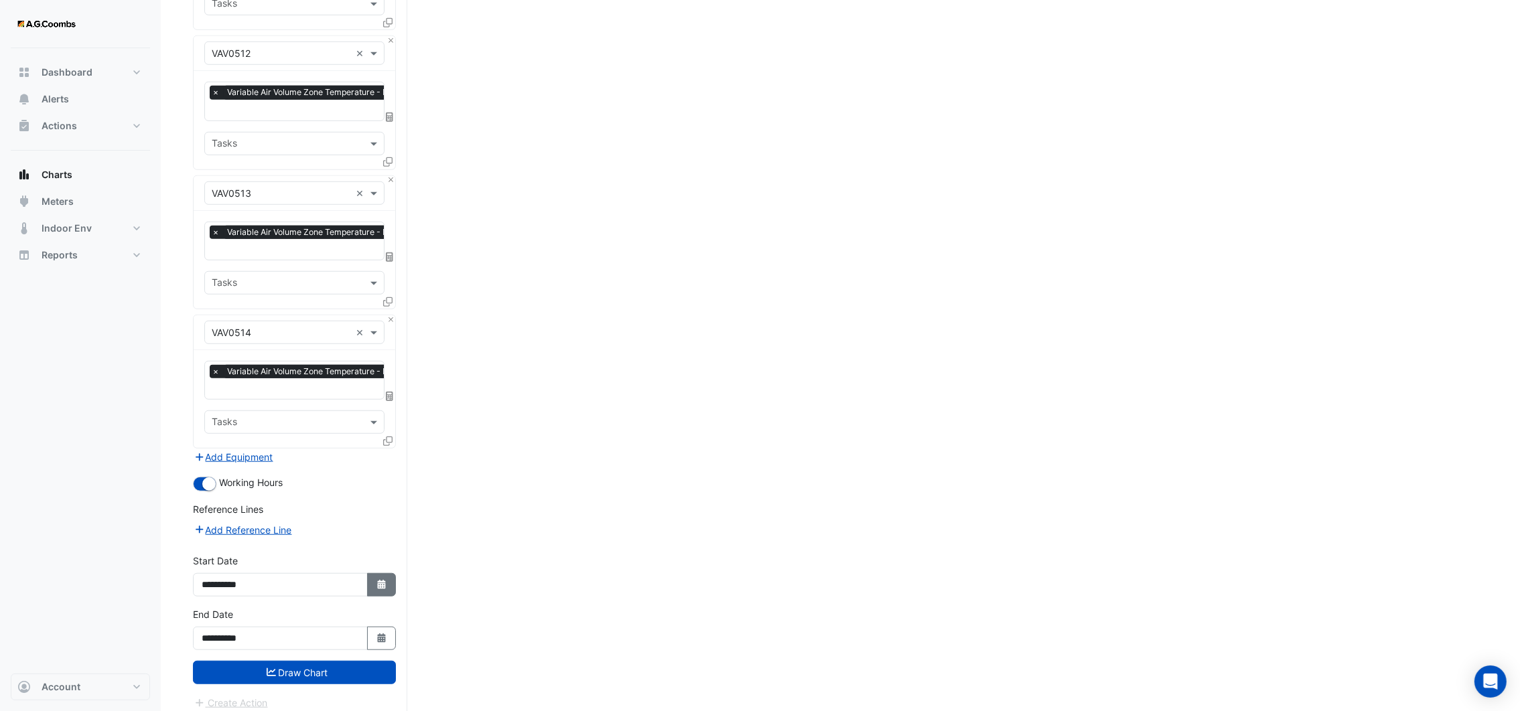
click at [389, 585] on button "Select Date" at bounding box center [381, 584] width 29 height 23
select select "*"
select select "****"
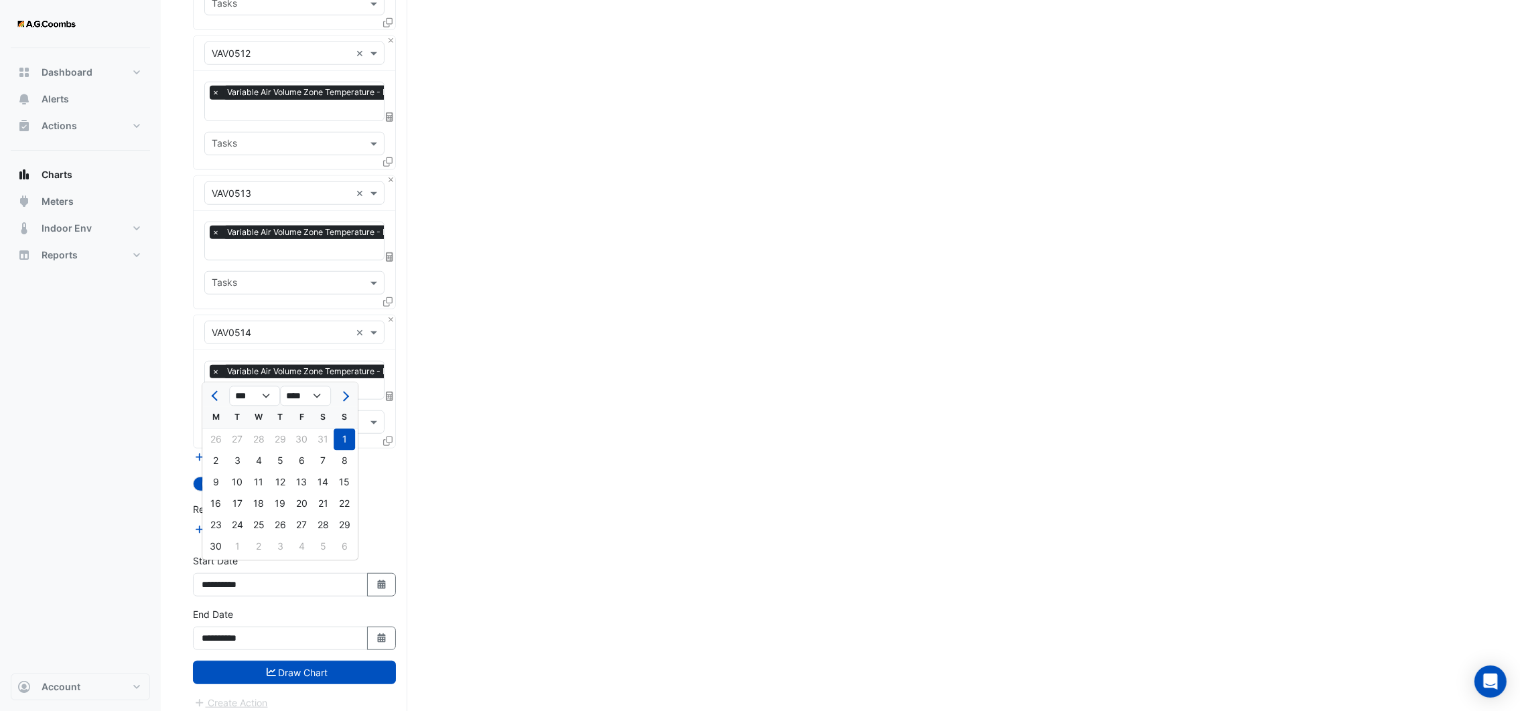
drag, startPoint x: 383, startPoint y: 571, endPoint x: 381, endPoint y: 337, distance: 234.5
click at [383, 580] on icon "Select Date" at bounding box center [382, 584] width 12 height 9
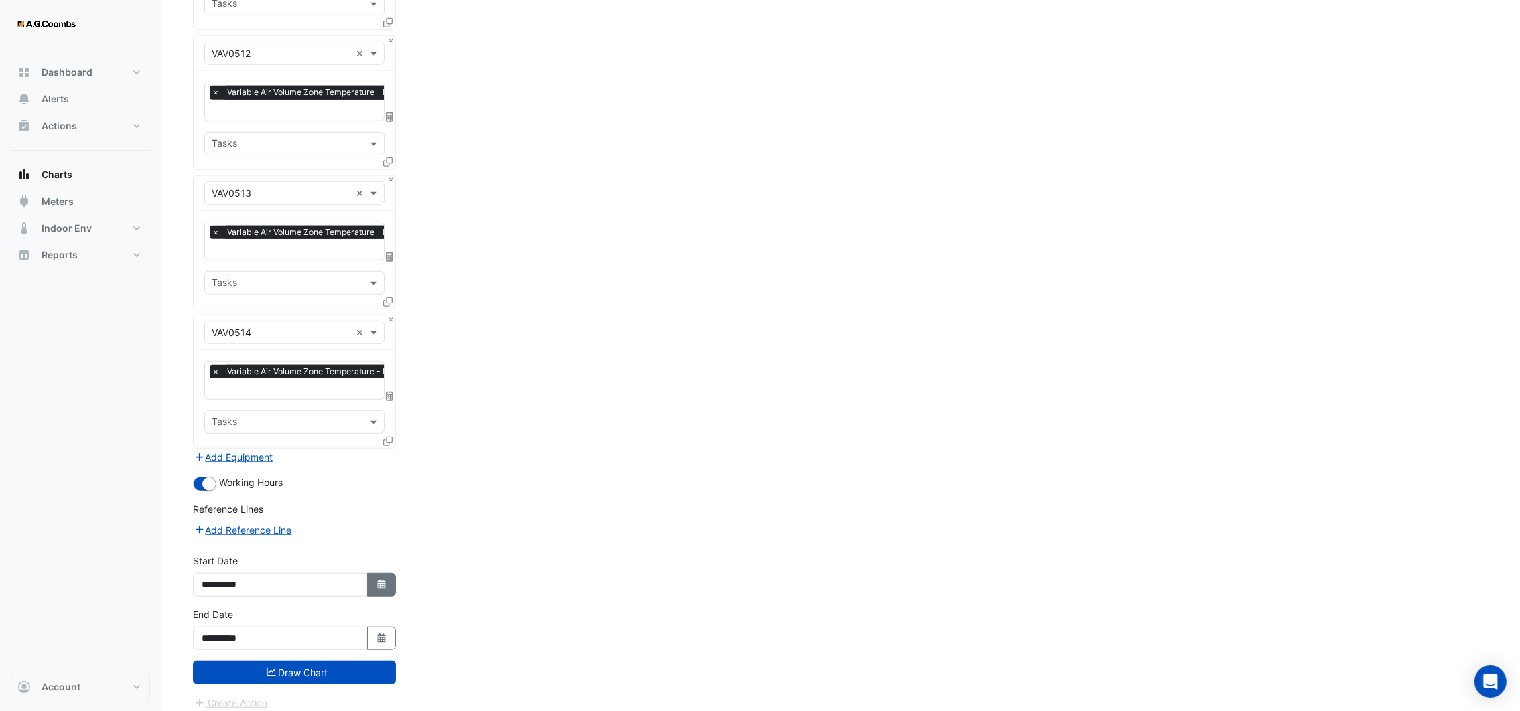
click at [381, 580] on icon "button" at bounding box center [381, 584] width 8 height 9
select select "*"
select select "****"
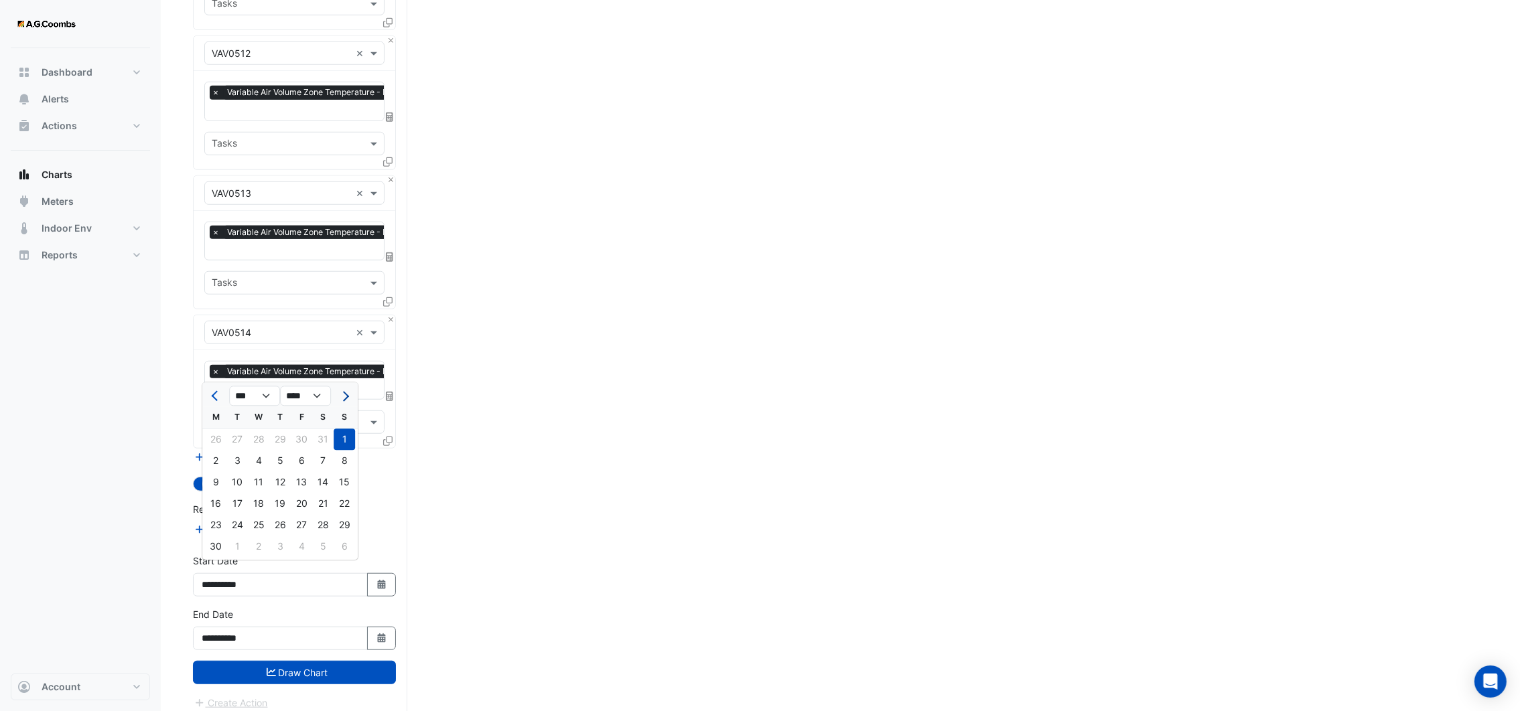
click at [336, 399] on button "Next month" at bounding box center [344, 396] width 16 height 21
click at [340, 397] on span "Next month" at bounding box center [344, 396] width 10 height 10
select select "*"
click at [340, 397] on div at bounding box center [344, 396] width 27 height 21
drag, startPoint x: 340, startPoint y: 397, endPoint x: 216, endPoint y: 439, distance: 131.1
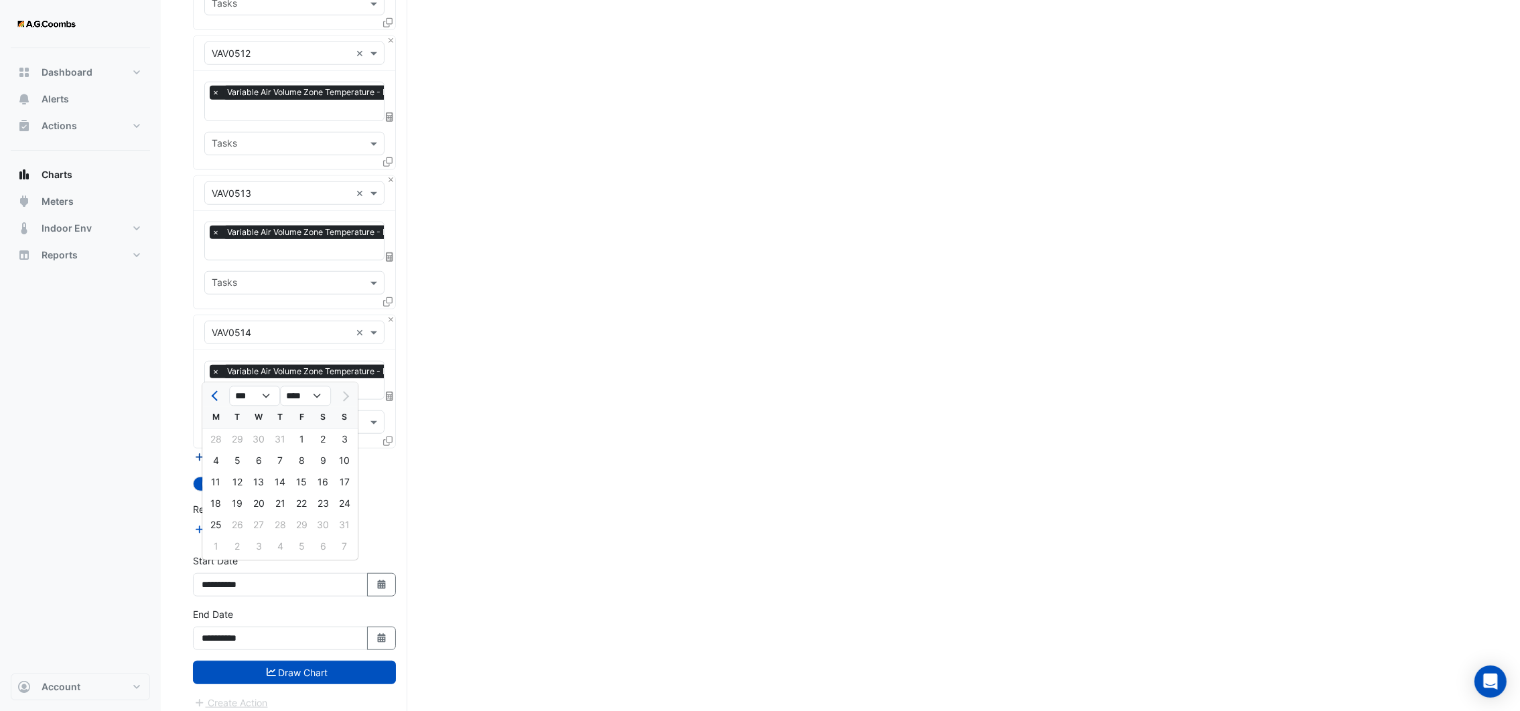
click at [216, 439] on div "28" at bounding box center [215, 439] width 21 height 21
type input "**********"
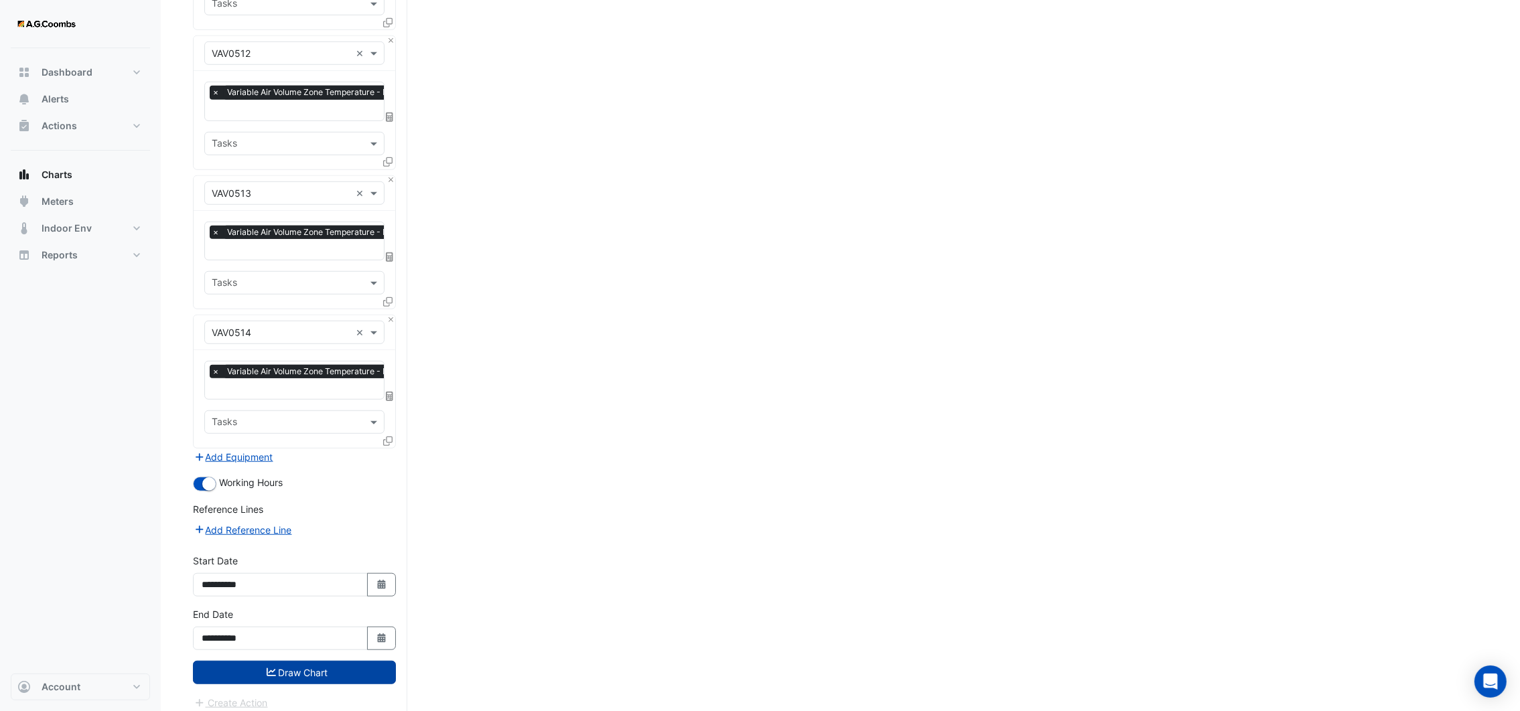
click at [352, 665] on button "Draw Chart" at bounding box center [294, 672] width 203 height 23
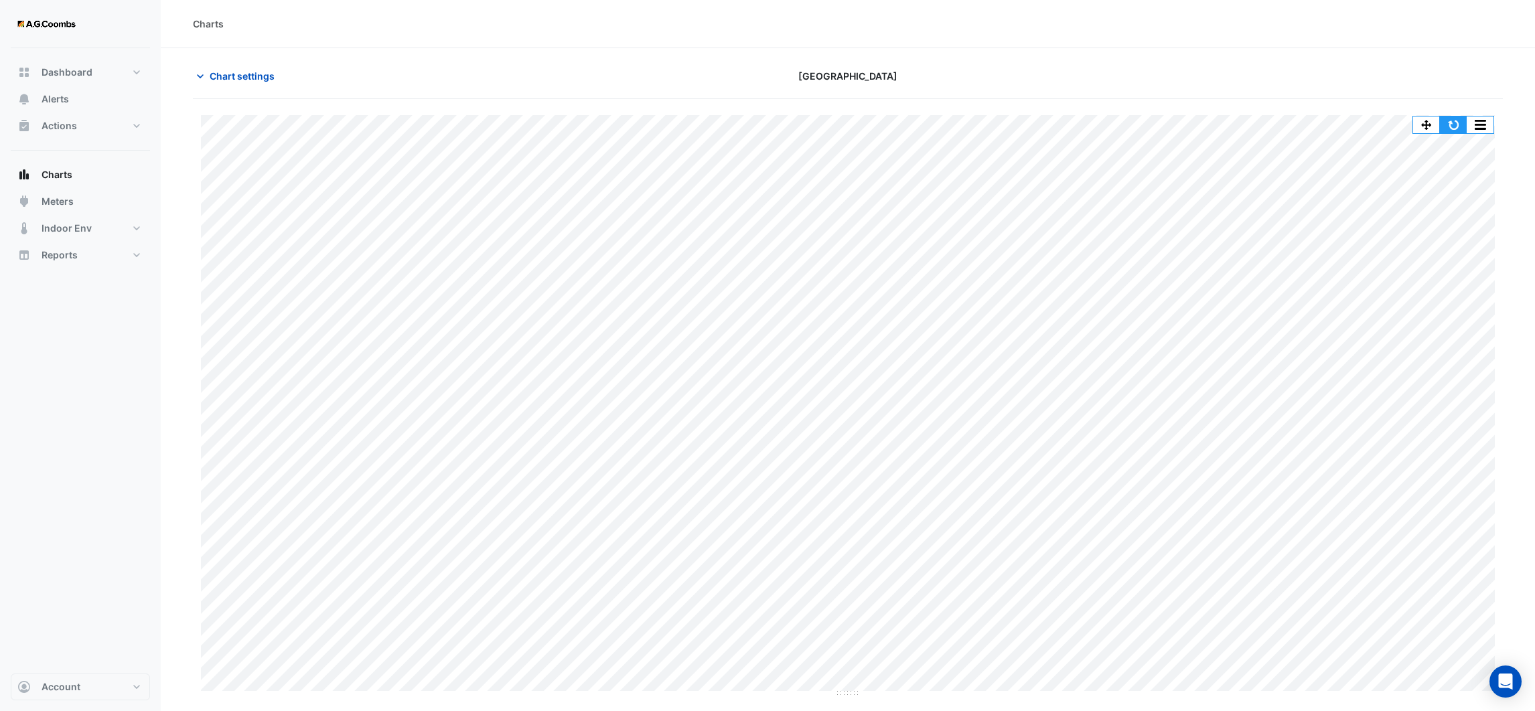
click at [1454, 127] on button "button" at bounding box center [1453, 125] width 27 height 17
click at [1454, 126] on button "button" at bounding box center [1453, 125] width 27 height 17
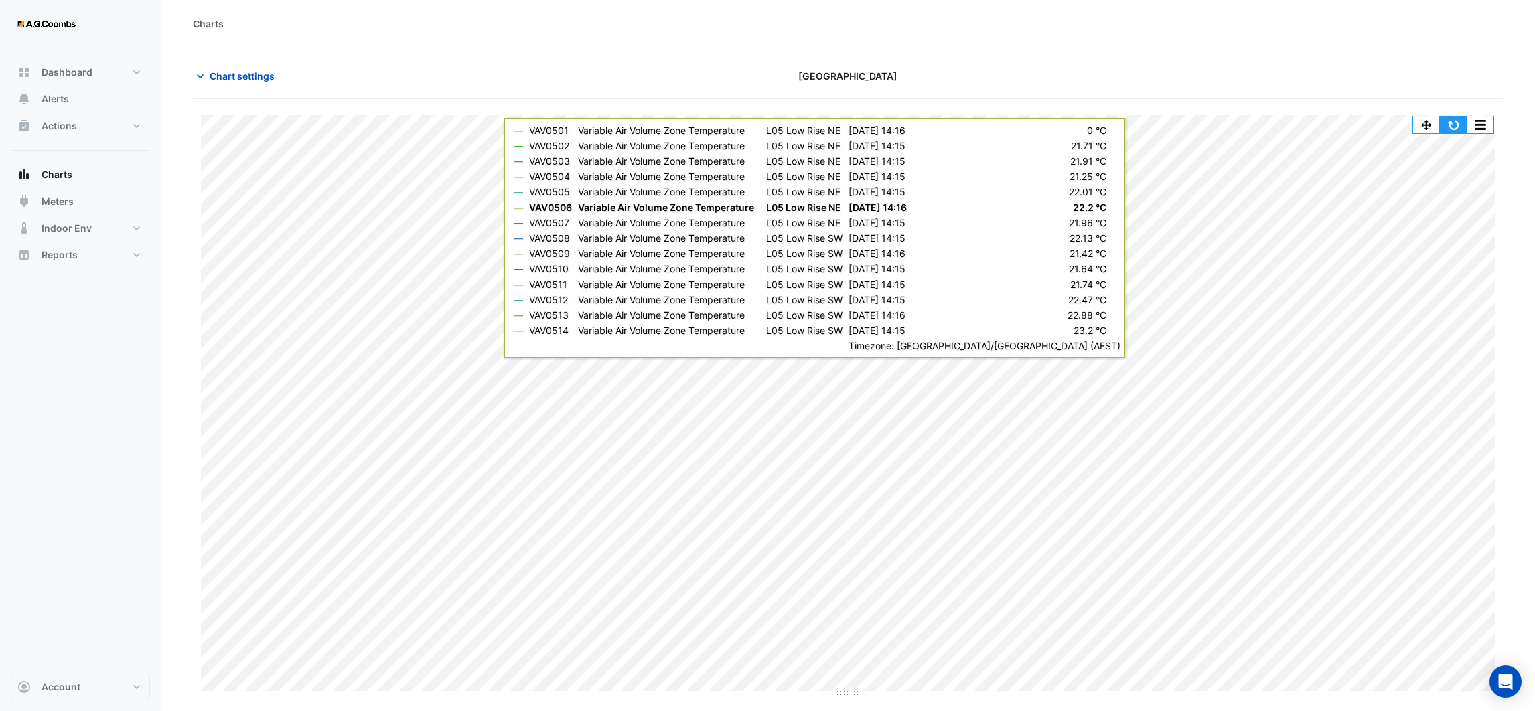
click at [1456, 123] on button "button" at bounding box center [1453, 125] width 27 height 17
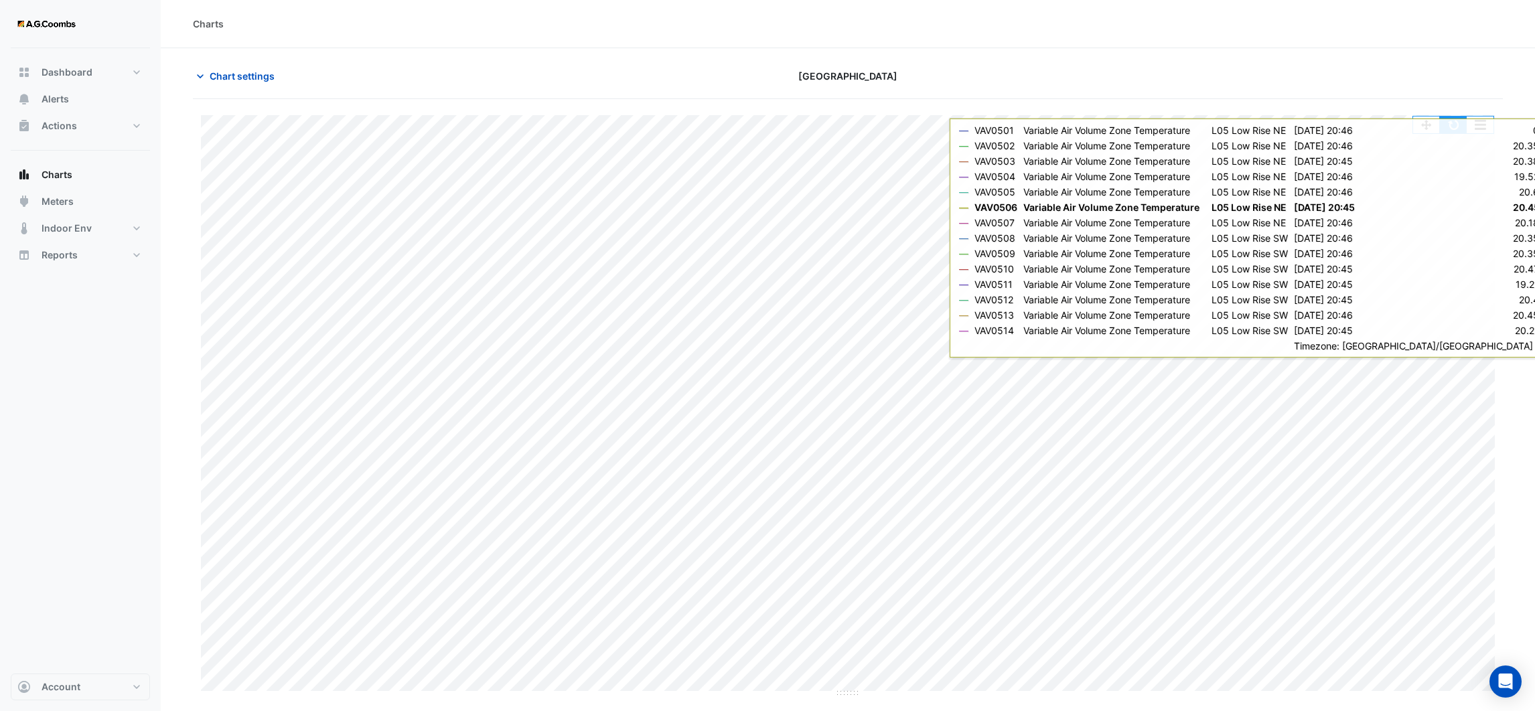
click at [1461, 120] on button "button" at bounding box center [1453, 125] width 27 height 17
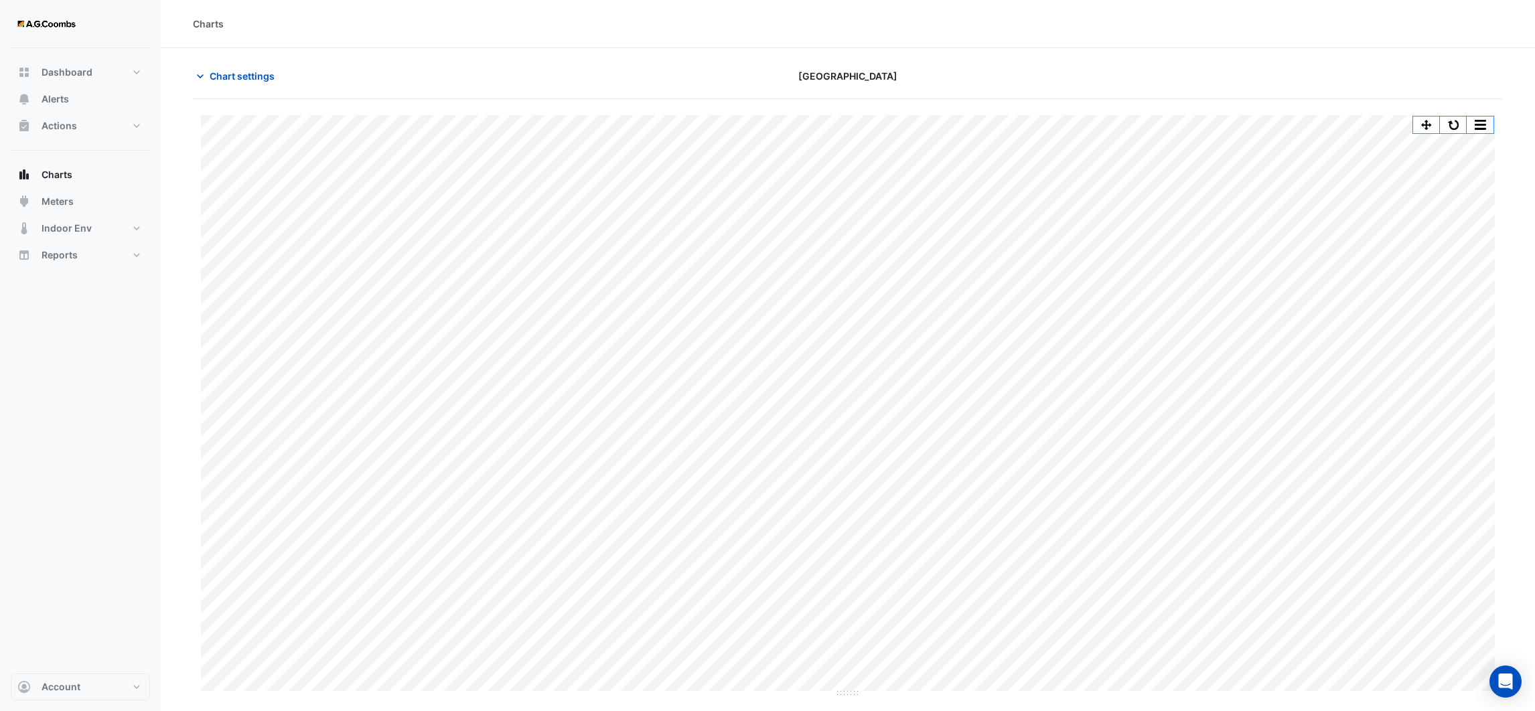
click at [1444, 36] on div "Charts" at bounding box center [848, 24] width 1375 height 48
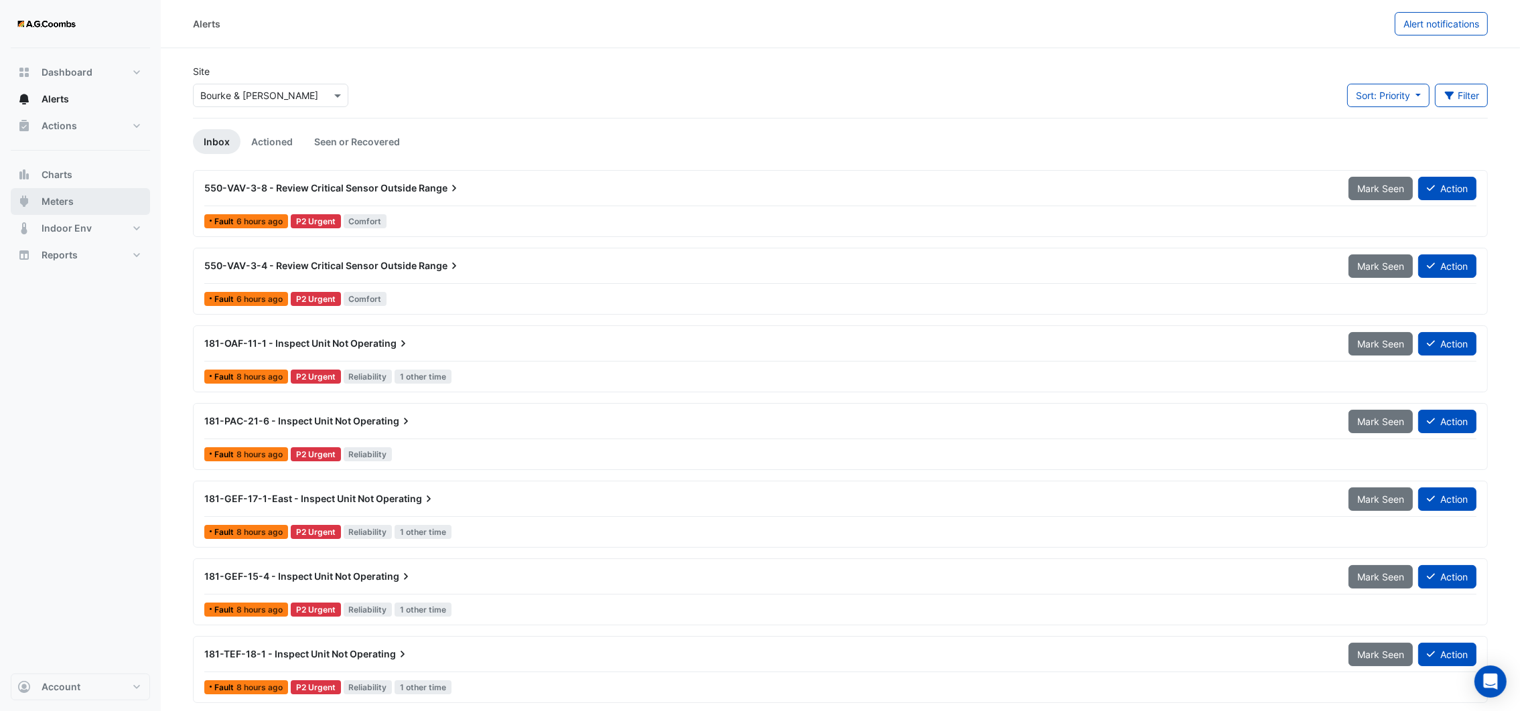
click at [75, 198] on button "Meters" at bounding box center [80, 201] width 139 height 27
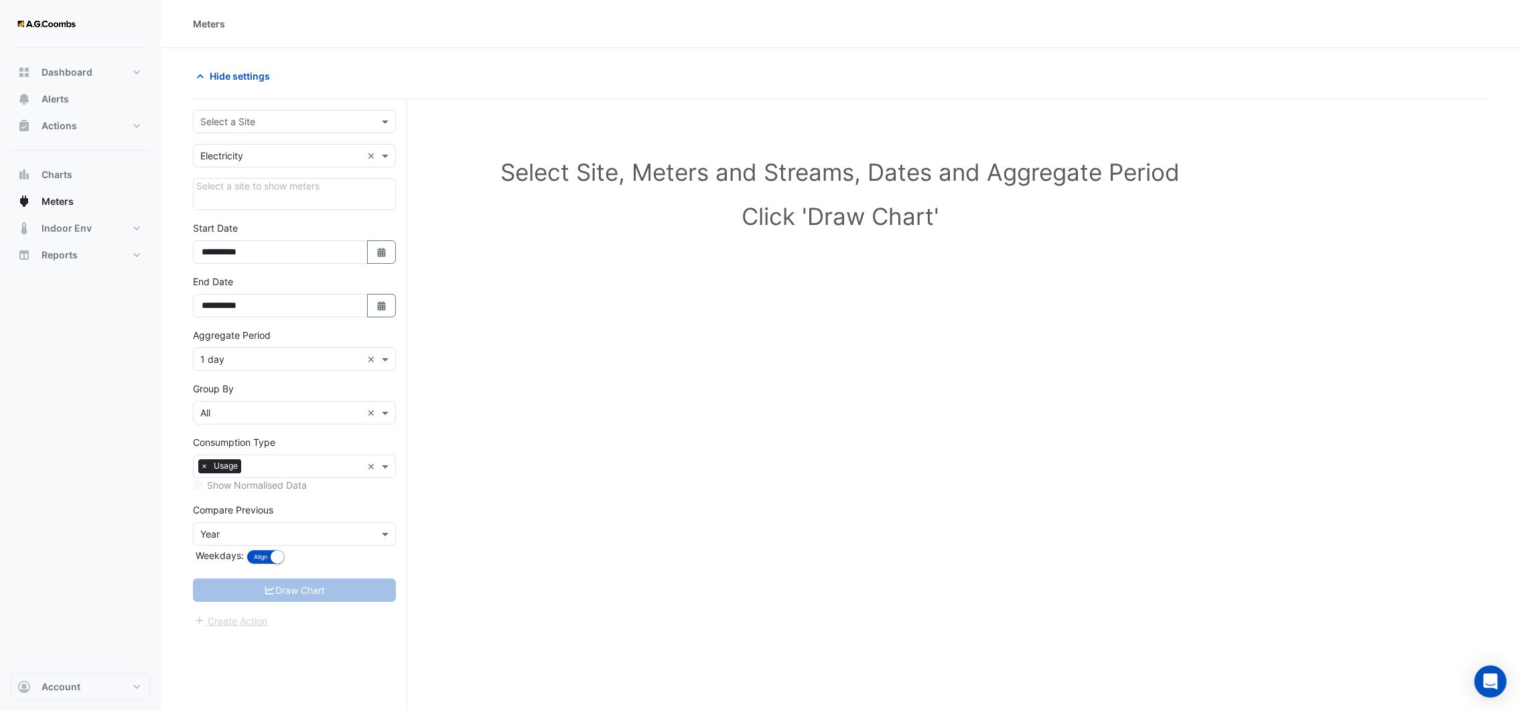
click at [273, 123] on input "text" at bounding box center [280, 122] width 161 height 14
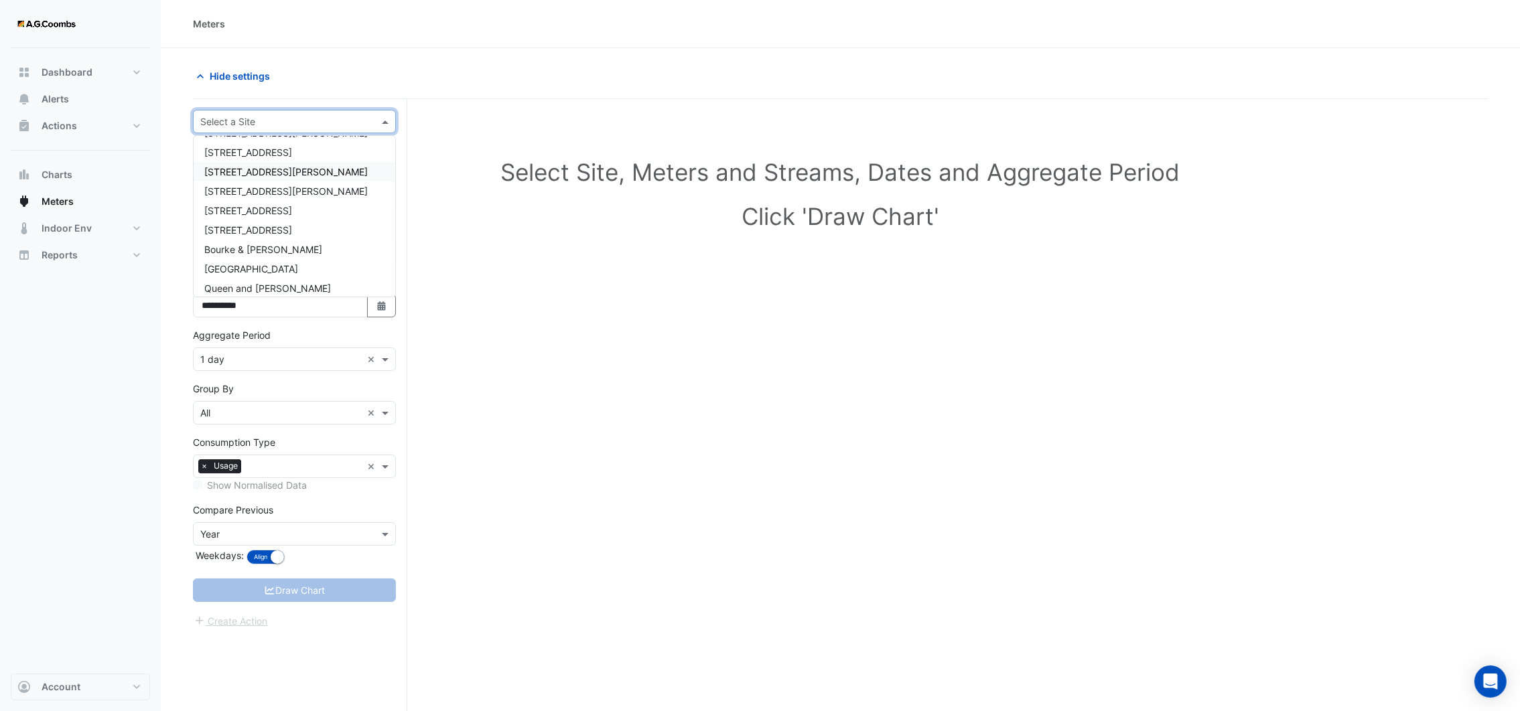
scroll to position [82, 0]
click at [262, 238] on span "[GEOGRAPHIC_DATA]" at bounding box center [251, 243] width 94 height 11
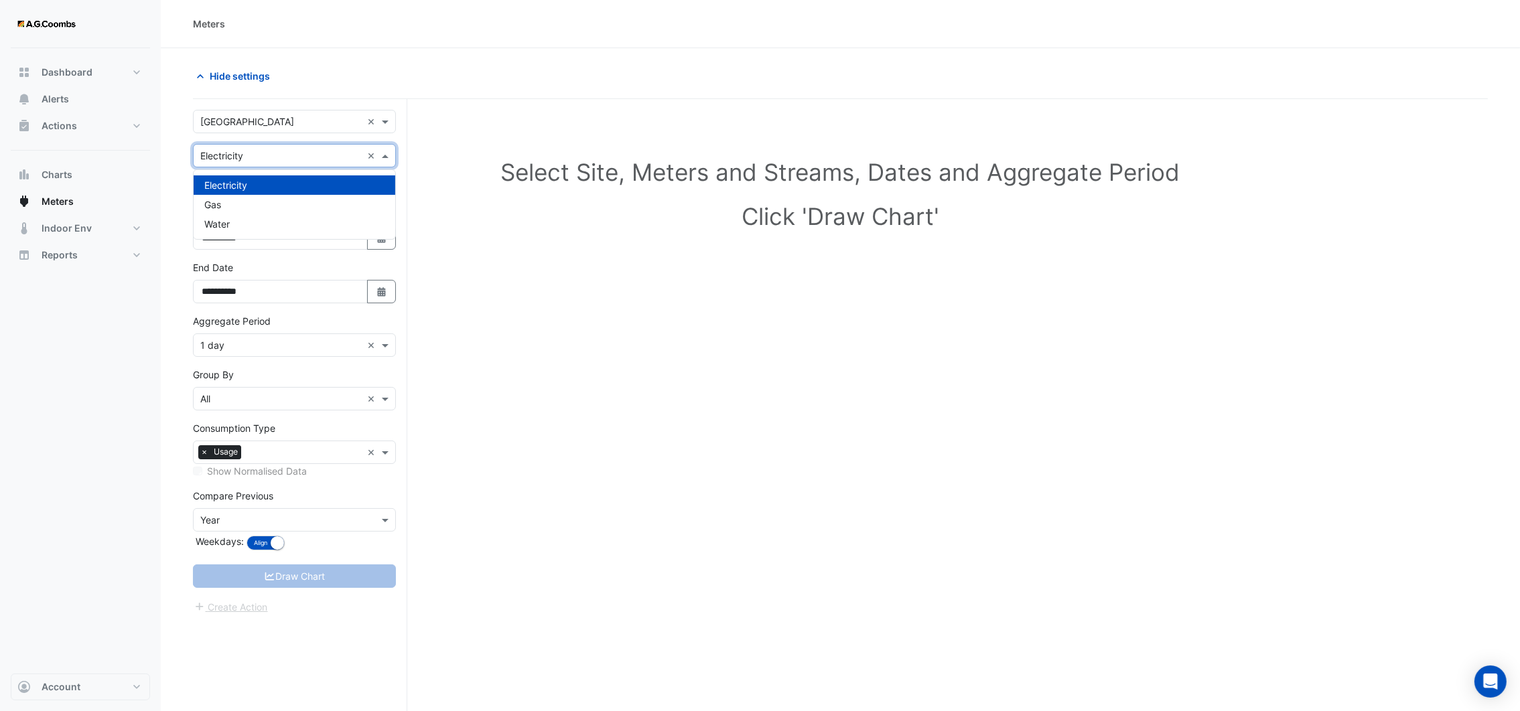
click at [381, 160] on span at bounding box center [386, 156] width 17 height 14
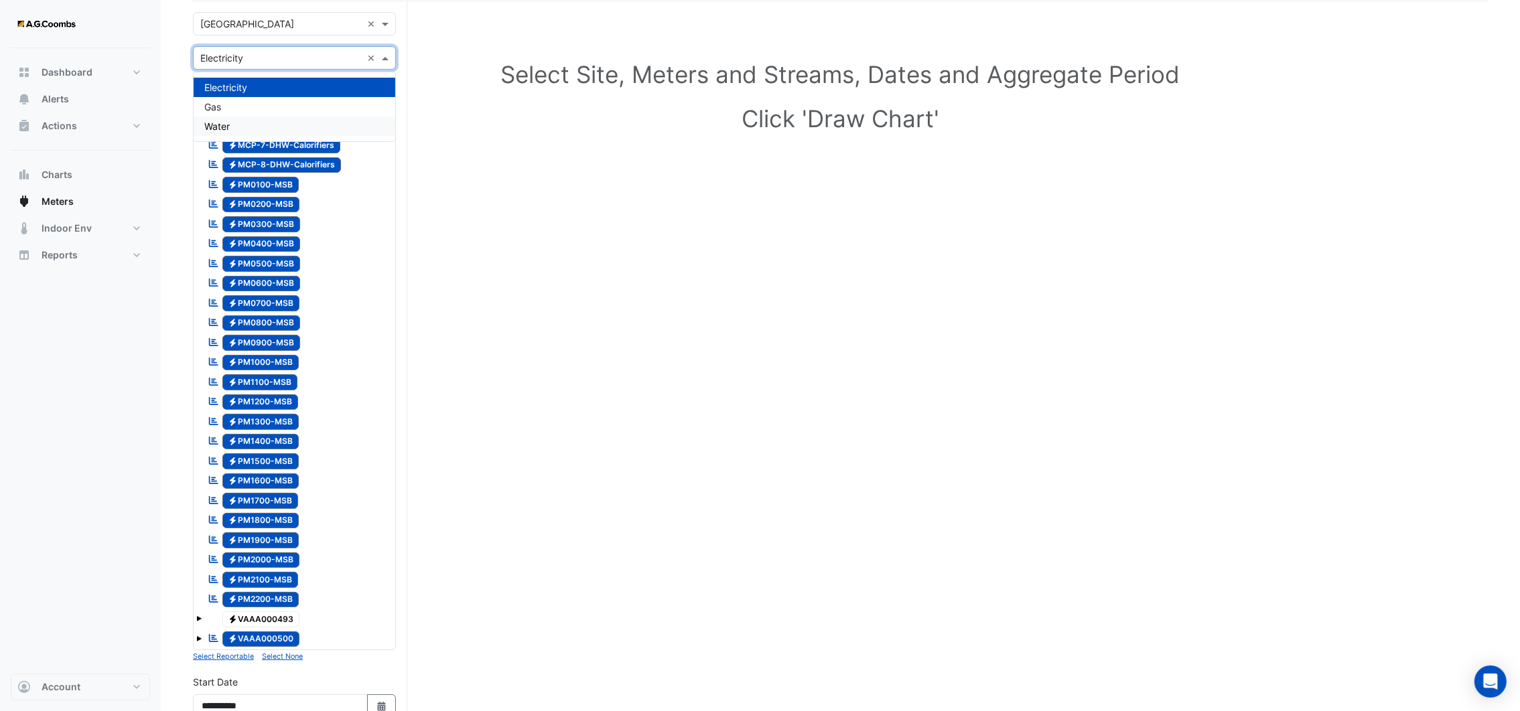
scroll to position [0, 0]
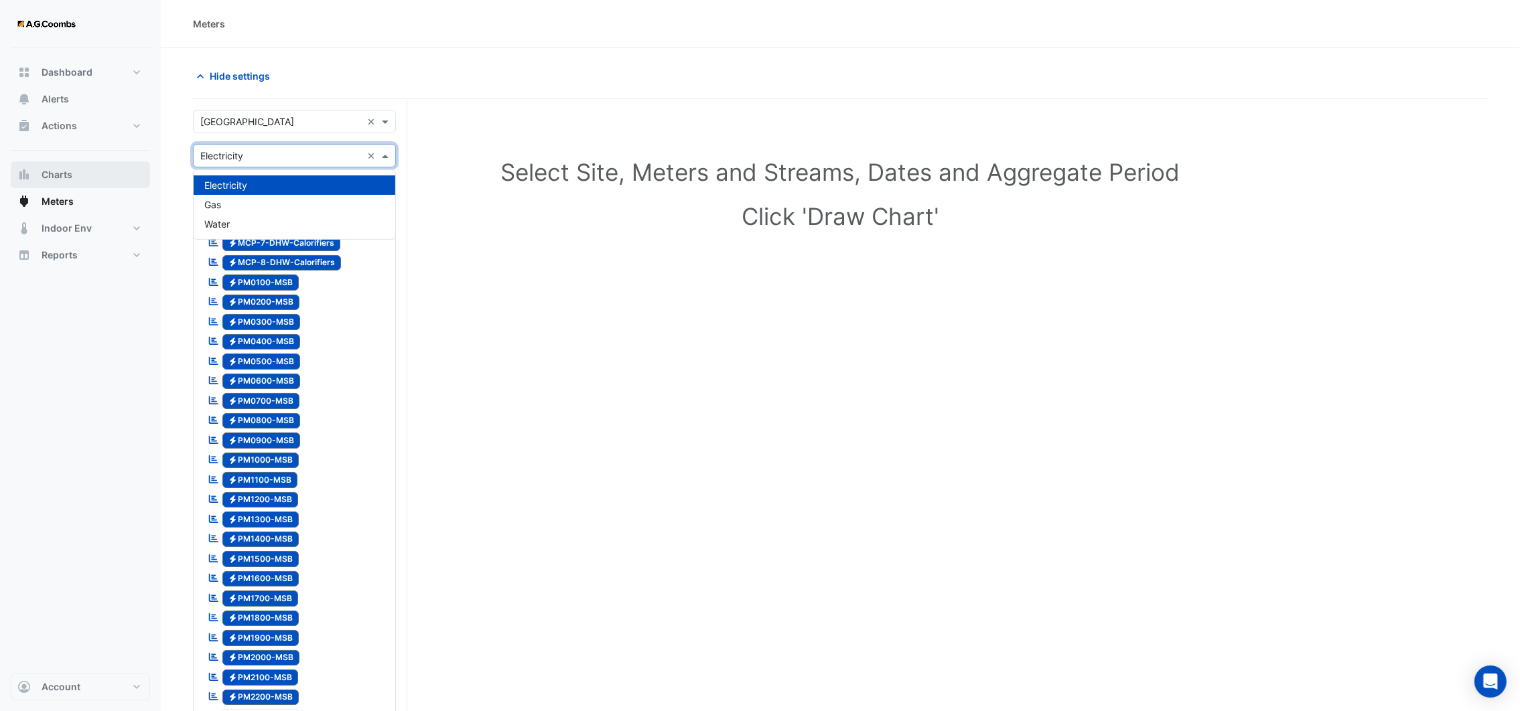
click at [64, 175] on span "Charts" at bounding box center [57, 174] width 31 height 13
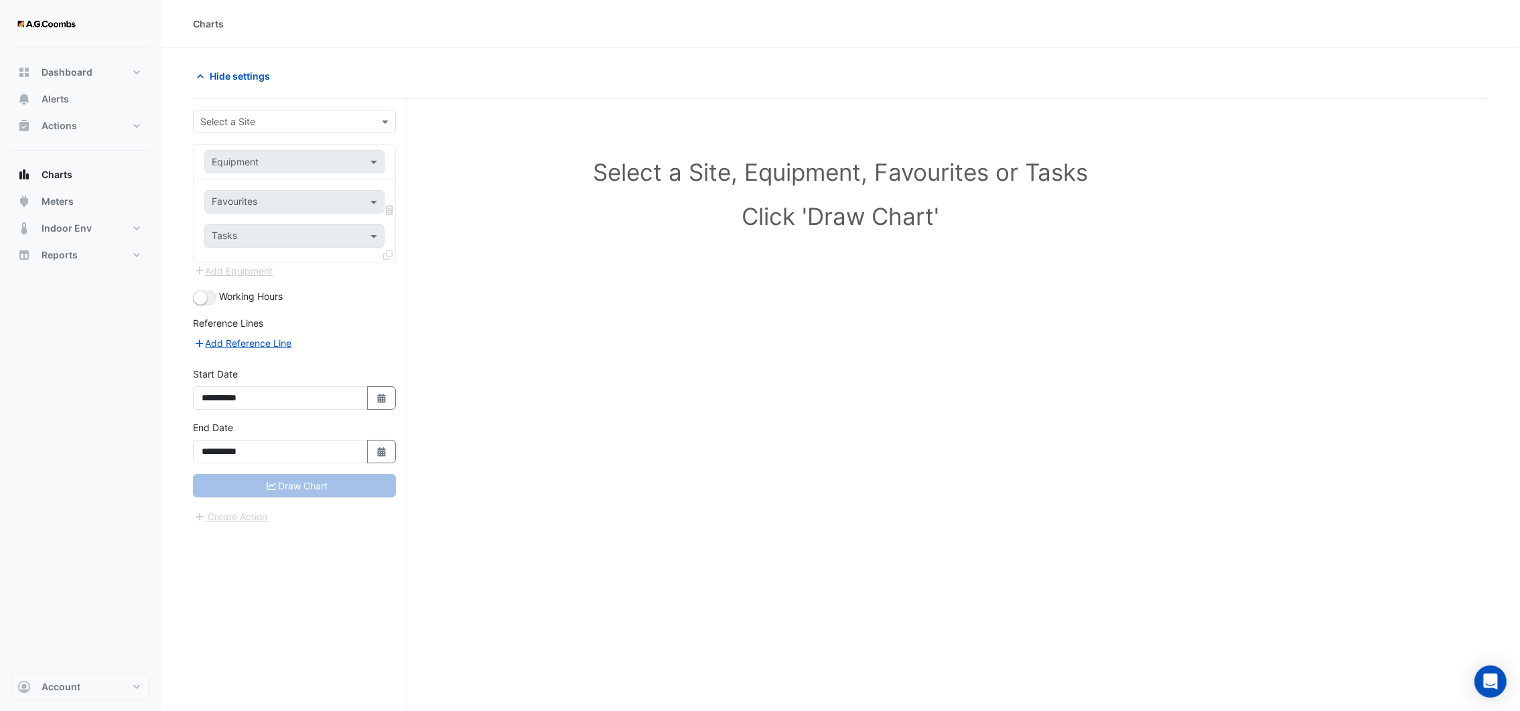
click at [242, 124] on input "text" at bounding box center [280, 122] width 161 height 14
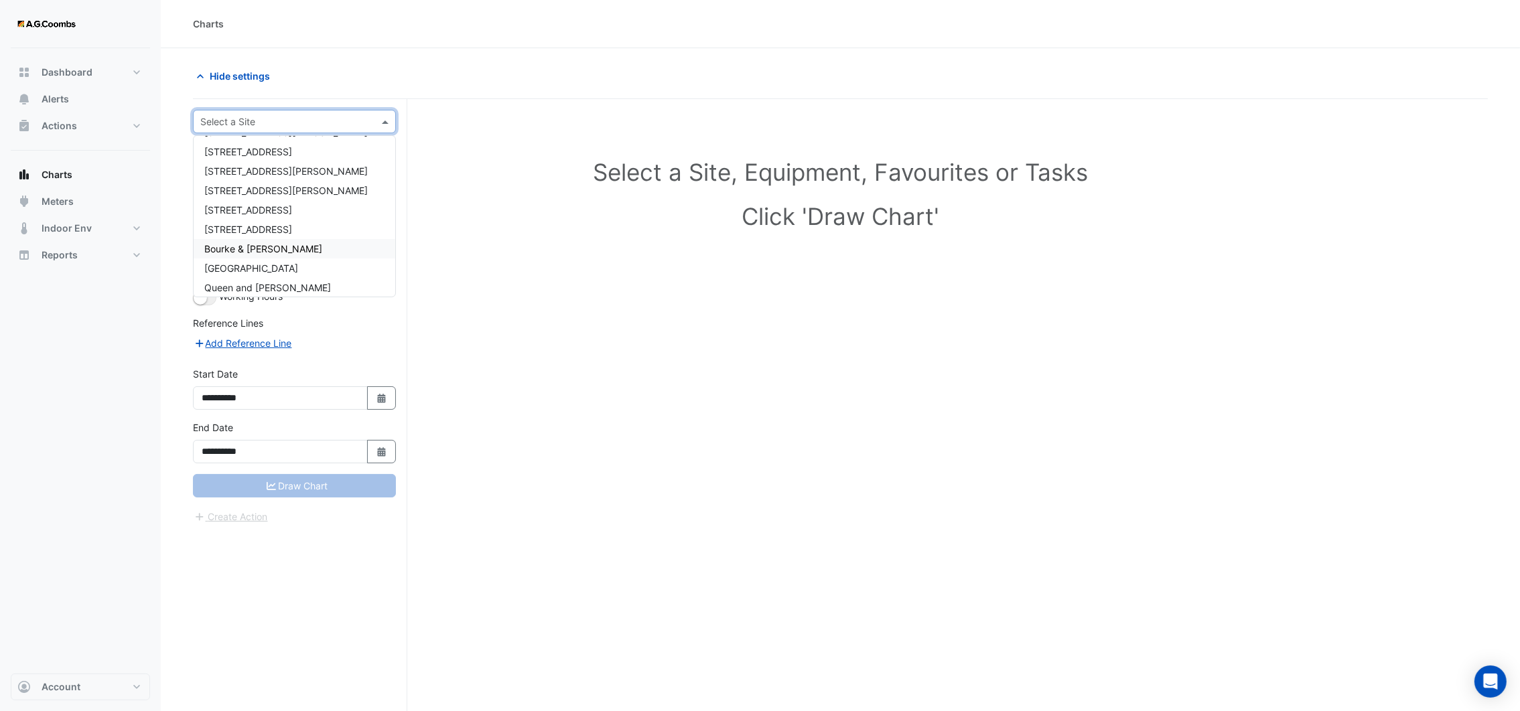
scroll to position [82, 0]
click at [260, 238] on span "[GEOGRAPHIC_DATA]" at bounding box center [251, 243] width 94 height 11
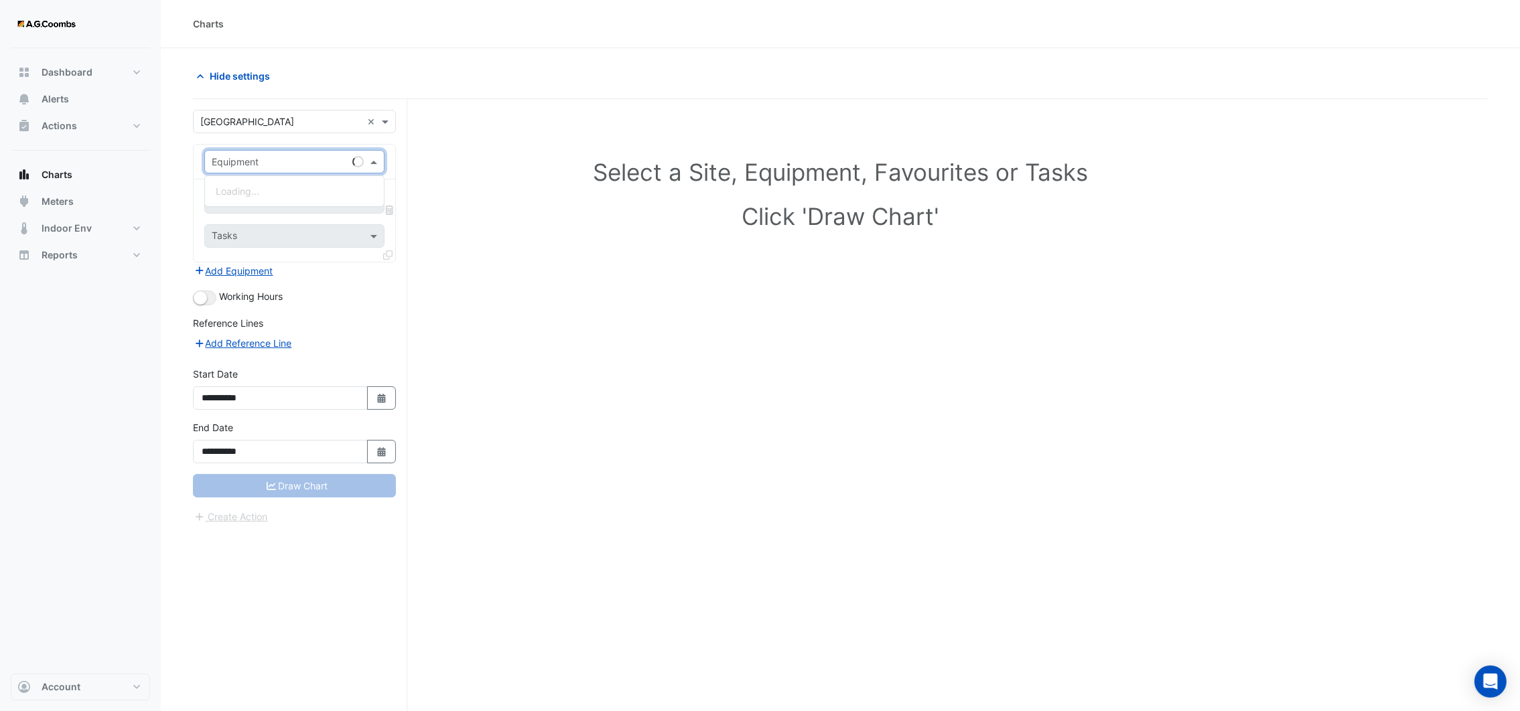
click at [376, 166] on span at bounding box center [375, 162] width 17 height 14
click at [443, 86] on div "Hide settings" at bounding box center [513, 75] width 656 height 23
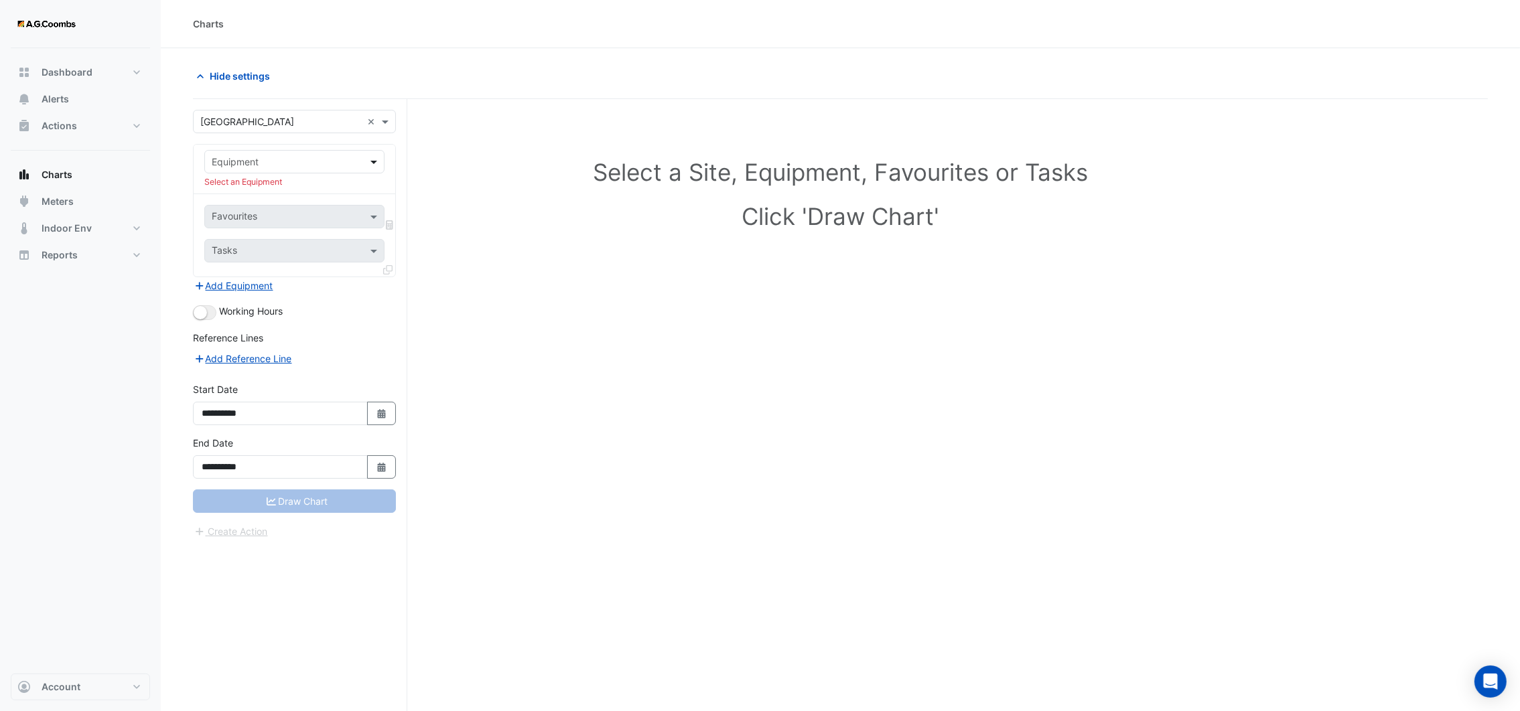
click at [372, 162] on span at bounding box center [375, 162] width 17 height 14
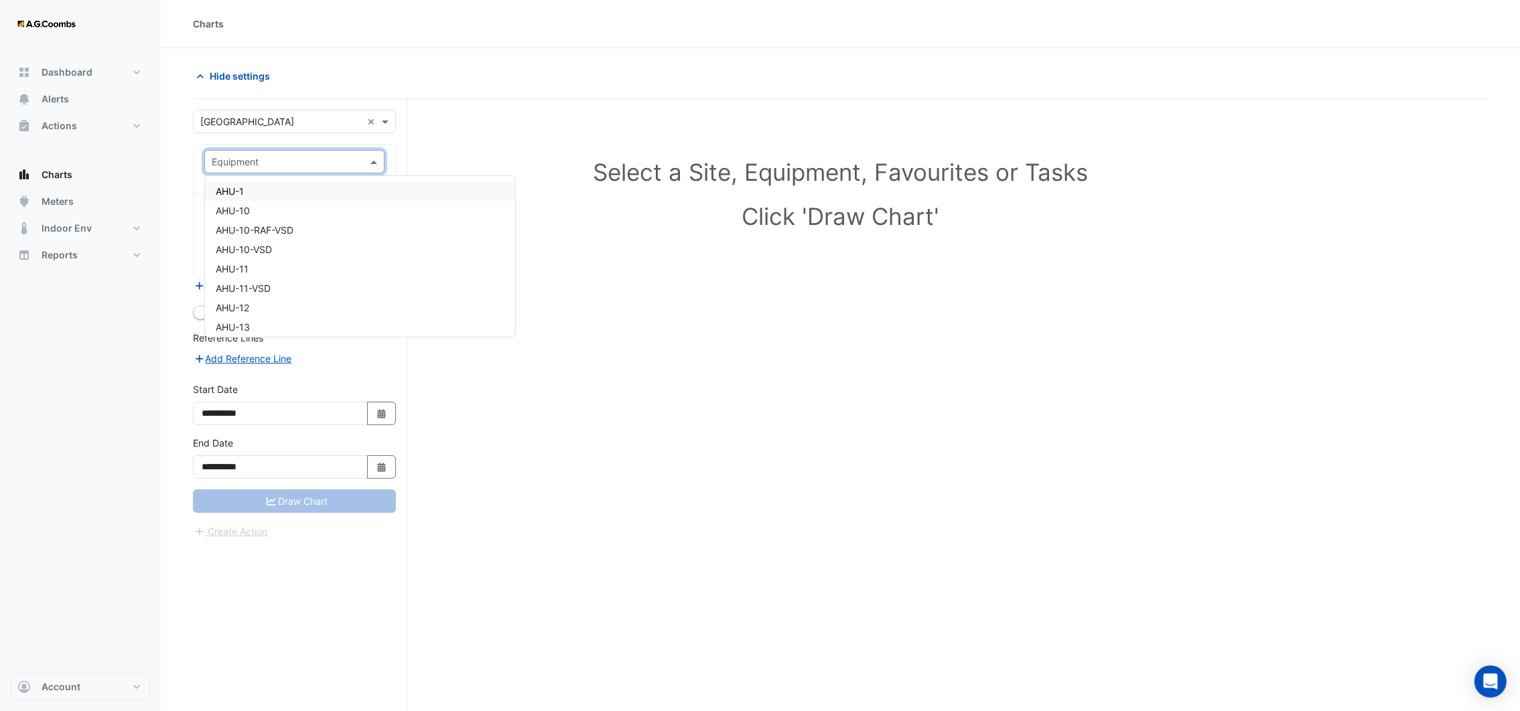
click at [282, 194] on div "AHU-1" at bounding box center [360, 191] width 310 height 19
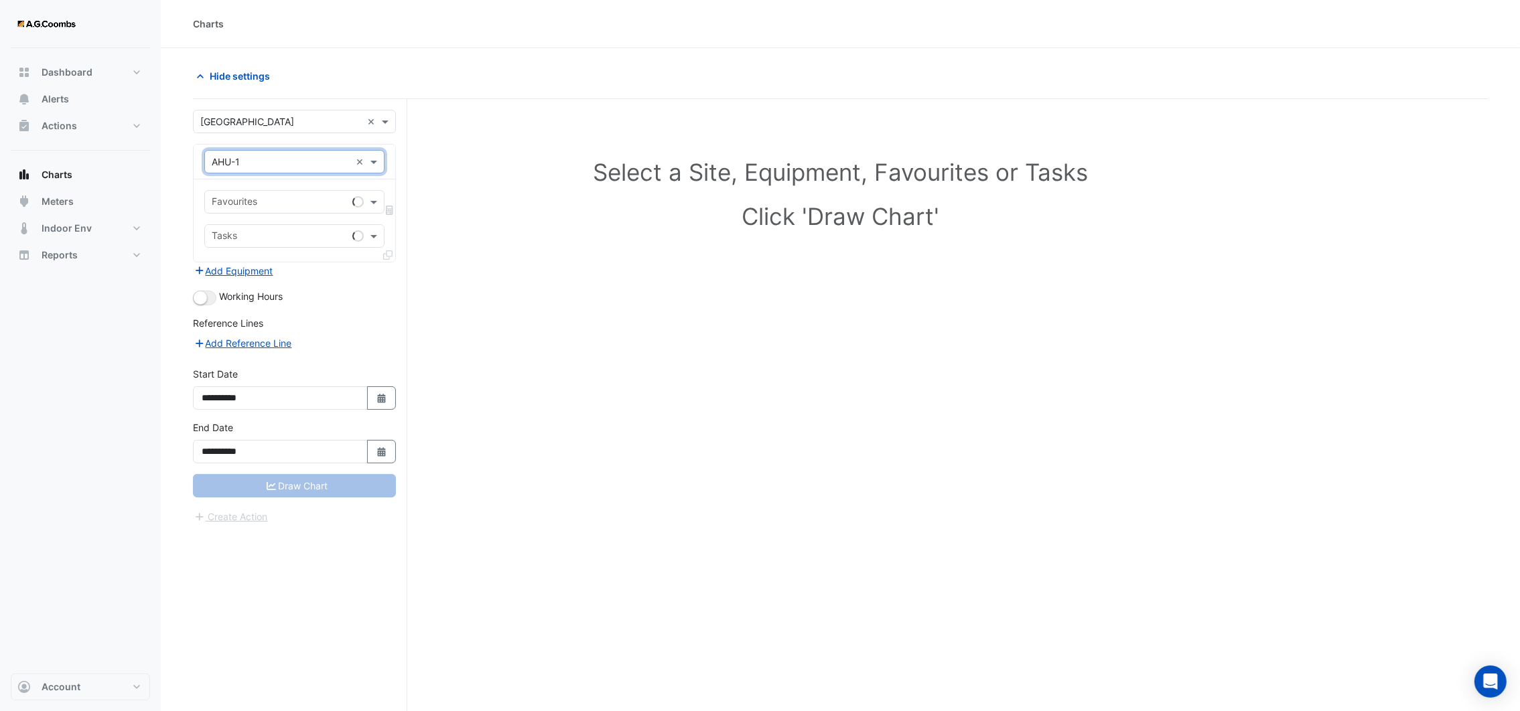
click at [284, 202] on input "text" at bounding box center [279, 203] width 135 height 14
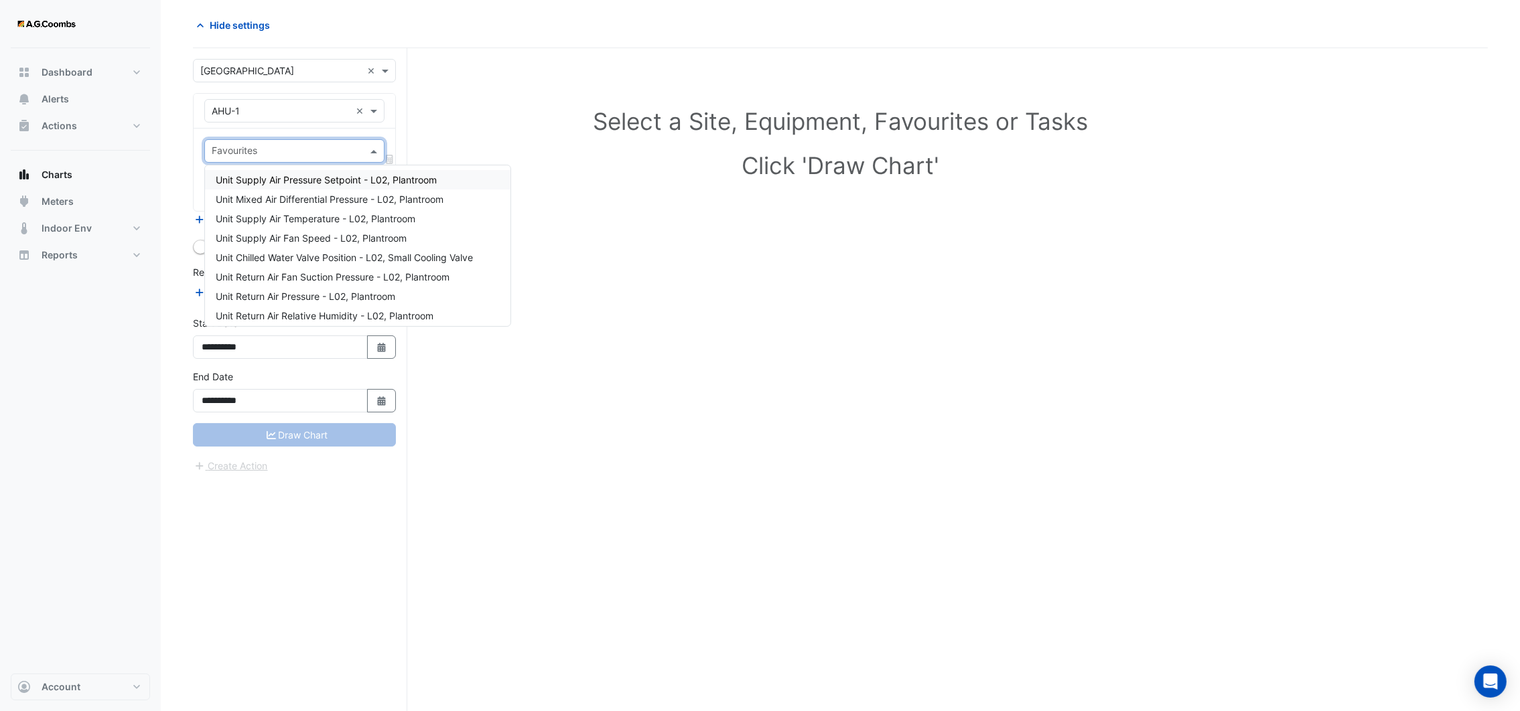
scroll to position [0, 0]
click at [415, 35] on div "Hide settings" at bounding box center [513, 24] width 656 height 23
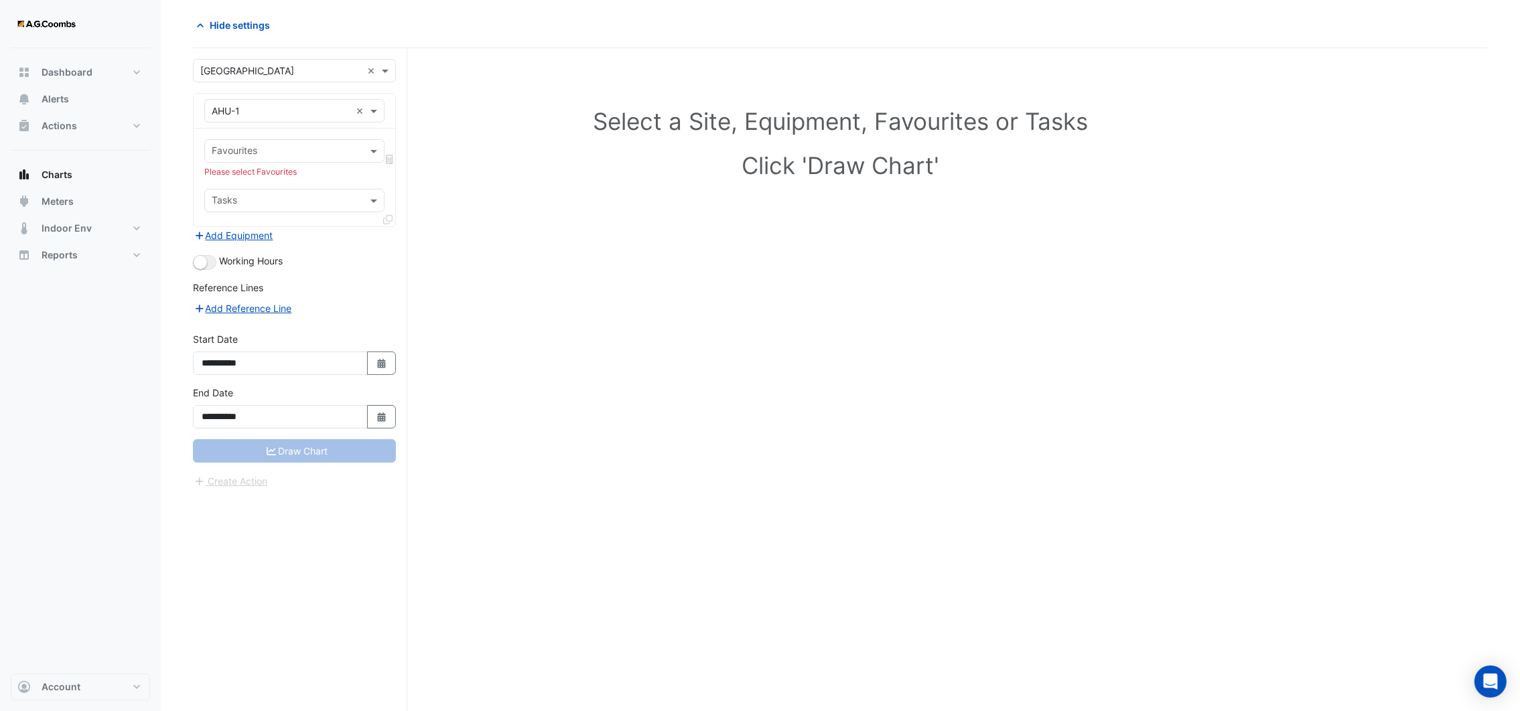
click at [1456, 118] on h1 "Select a Site, Equipment, Favourites or Tasks" at bounding box center [840, 121] width 1236 height 28
